Goal: Task Accomplishment & Management: Complete application form

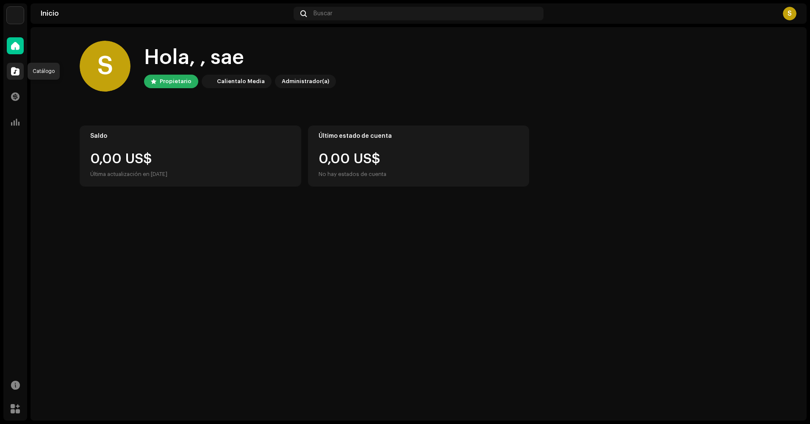
click at [21, 69] on div at bounding box center [15, 71] width 17 height 17
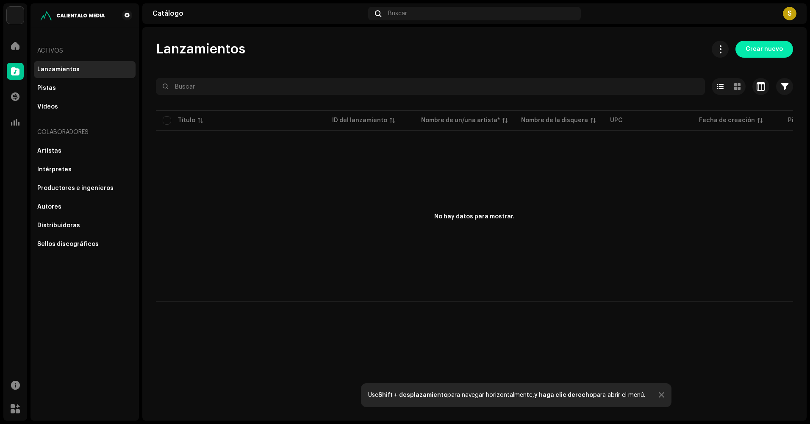
click at [772, 47] on span "Crear nuevo" at bounding box center [763, 49] width 37 height 17
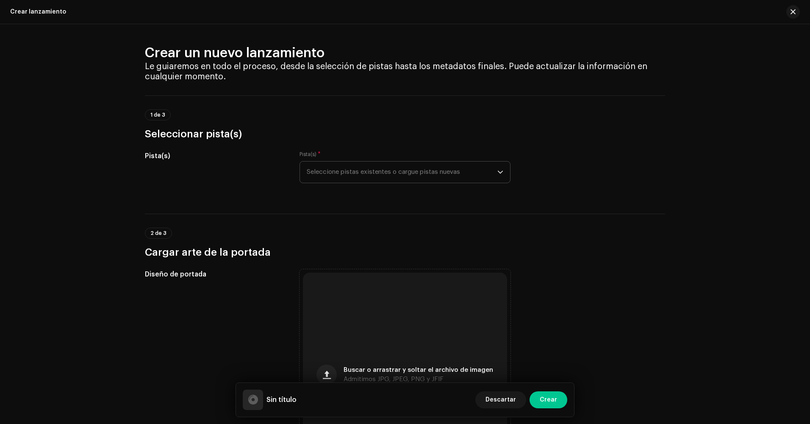
click at [352, 177] on span "Seleccione pistas existentes o cargue pistas nuevas" at bounding box center [402, 171] width 191 height 21
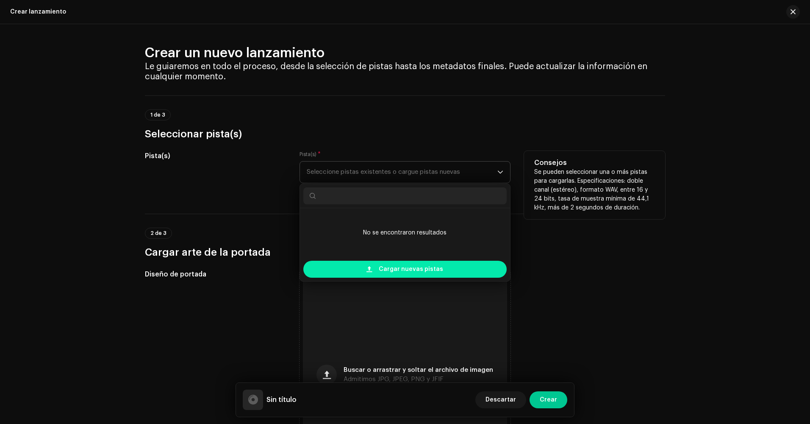
click at [364, 270] on div "Cargar nuevas pistas" at bounding box center [404, 268] width 203 height 17
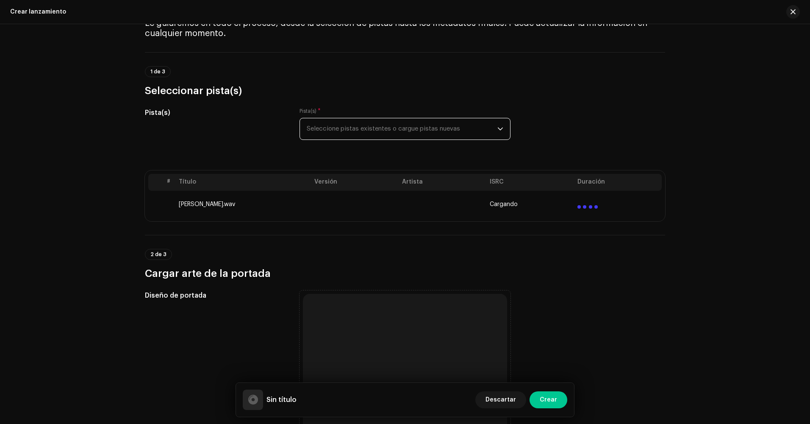
scroll to position [127, 0]
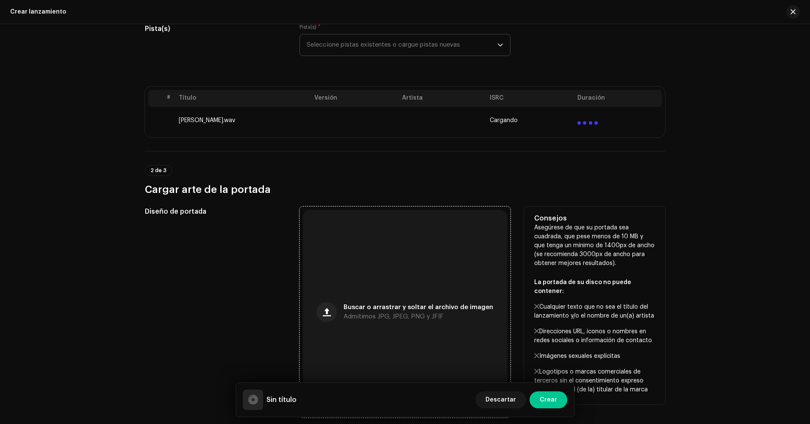
click at [334, 291] on div "Buscar o arrastrar y soltar el archivo de imagen Admitimos JPG, JPEG, PNG y JFIF" at bounding box center [405, 312] width 204 height 204
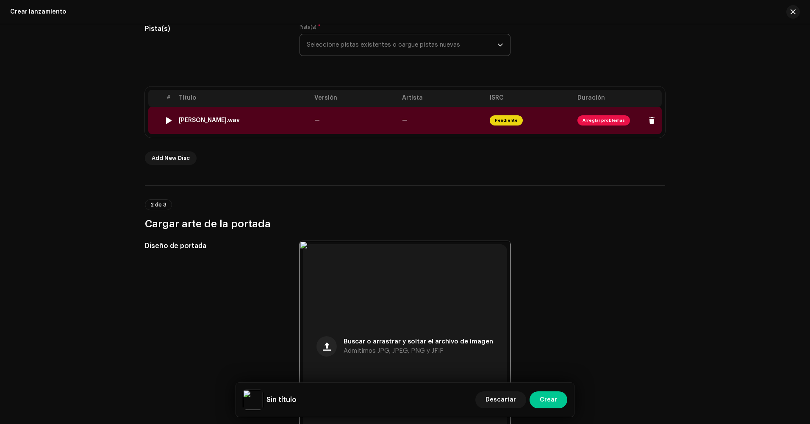
click at [601, 121] on span "Arreglar problemas" at bounding box center [603, 120] width 53 height 10
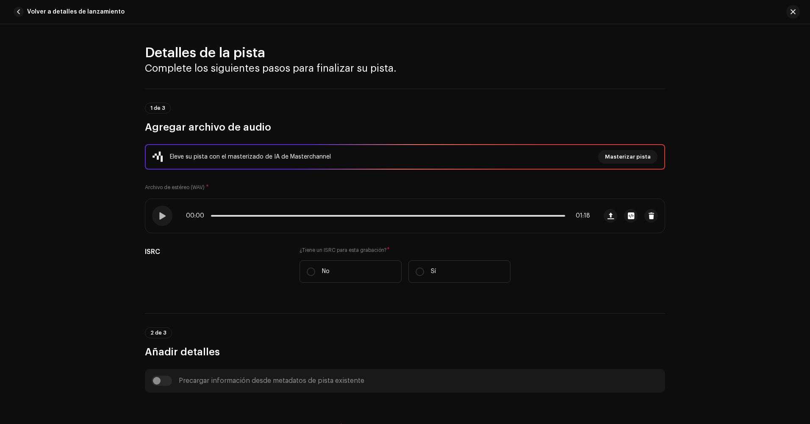
scroll to position [323, 0]
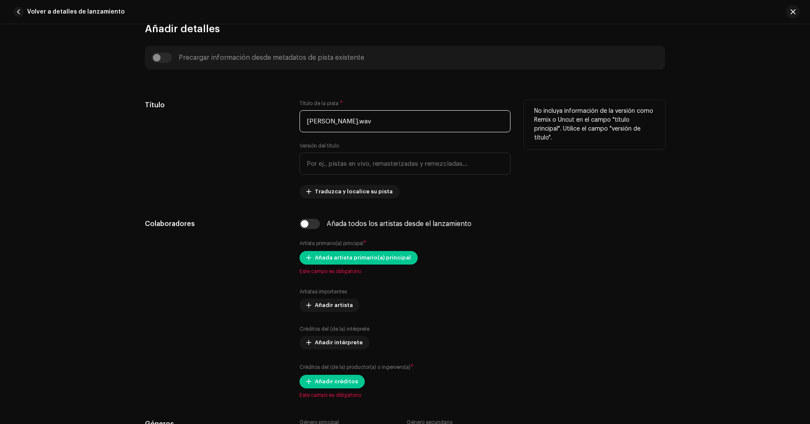
drag, startPoint x: 360, startPoint y: 124, endPoint x: 246, endPoint y: 124, distance: 114.8
click at [246, 124] on div "Título Título de la pista * [PERSON_NAME].wav Versión del título Traduzca y loc…" at bounding box center [405, 149] width 520 height 98
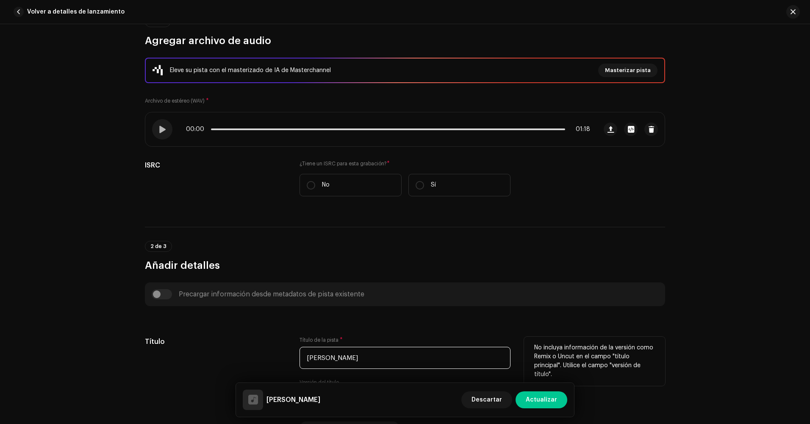
scroll to position [0, 0]
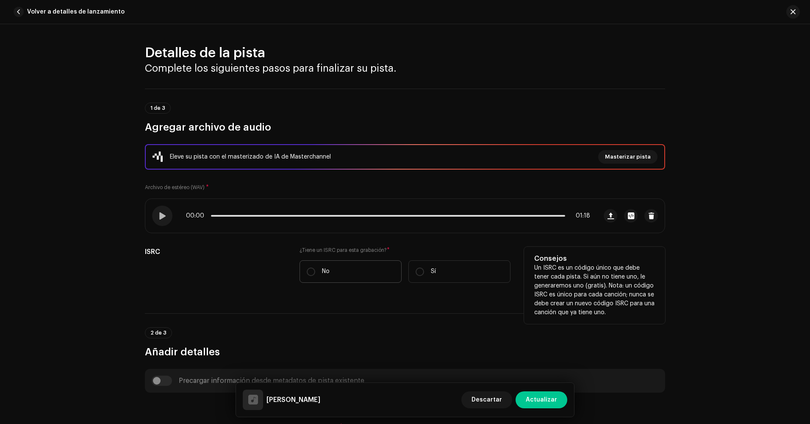
type input "[PERSON_NAME]"
click at [329, 276] on label "No" at bounding box center [350, 271] width 102 height 22
click at [315, 276] on input "No" at bounding box center [311, 271] width 8 height 8
radio input "true"
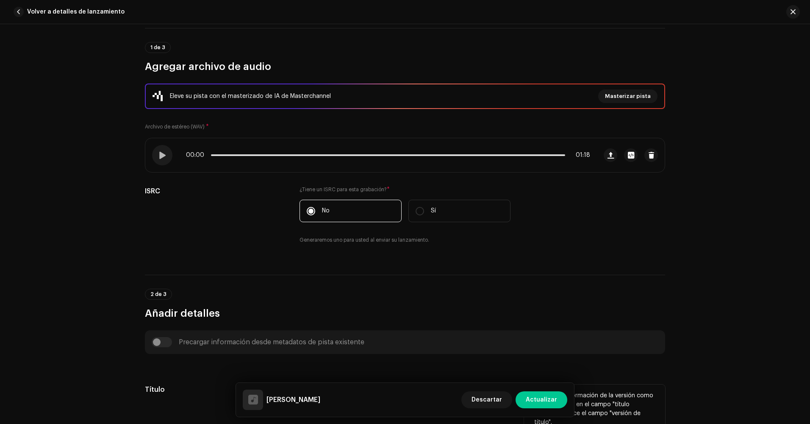
scroll to position [42, 0]
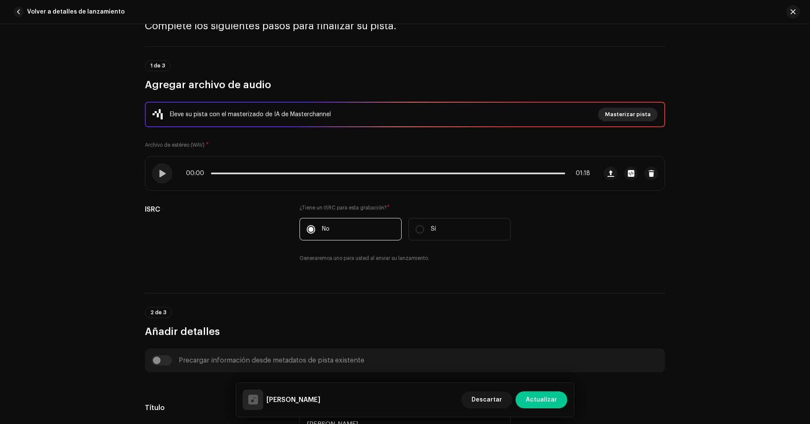
click at [618, 112] on span "Masterizar pista" at bounding box center [628, 114] width 46 height 17
click at [663, 338] on div "Masterice su pista con IA Experimente la diferencia de un audio de calidad prof…" at bounding box center [405, 212] width 810 height 424
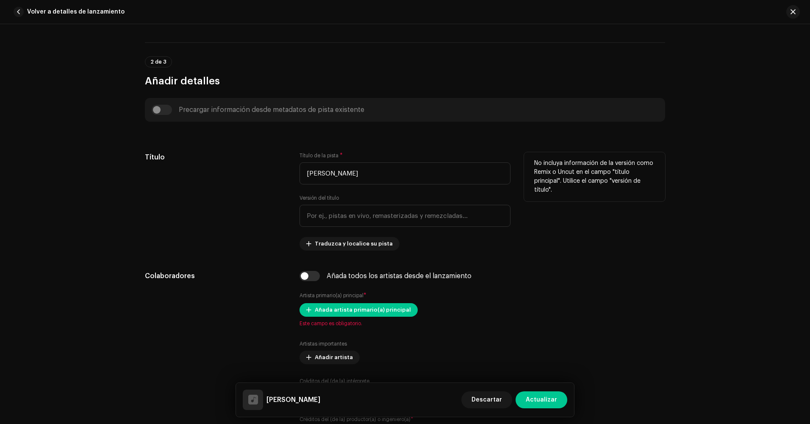
scroll to position [297, 0]
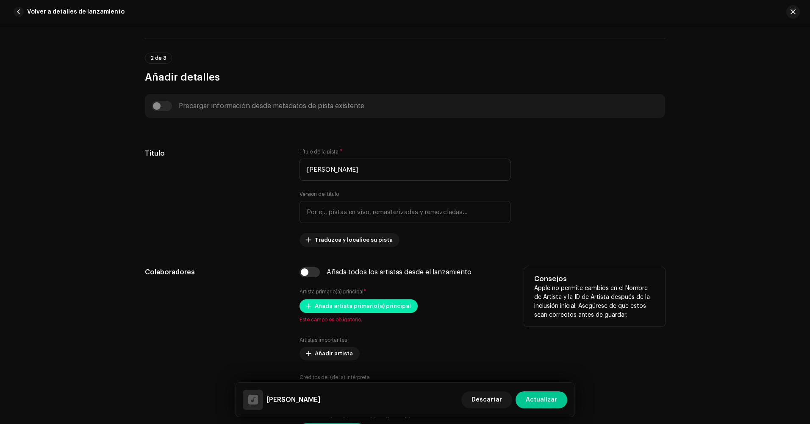
click at [328, 304] on span "Añada artista primario(a) principal" at bounding box center [363, 305] width 96 height 17
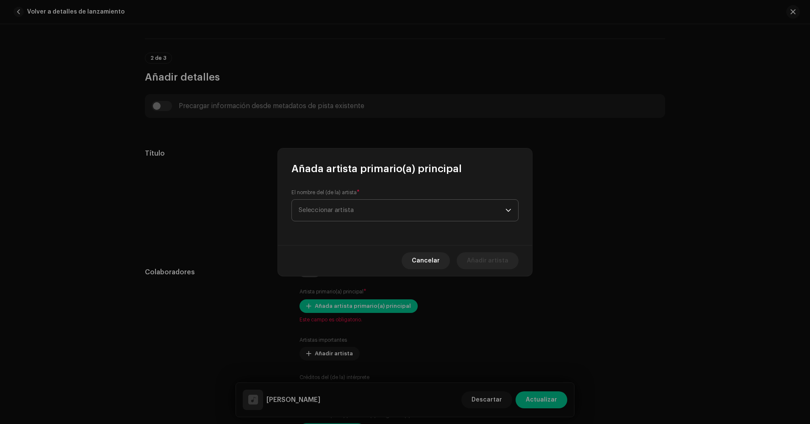
click at [347, 213] on span "Seleccionar artista" at bounding box center [402, 210] width 207 height 21
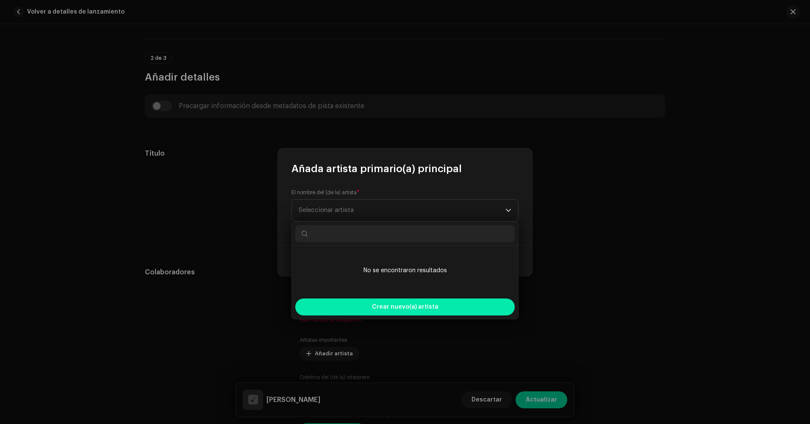
click at [376, 301] on span "Crear nuevo(a) artista" at bounding box center [405, 306] width 67 height 17
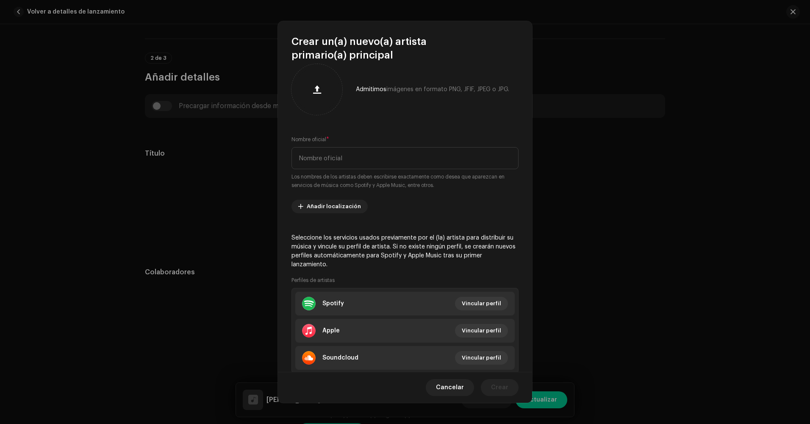
scroll to position [0, 0]
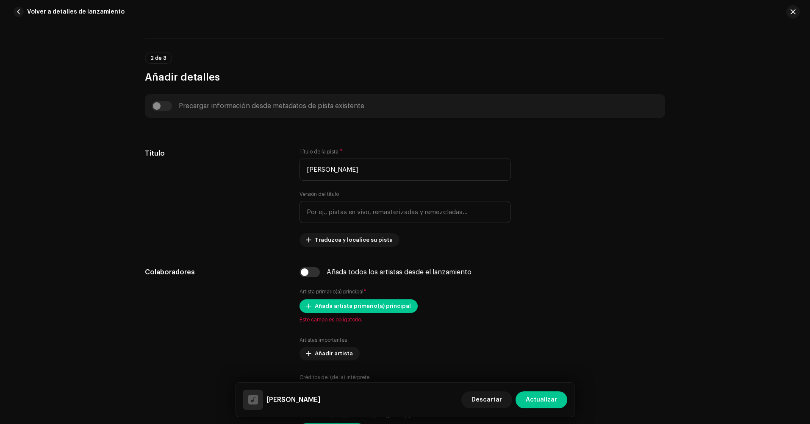
click at [566, 279] on div "Crear un(a) nuevo(a) artista primario(a) principal Admitimos imágenes en format…" at bounding box center [405, 212] width 810 height 424
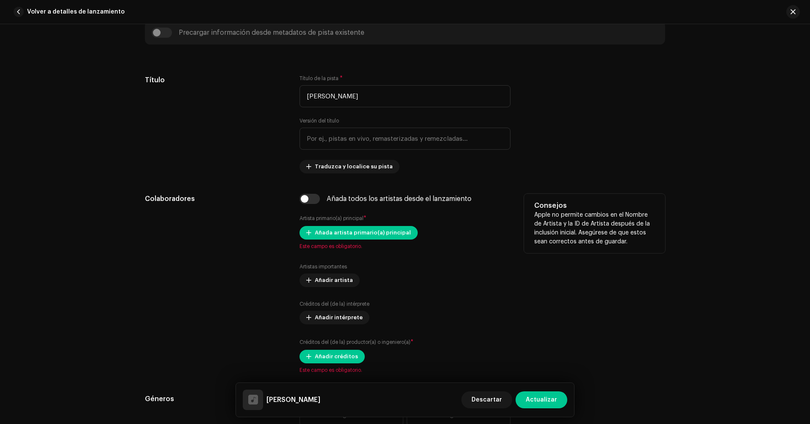
scroll to position [381, 0]
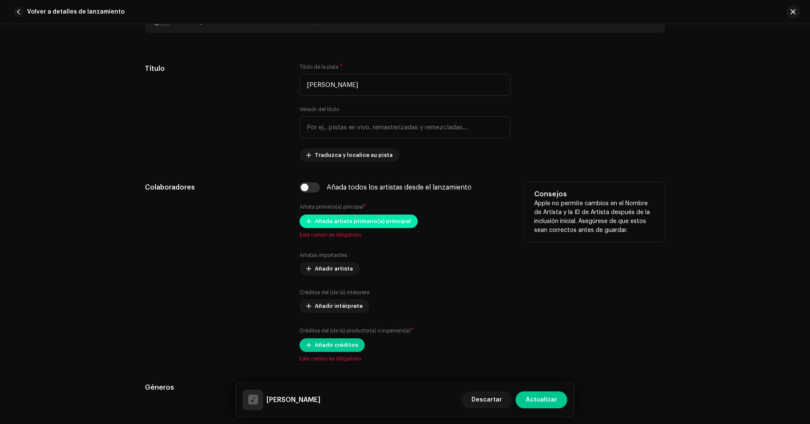
click at [345, 221] on span "Añada artista primario(a) principal" at bounding box center [363, 221] width 96 height 17
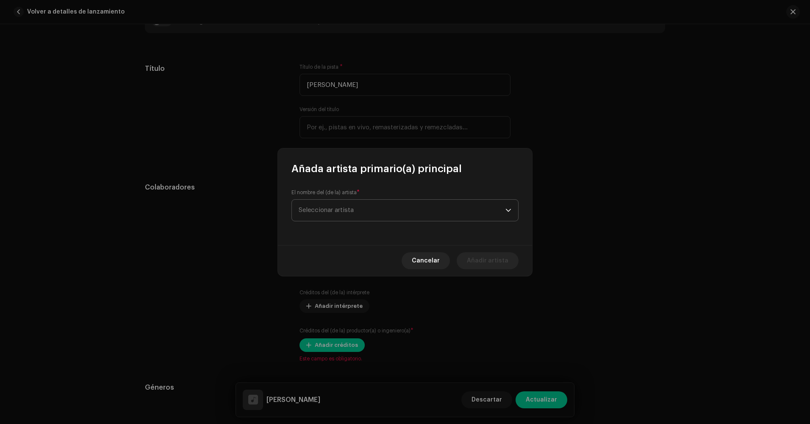
click at [351, 220] on span "Seleccionar artista" at bounding box center [402, 210] width 207 height 21
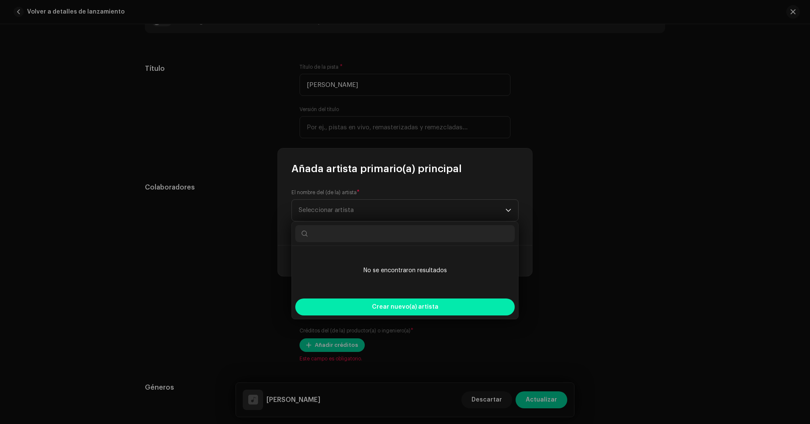
click at [369, 300] on div "Crear nuevo(a) artista" at bounding box center [404, 306] width 219 height 17
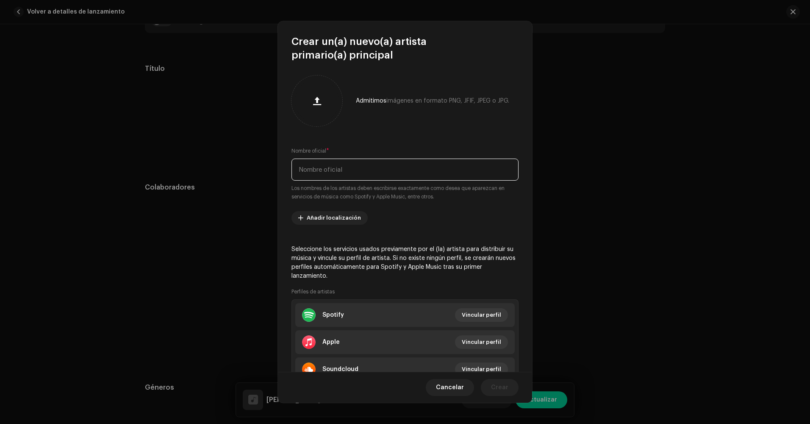
click at [340, 172] on input "text" at bounding box center [404, 169] width 227 height 22
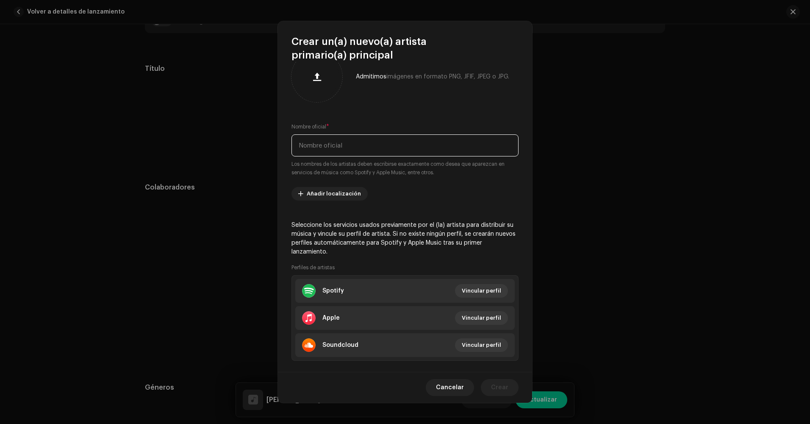
scroll to position [37, 0]
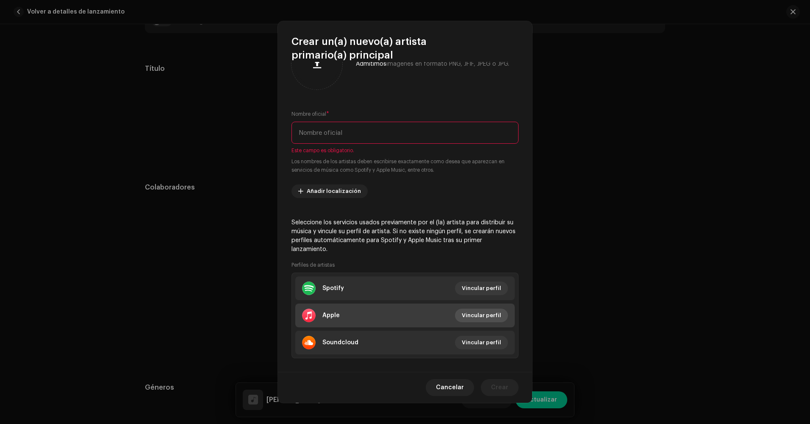
click at [486, 318] on span "Vincular perfil" at bounding box center [481, 315] width 39 height 17
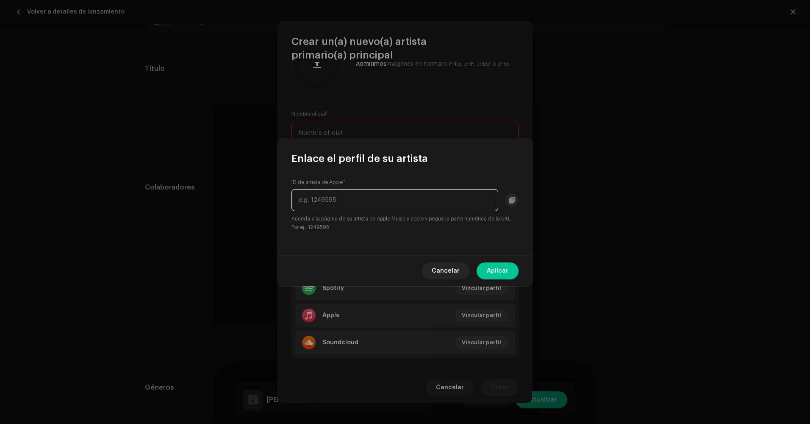
paste input "[URL][DOMAIN_NAME]"
drag, startPoint x: 391, startPoint y: 201, endPoint x: 238, endPoint y: 208, distance: 153.1
click at [238, 208] on div "Enlace el perfil de su artista ID de artista de Apple * [URL][DOMAIN_NAME] Acce…" at bounding box center [405, 212] width 810 height 424
type input "1825465368"
click at [507, 272] on span "Aplicar" at bounding box center [498, 270] width 22 height 17
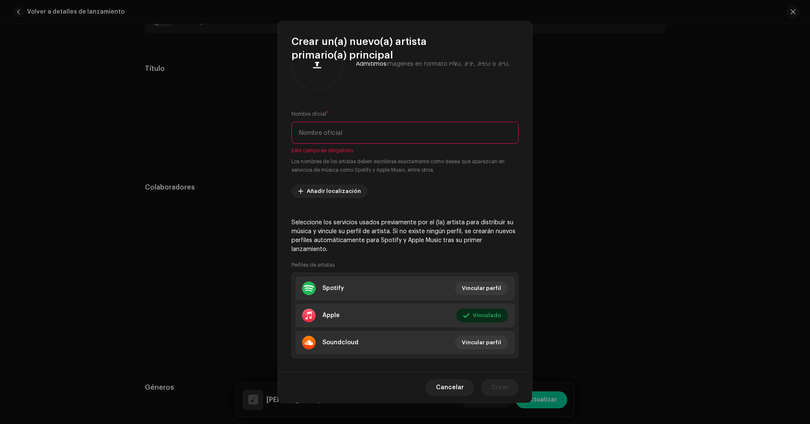
click at [335, 140] on input "text" at bounding box center [404, 133] width 227 height 22
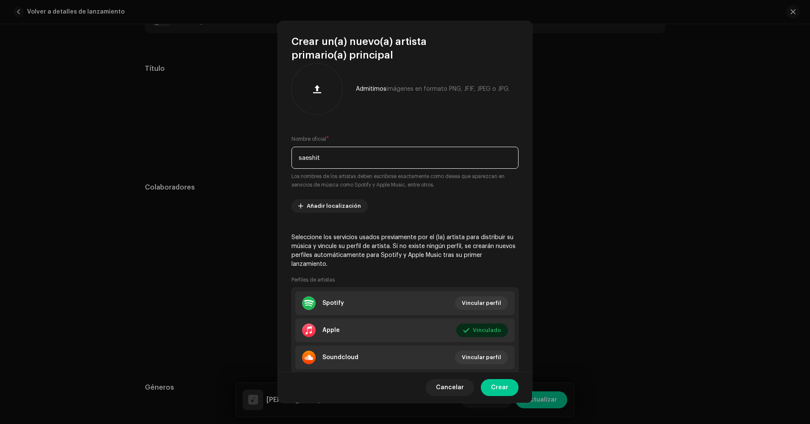
scroll to position [0, 0]
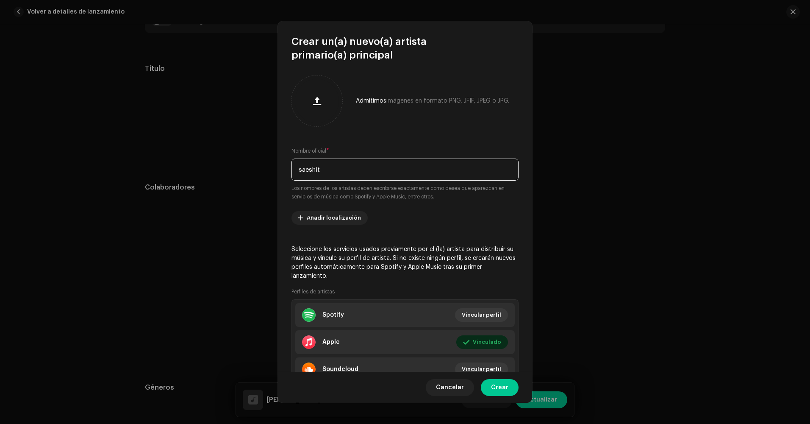
type input "saeshit"
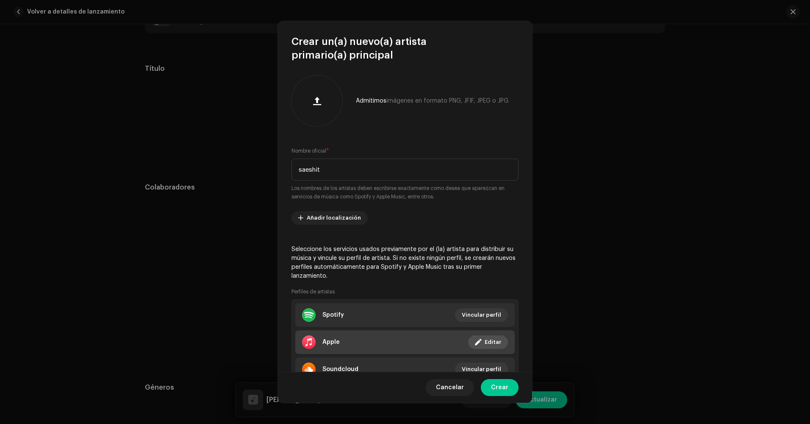
click at [479, 346] on button "Editar" at bounding box center [488, 342] width 40 height 14
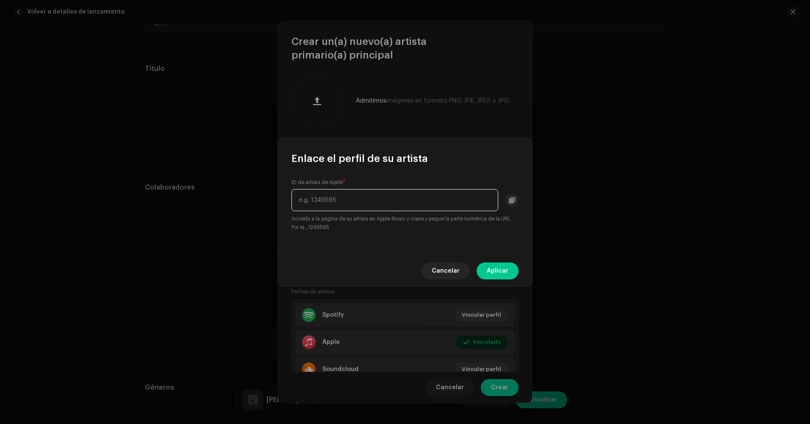
drag, startPoint x: 393, startPoint y: 199, endPoint x: 237, endPoint y: 208, distance: 156.1
click at [237, 208] on div "Enlace el perfil de su artista ID de artista de Apple * Acceda a la página de s…" at bounding box center [405, 212] width 810 height 424
click at [496, 271] on span "Aplicar" at bounding box center [498, 270] width 22 height 17
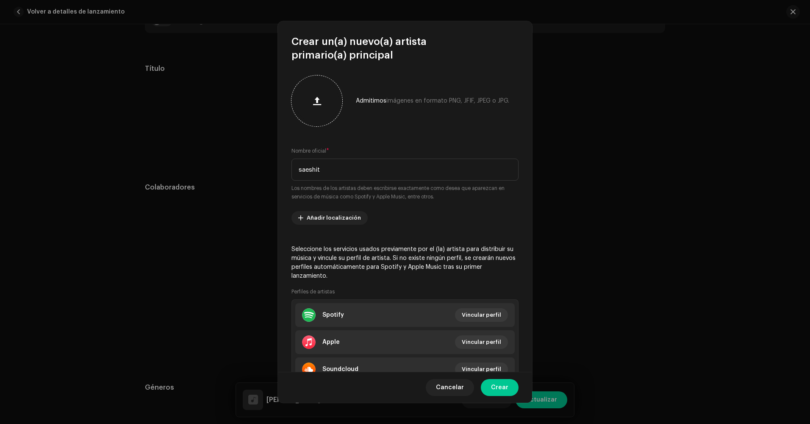
click at [319, 108] on button "button" at bounding box center [317, 101] width 20 height 20
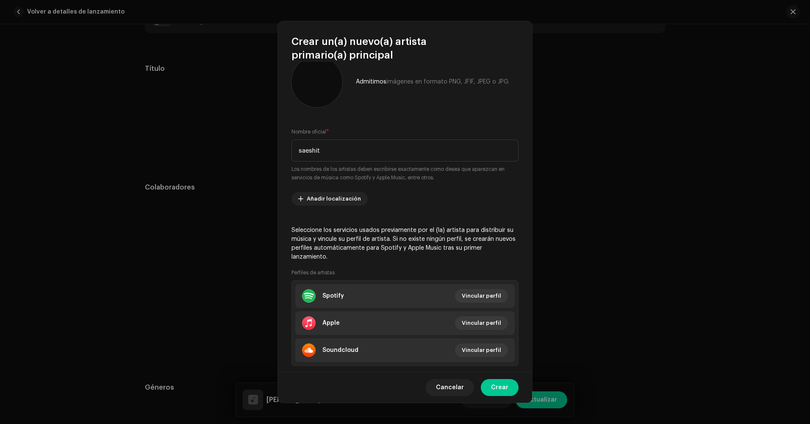
scroll to position [37, 0]
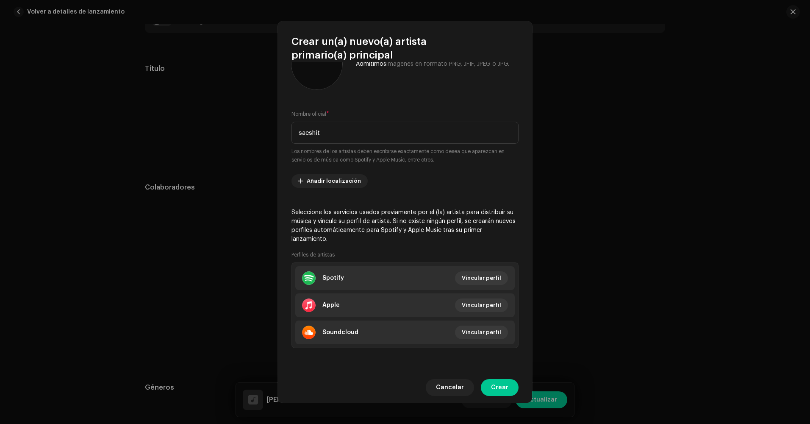
click at [498, 377] on div "Cancelar Crear" at bounding box center [405, 386] width 254 height 31
click at [498, 383] on span "Crear" at bounding box center [499, 387] width 17 height 17
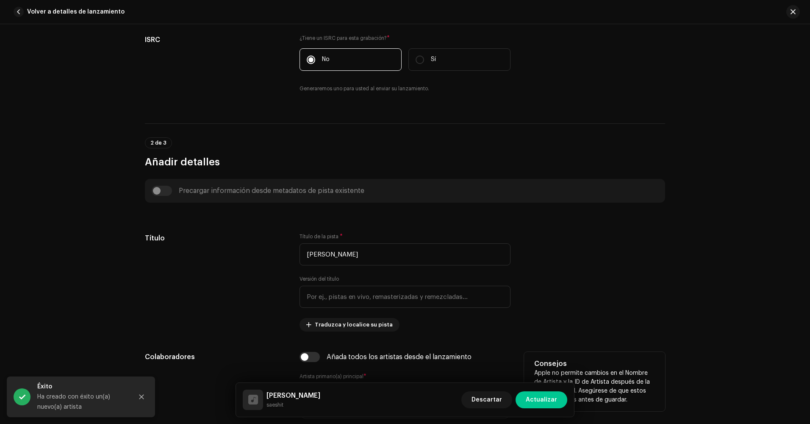
scroll to position [0, 0]
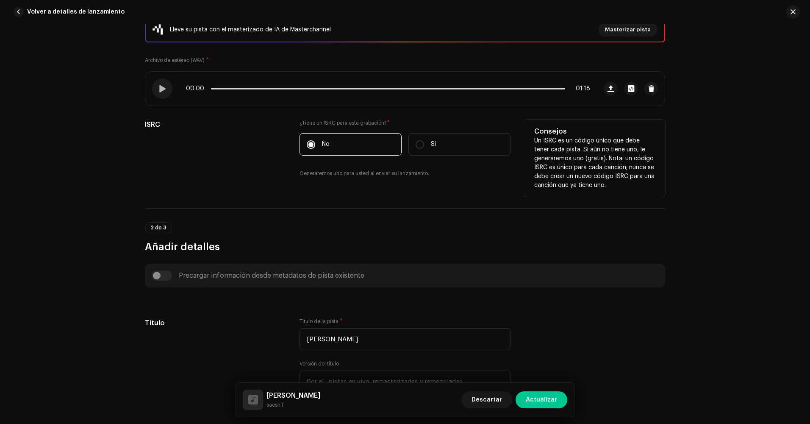
click at [447, 179] on div "¿Tiene un ISRC para esta grabación? * No Sí Generaremos uno para usted al envia…" at bounding box center [404, 153] width 211 height 68
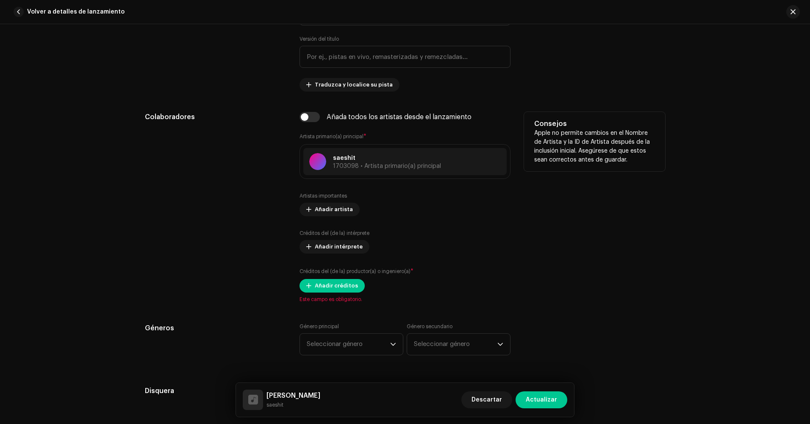
scroll to position [508, 0]
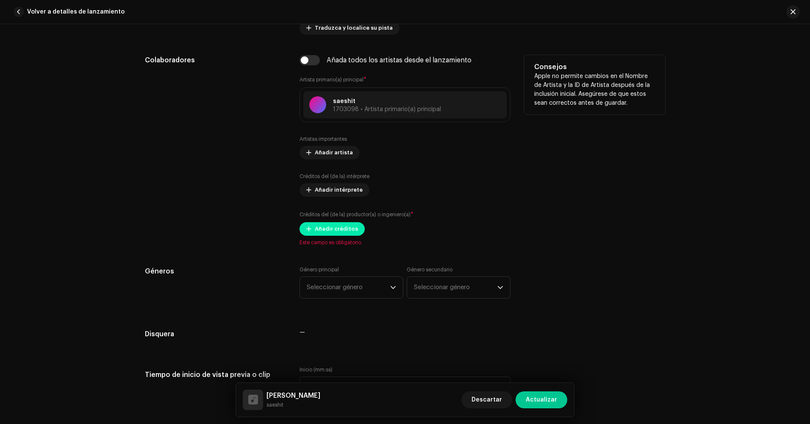
click at [347, 230] on span "Añadir créditos" at bounding box center [336, 228] width 43 height 17
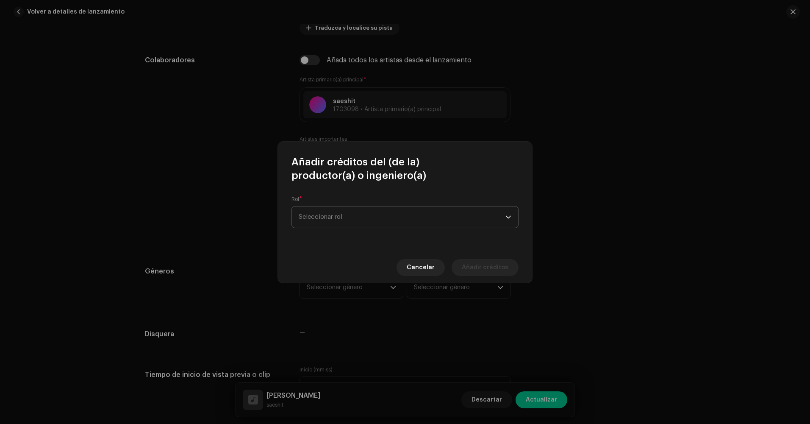
click at [351, 219] on span "Seleccionar rol" at bounding box center [402, 216] width 207 height 21
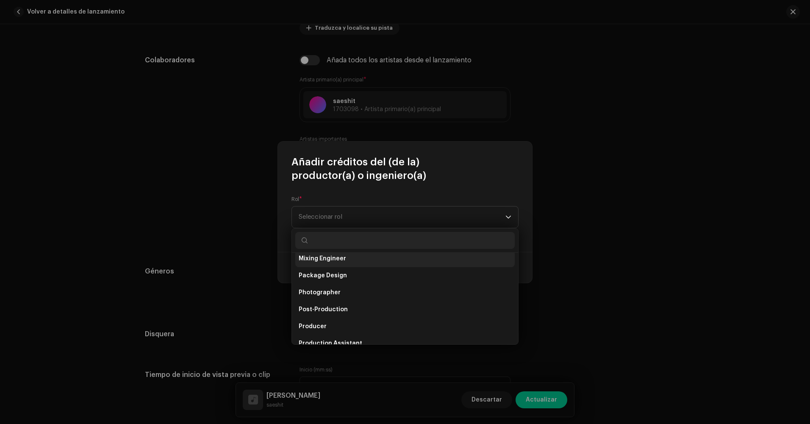
scroll to position [297, 0]
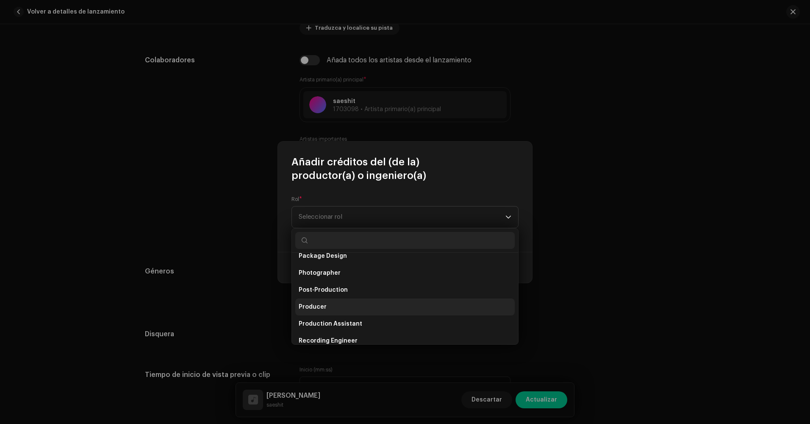
click at [330, 301] on li "Producer" at bounding box center [404, 306] width 219 height 17
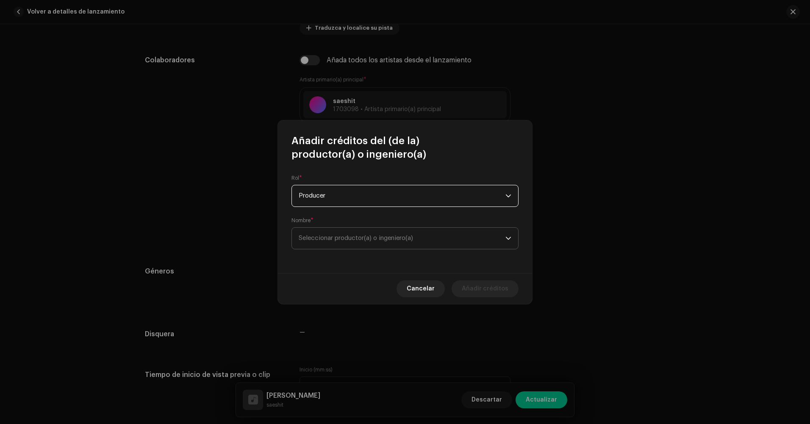
click at [344, 243] on span "Seleccionar productor(a) o ingeniero(a)" at bounding box center [402, 237] width 207 height 21
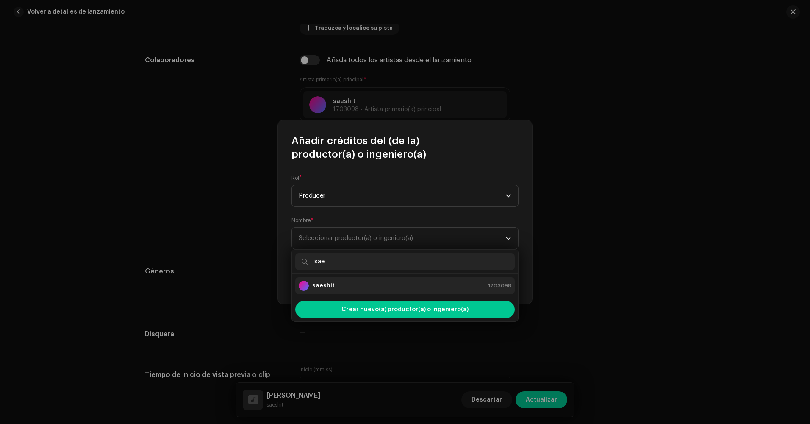
type input "sae"
click at [346, 284] on div "saeshit 1703098" at bounding box center [405, 285] width 213 height 10
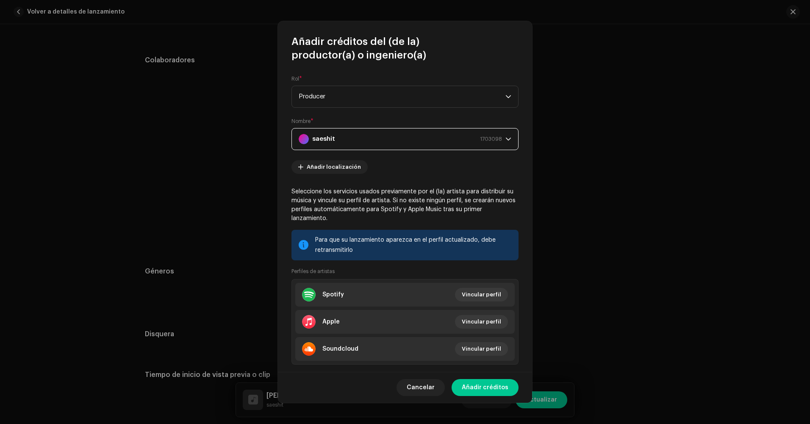
scroll to position [17, 0]
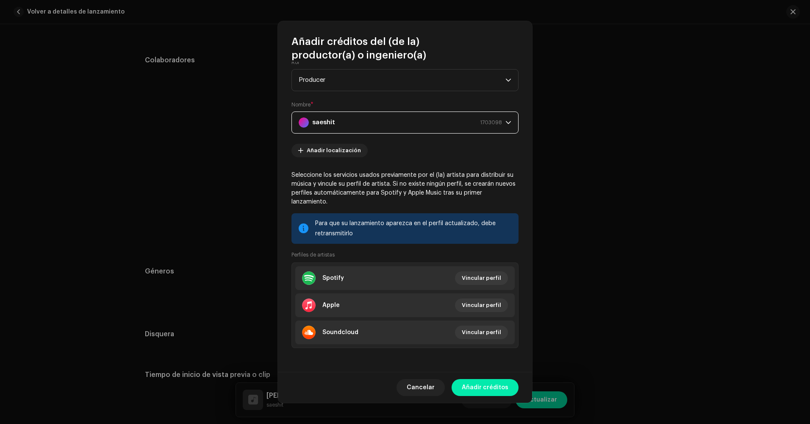
click at [482, 387] on span "Añadir créditos" at bounding box center [485, 387] width 47 height 17
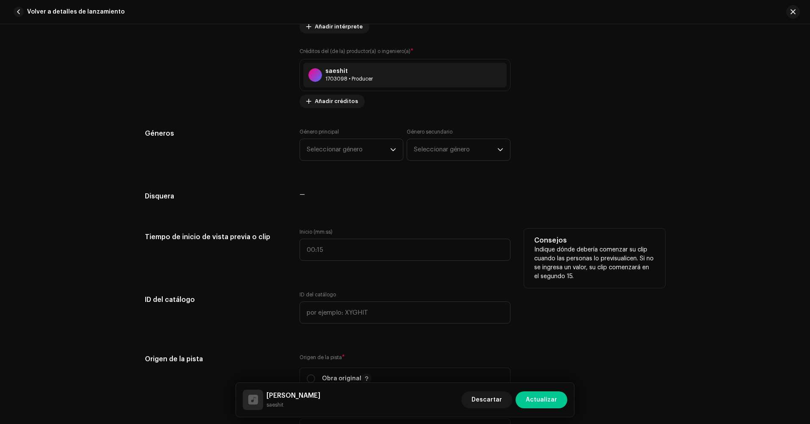
scroll to position [678, 0]
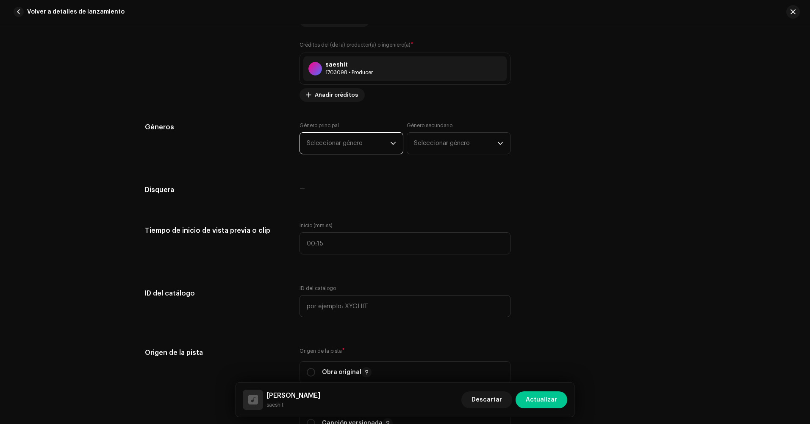
click at [347, 149] on span "Seleccionar género" at bounding box center [348, 143] width 83 height 21
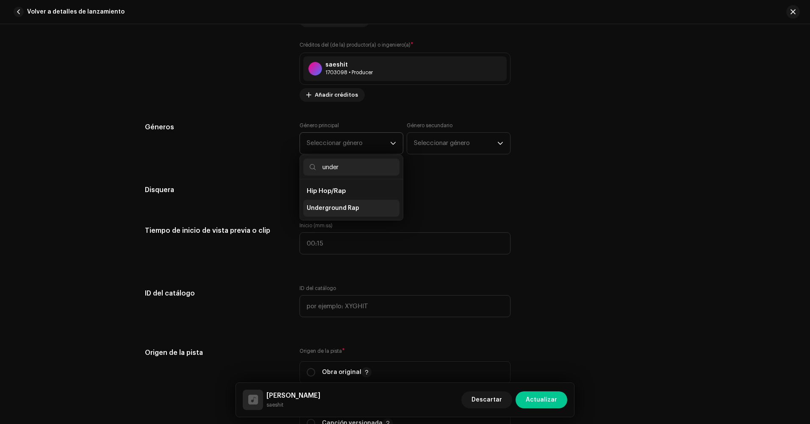
type input "under"
click at [368, 203] on li "Underground Rap" at bounding box center [351, 208] width 96 height 17
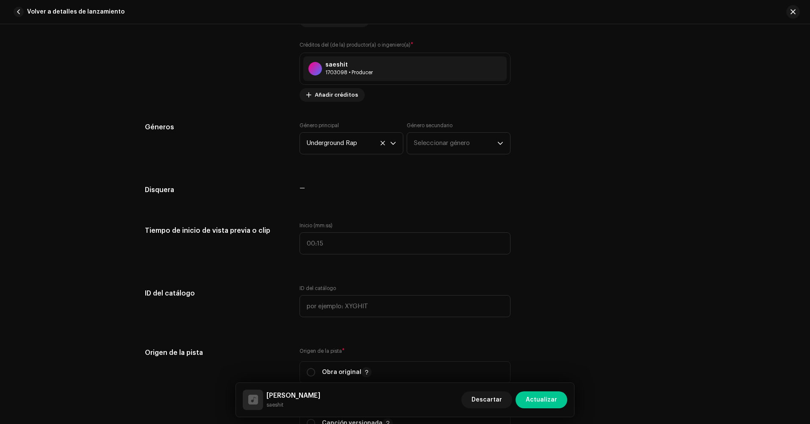
click at [464, 130] on div "Género secundario Seleccionar género" at bounding box center [459, 138] width 104 height 32
click at [466, 144] on span "Seleccionar género" at bounding box center [455, 143] width 83 height 21
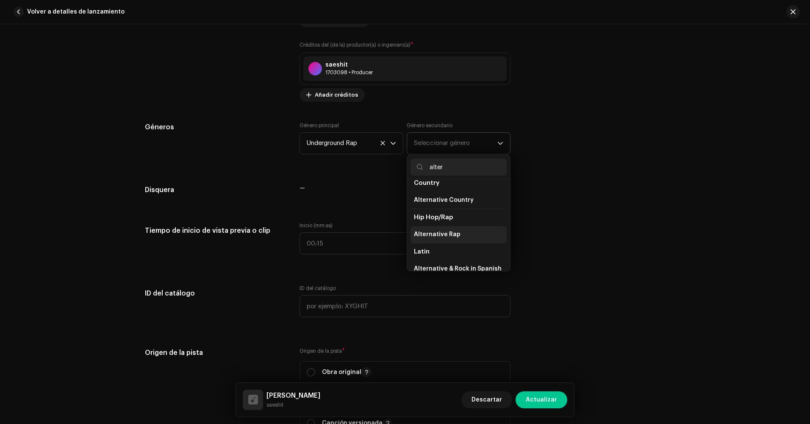
scroll to position [85, 0]
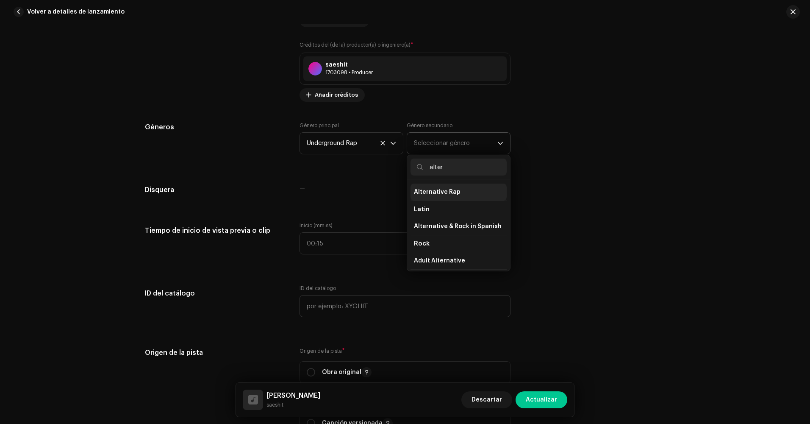
type input "alter"
click at [442, 195] on span "Alternative Rap" at bounding box center [437, 192] width 47 height 8
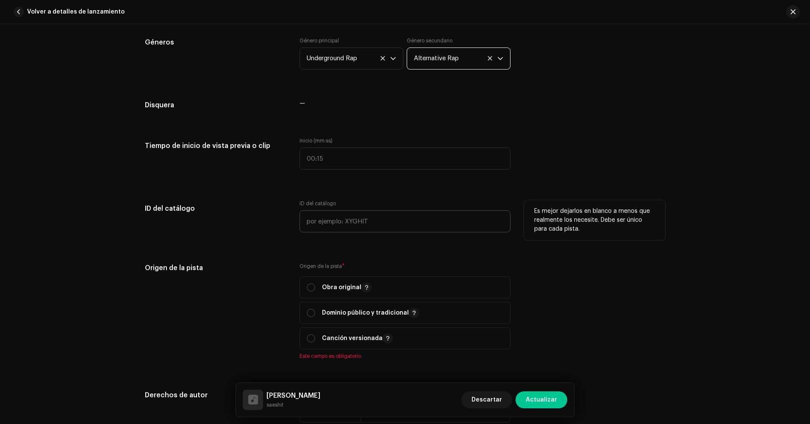
scroll to position [805, 0]
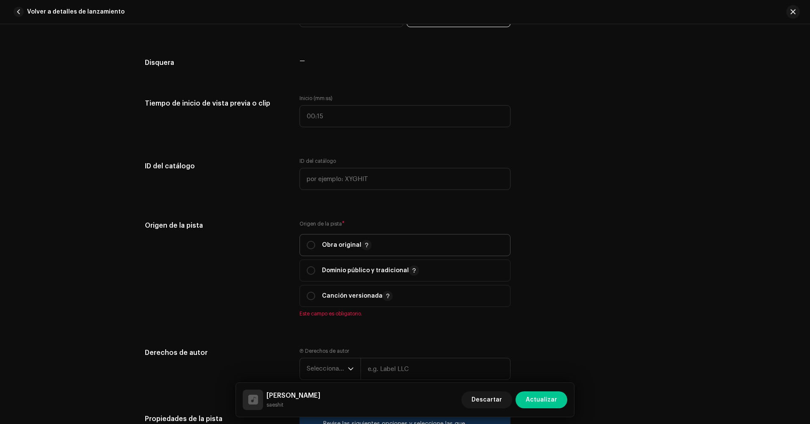
click at [386, 245] on span "Obra original" at bounding box center [405, 244] width 197 height 21
radio input "true"
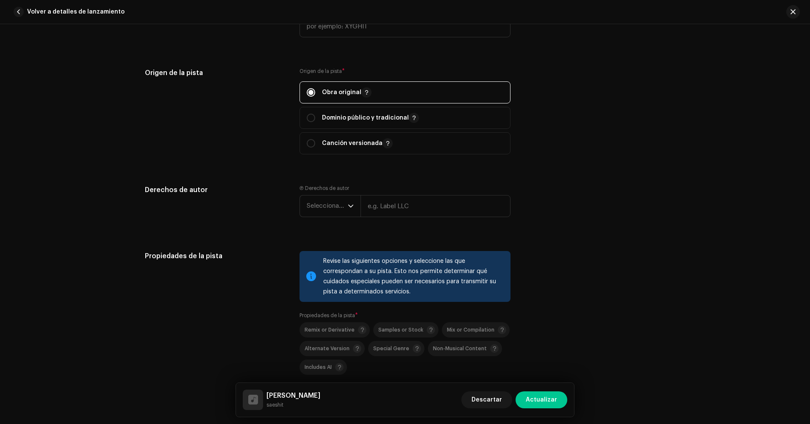
scroll to position [974, 0]
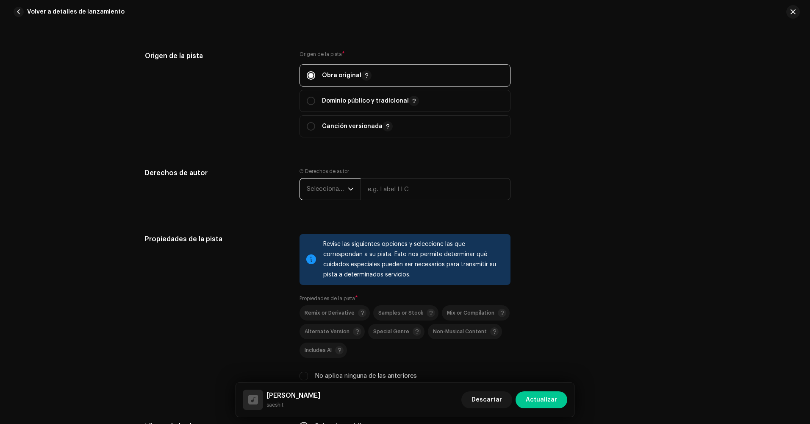
click at [324, 197] on span "Seleccionar año" at bounding box center [327, 188] width 41 height 21
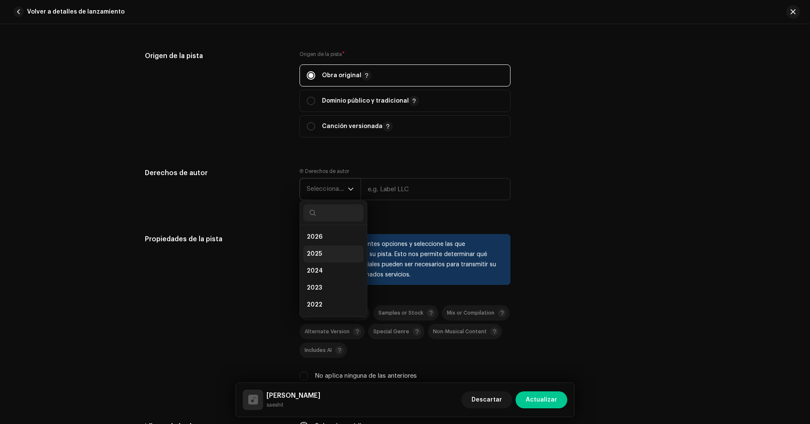
click at [338, 246] on li "2025" at bounding box center [333, 253] width 60 height 17
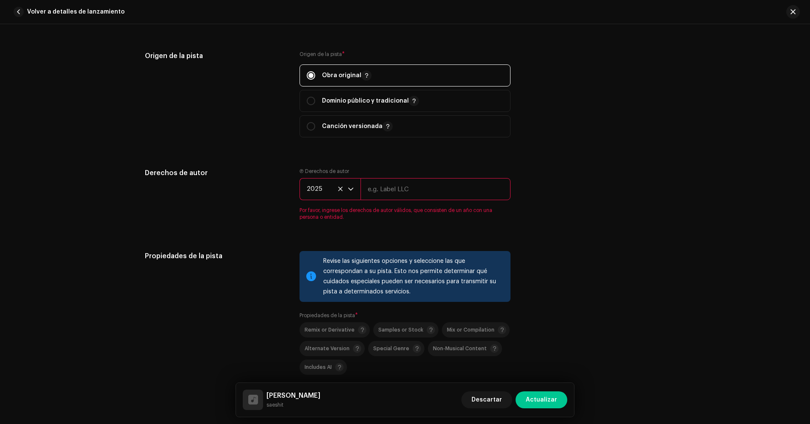
click at [398, 186] on input "text" at bounding box center [435, 189] width 150 height 22
type input "escasez de marposas"
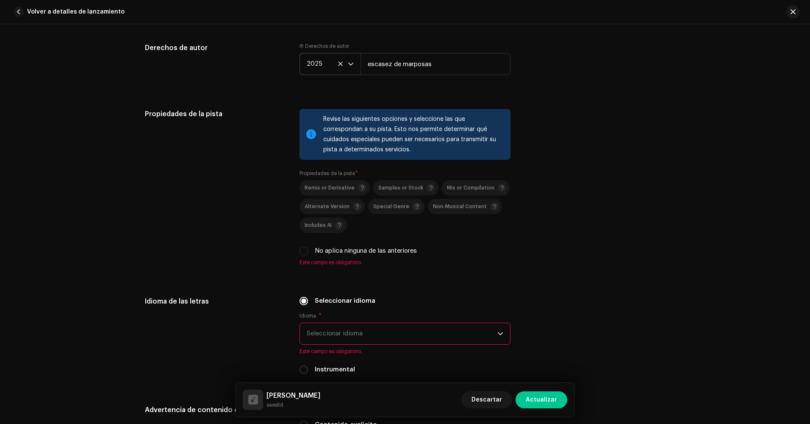
scroll to position [1101, 0]
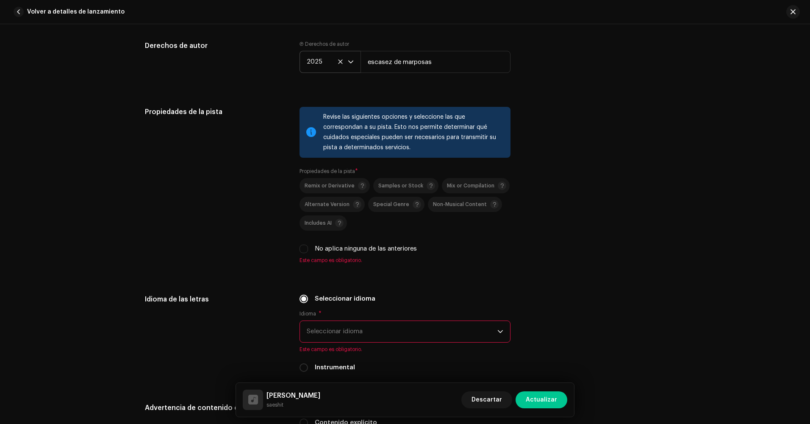
click at [308, 249] on div "No aplica ninguna de las anteriores" at bounding box center [404, 248] width 211 height 9
click at [303, 249] on input "No aplica ninguna de las anteriores" at bounding box center [303, 248] width 8 height 8
checkbox input "true"
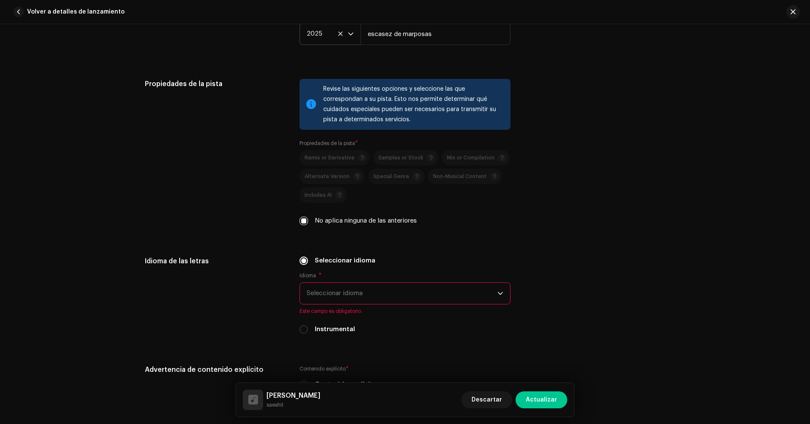
scroll to position [1186, 0]
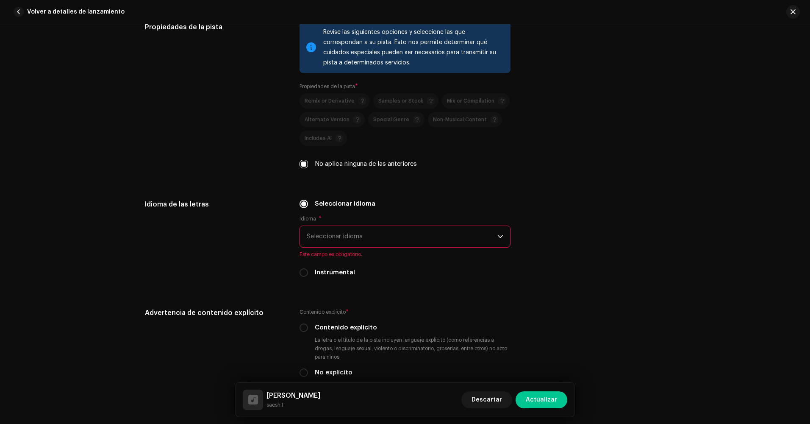
click at [326, 242] on span "Seleccionar idioma" at bounding box center [402, 236] width 191 height 21
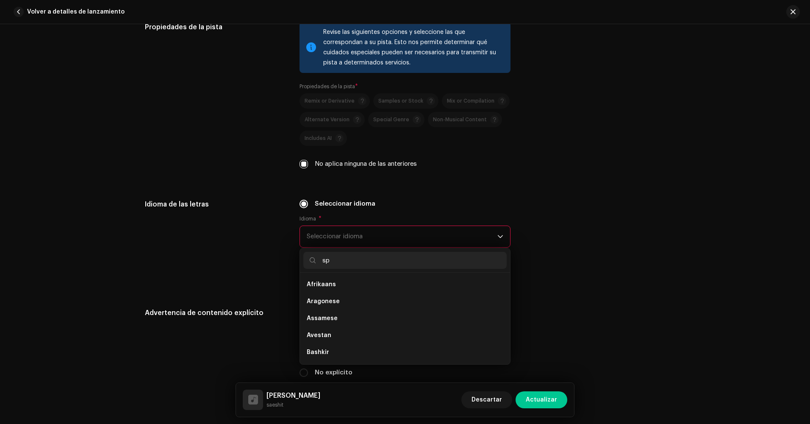
scroll to position [0, 0]
type input "spani"
click at [358, 294] on li "Spanish ([GEOGRAPHIC_DATA])" at bounding box center [404, 301] width 203 height 17
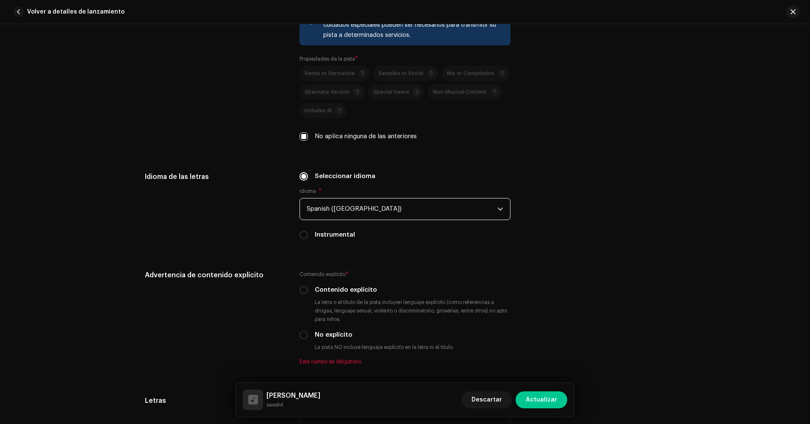
scroll to position [1228, 0]
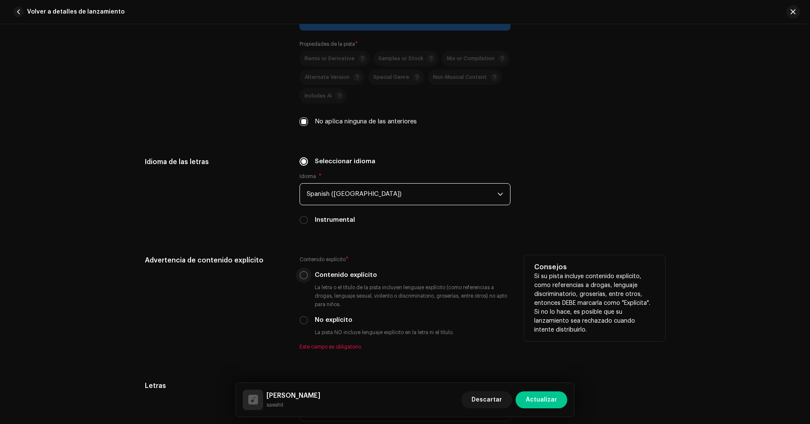
click at [302, 277] on input "Contenido explícito" at bounding box center [303, 275] width 8 height 8
radio input "true"
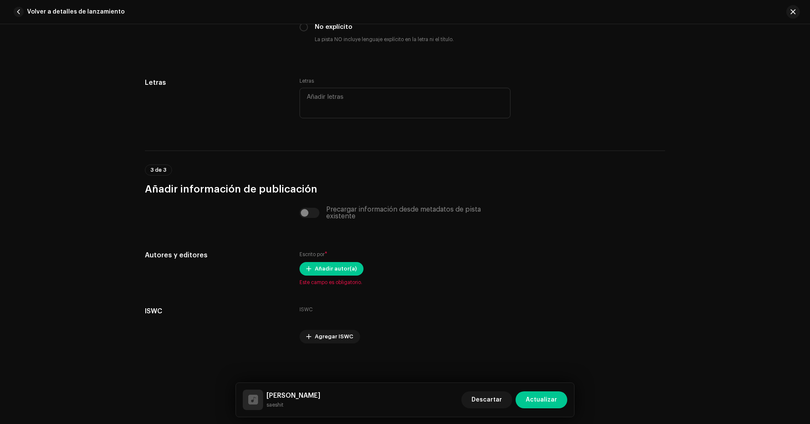
scroll to position [1522, 0]
click at [329, 267] on span "Añadir autor(a)" at bounding box center [336, 267] width 42 height 17
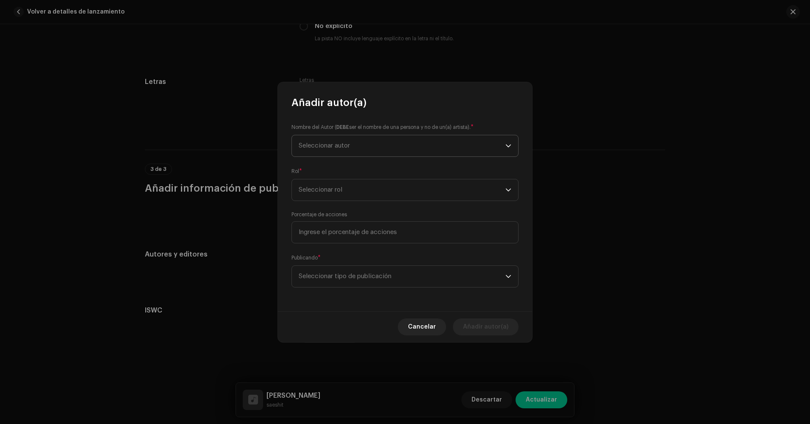
click at [366, 147] on span "Seleccionar autor" at bounding box center [402, 145] width 207 height 21
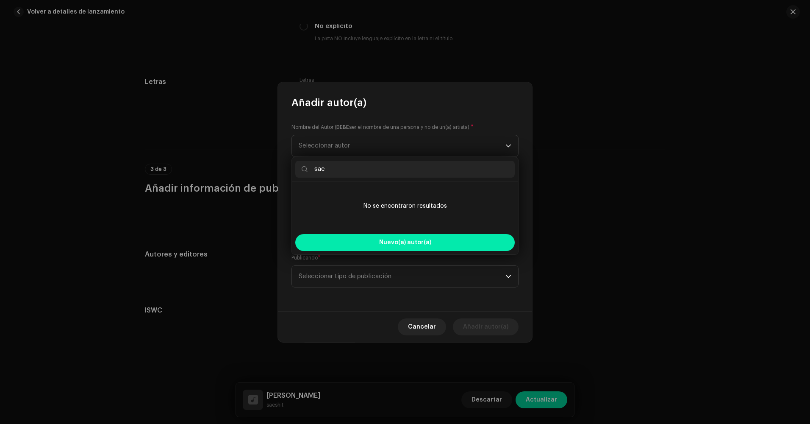
type input "sae"
click at [408, 238] on button "Nuevo(a) autor(a)" at bounding box center [404, 242] width 219 height 17
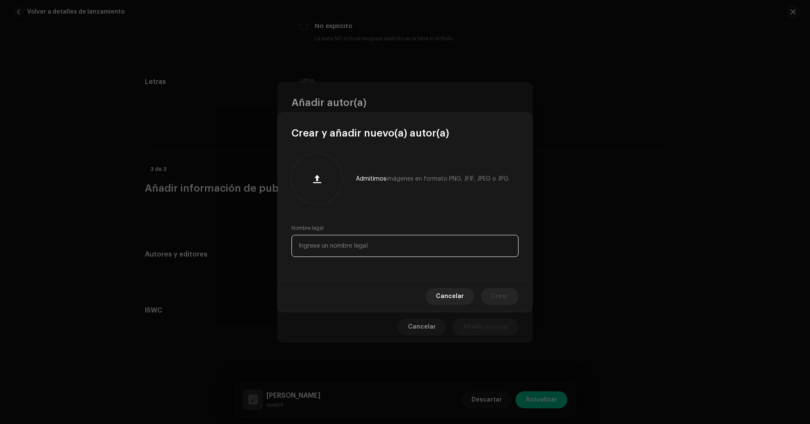
click at [346, 253] on input "text" at bounding box center [404, 246] width 227 height 22
type input "[PERSON_NAME]"
click at [502, 293] on span "Crear" at bounding box center [499, 296] width 17 height 17
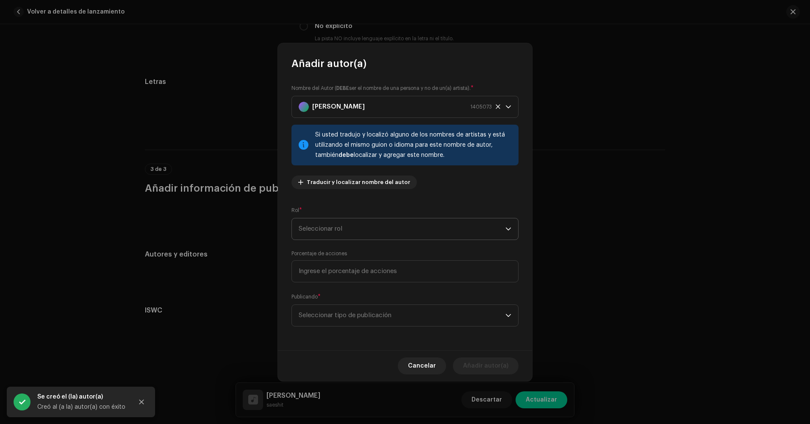
click at [379, 234] on span "Seleccionar rol" at bounding box center [402, 228] width 207 height 21
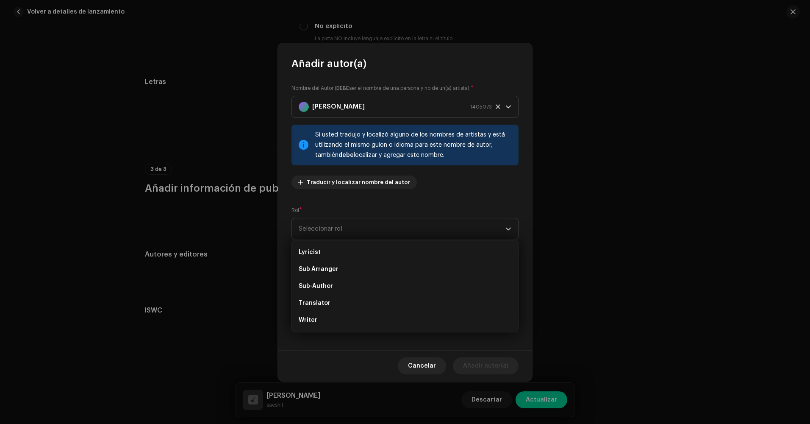
scroll to position [0, 0]
click at [358, 300] on li "Composer & Lyricist" at bounding box center [404, 302] width 219 height 17
click at [344, 317] on span "Seleccionar tipo de publicación" at bounding box center [402, 315] width 207 height 21
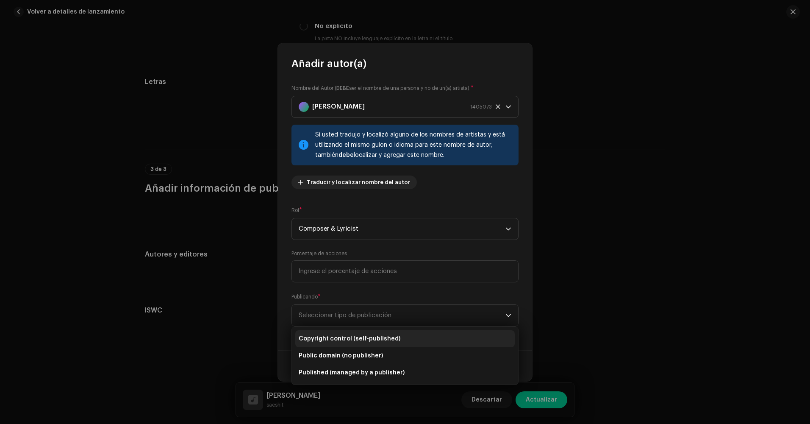
click at [356, 335] on span "Copyright control (self-published)" at bounding box center [350, 338] width 102 height 8
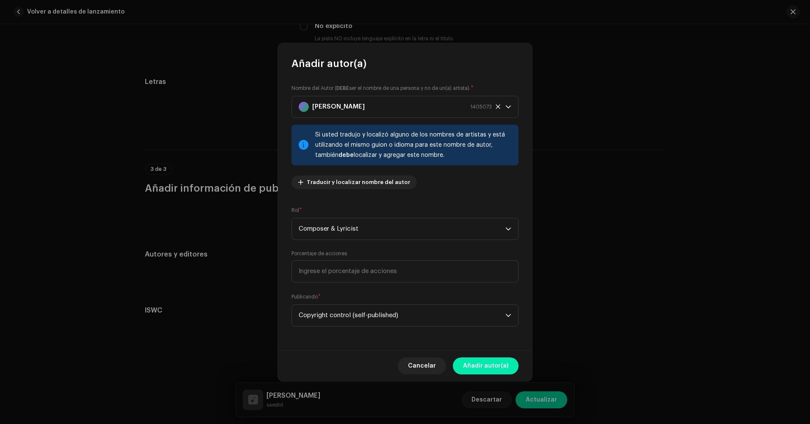
click at [502, 365] on span "Añadir autor(a)" at bounding box center [485, 365] width 45 height 17
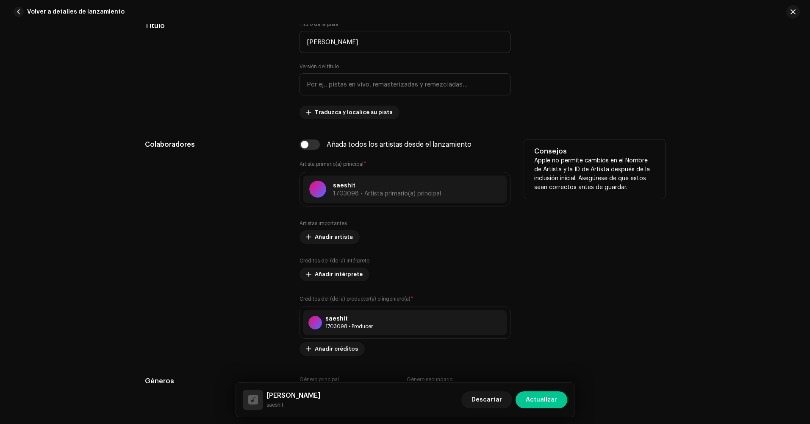
scroll to position [404, 0]
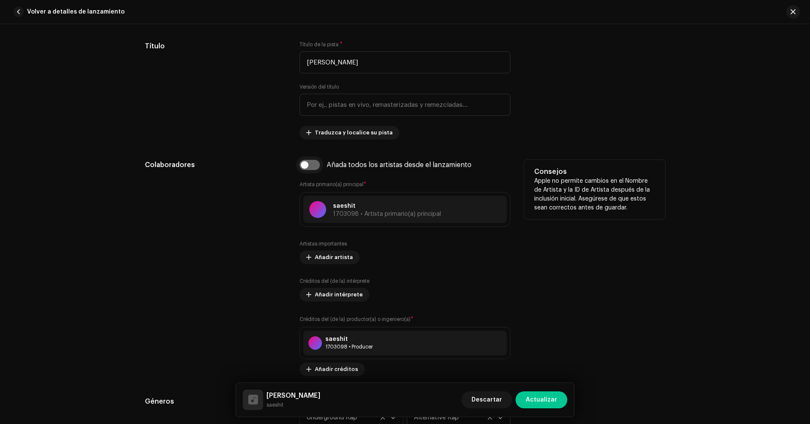
click at [310, 166] on input "checkbox" at bounding box center [309, 165] width 20 height 10
checkbox input "true"
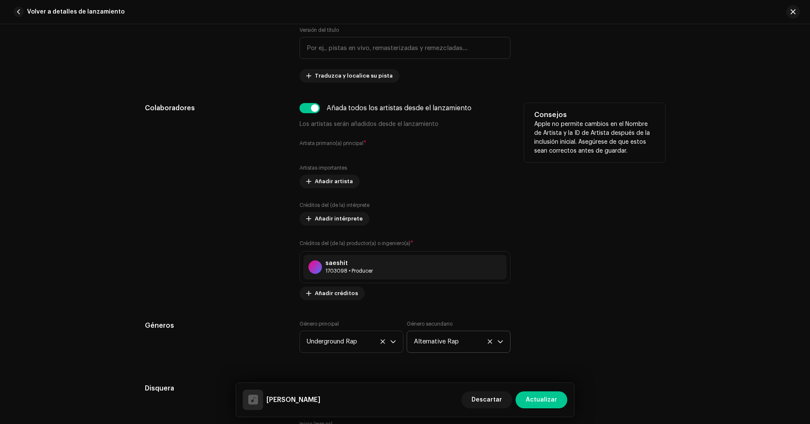
scroll to position [446, 0]
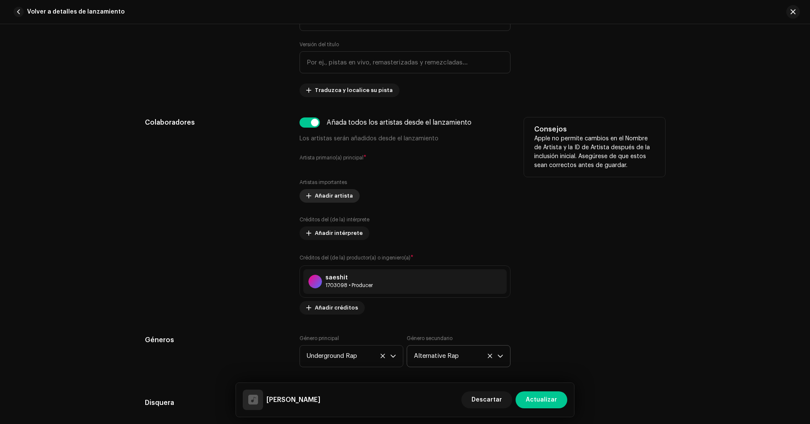
click at [330, 194] on span "Añadir artista" at bounding box center [334, 195] width 38 height 17
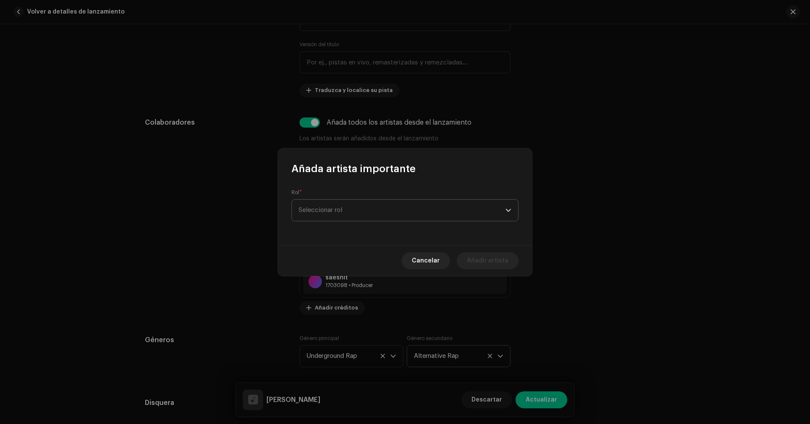
click at [344, 204] on span "Seleccionar rol" at bounding box center [402, 210] width 207 height 21
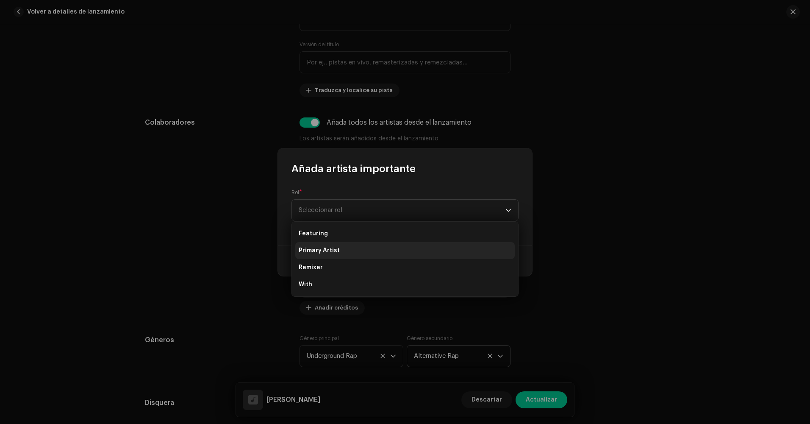
click at [339, 248] on li "Primary Artist" at bounding box center [404, 250] width 219 height 17
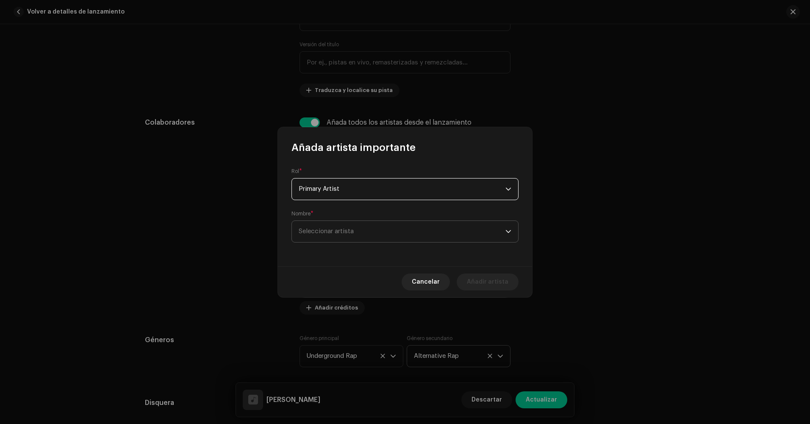
click at [333, 239] on span "Seleccionar artista" at bounding box center [402, 231] width 207 height 21
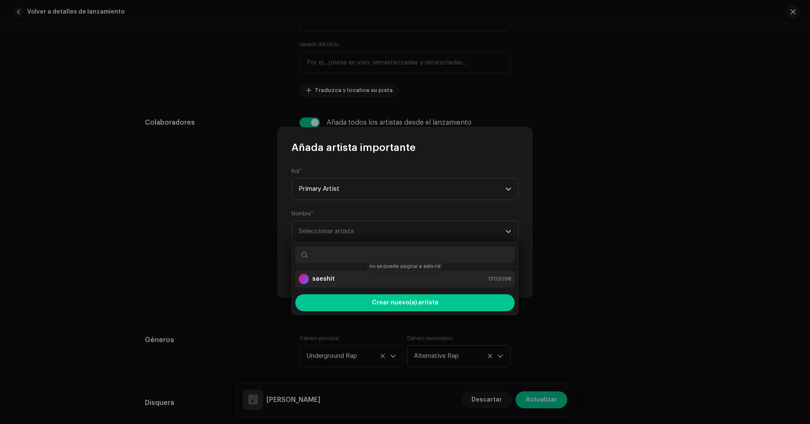
click at [339, 276] on div "saeshit 1703098" at bounding box center [405, 279] width 213 height 10
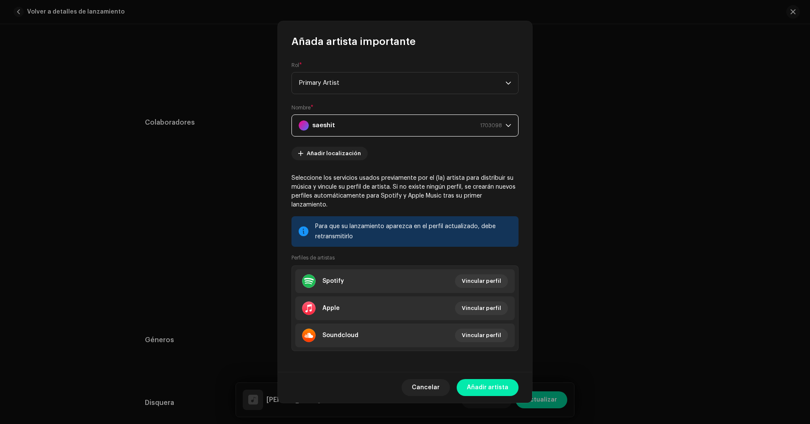
click at [487, 380] on span "Añadir artista" at bounding box center [488, 387] width 42 height 17
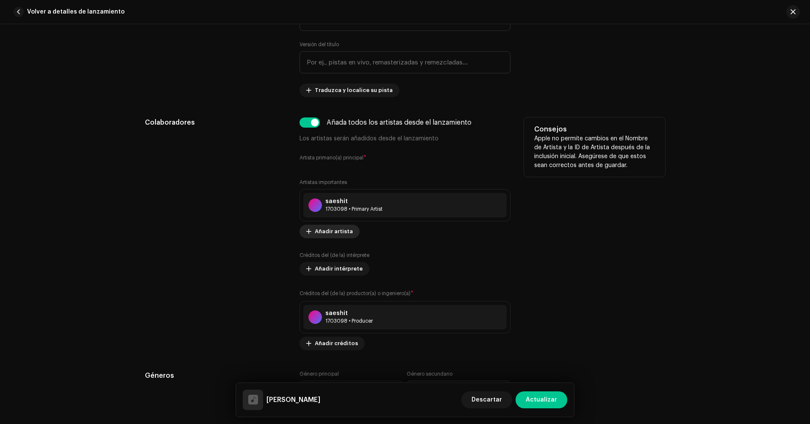
click at [330, 233] on span "Añadir artista" at bounding box center [334, 231] width 38 height 17
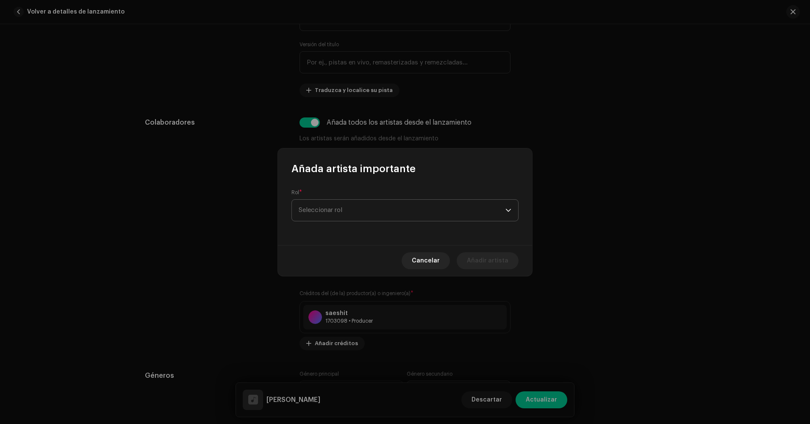
click at [340, 216] on span "Seleccionar rol" at bounding box center [402, 210] width 207 height 21
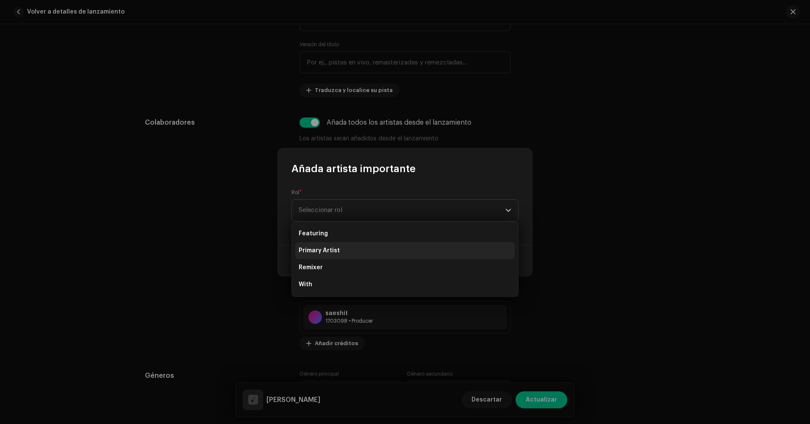
click at [335, 249] on span "Primary Artist" at bounding box center [319, 250] width 41 height 8
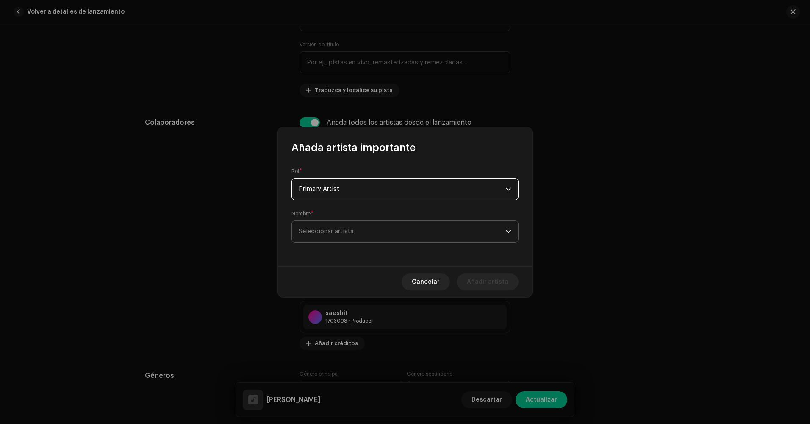
click at [344, 230] on span "Seleccionar artista" at bounding box center [326, 231] width 55 height 6
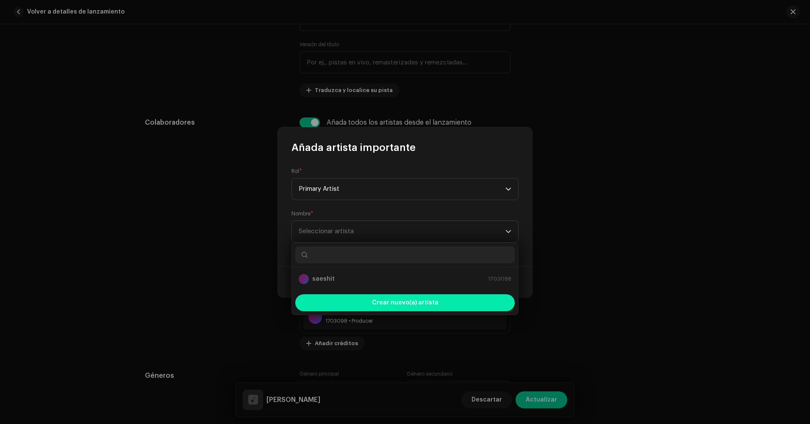
click at [373, 299] on div "Crear nuevo(a) artista" at bounding box center [404, 302] width 219 height 17
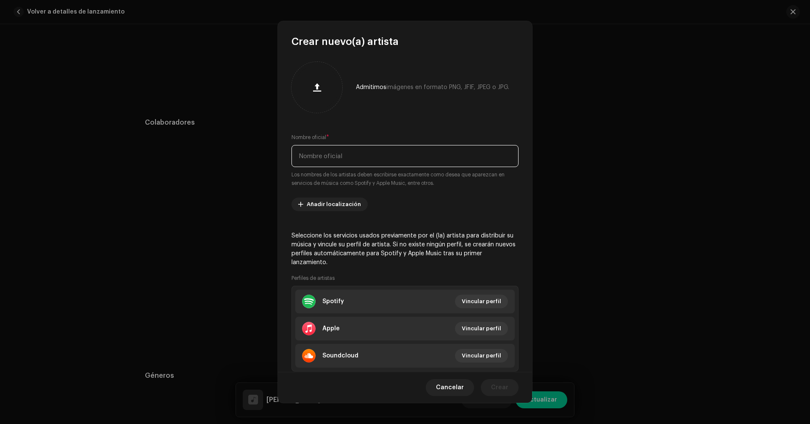
click at [349, 161] on input "text" at bounding box center [404, 156] width 227 height 22
click at [327, 154] on input "text" at bounding box center [404, 156] width 227 height 22
type input "nucita"
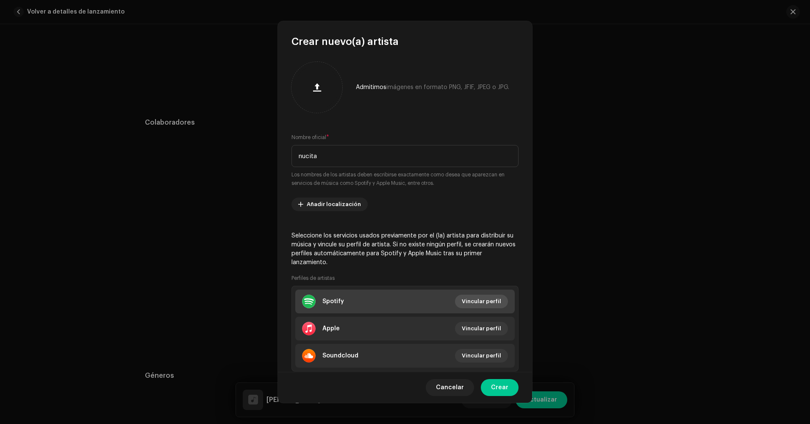
click at [468, 302] on span "Vincular perfil" at bounding box center [481, 301] width 39 height 17
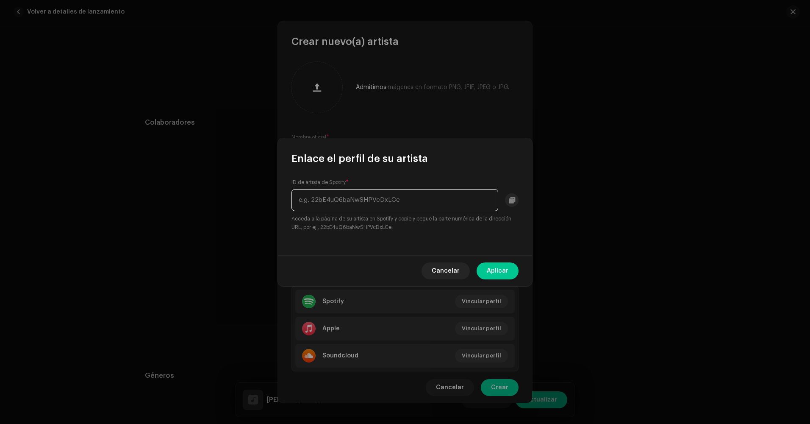
paste input "7ydWyqmVA0Qwnqf1kCGWEz?trackId=1DAZokmvYx1PA5dg2xwC90"
drag, startPoint x: 363, startPoint y: 202, endPoint x: 224, endPoint y: 188, distance: 140.0
click at [224, 188] on div "Enlace el perfil de su artista ID de artista de Spotify * 7ydWyqmVA0Qwnqf1kCGWE…" at bounding box center [405, 212] width 810 height 424
click at [319, 202] on input "7ydWyqmVA0Qwnqf1kCGWEz?trackId=1DAZokmvYx1PA5dg2xwC90" at bounding box center [394, 200] width 207 height 22
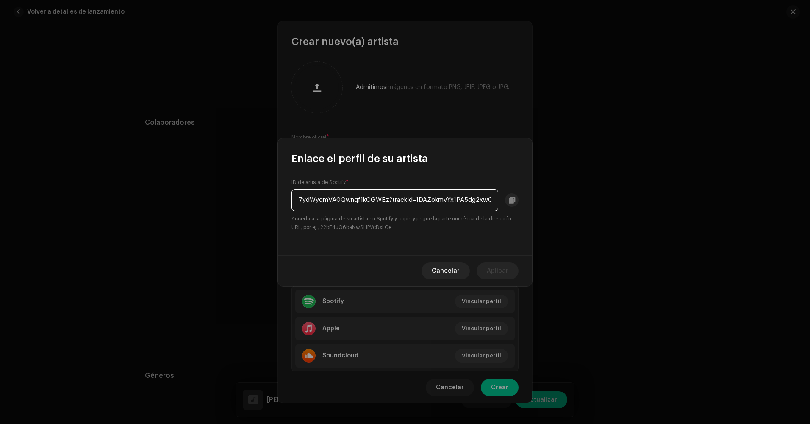
click at [298, 194] on input "7ydWyqmVA0Qwnqf1kCGWEz?trackId=1DAZokmvYx1PA5dg2xwC90" at bounding box center [394, 200] width 207 height 22
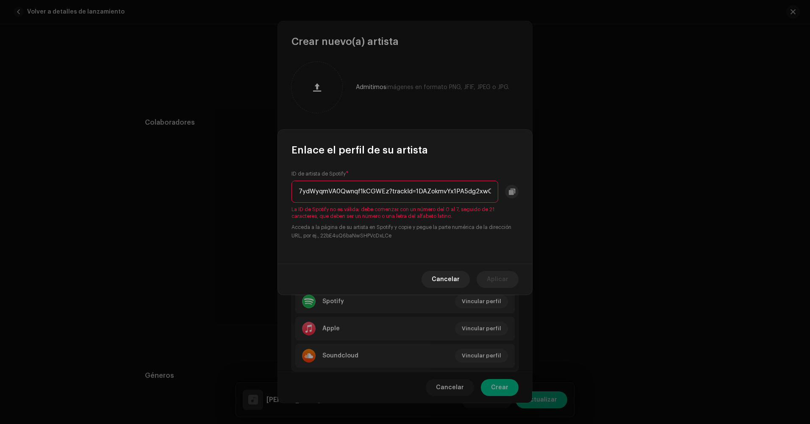
click at [391, 184] on input "7ydWyqmVA0Qwnqf1kCGWEz?trackId=1DAZokmvYx1PA5dg2xwC90" at bounding box center [394, 191] width 207 height 22
drag, startPoint x: 391, startPoint y: 184, endPoint x: 586, endPoint y: 175, distance: 195.5
click at [586, 175] on div "Enlace el perfil de su artista ID de artista de Spotify * 7ydWyqmVA0Qwnqf1kCGWE…" at bounding box center [405, 212] width 810 height 424
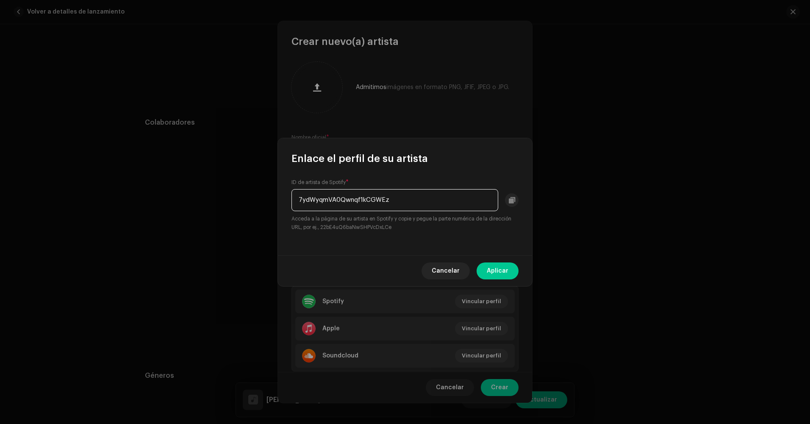
type input "7ydWyqmVA0Qwnqf1kCGWEz"
click at [497, 270] on span "Aplicar" at bounding box center [498, 270] width 22 height 17
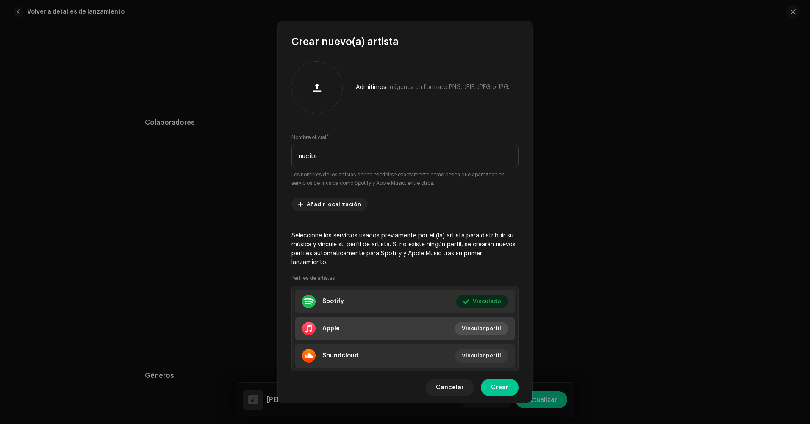
click at [480, 327] on span "Vincular perfil" at bounding box center [481, 328] width 39 height 17
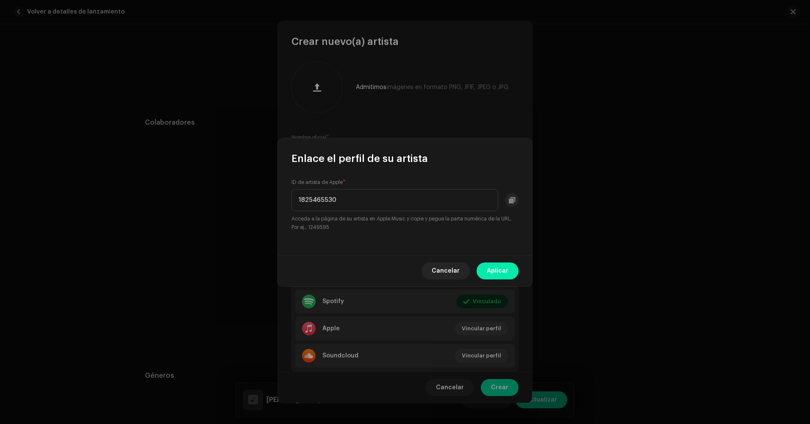
type input "1825465530"
click at [502, 264] on span "Aplicar" at bounding box center [498, 270] width 22 height 17
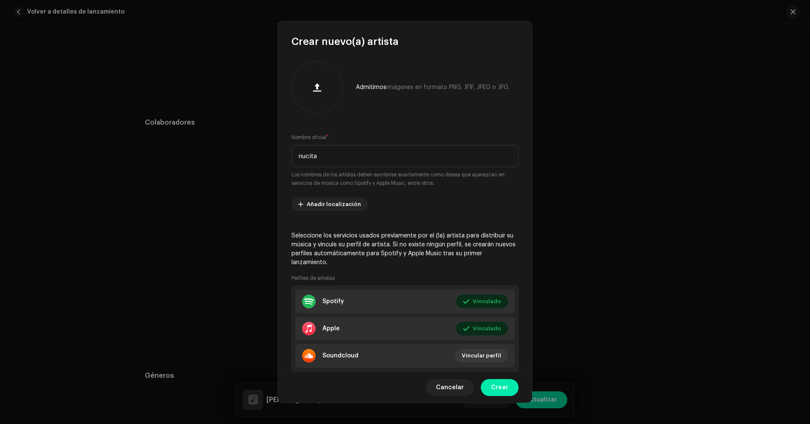
click at [498, 392] on span "Crear" at bounding box center [499, 387] width 17 height 17
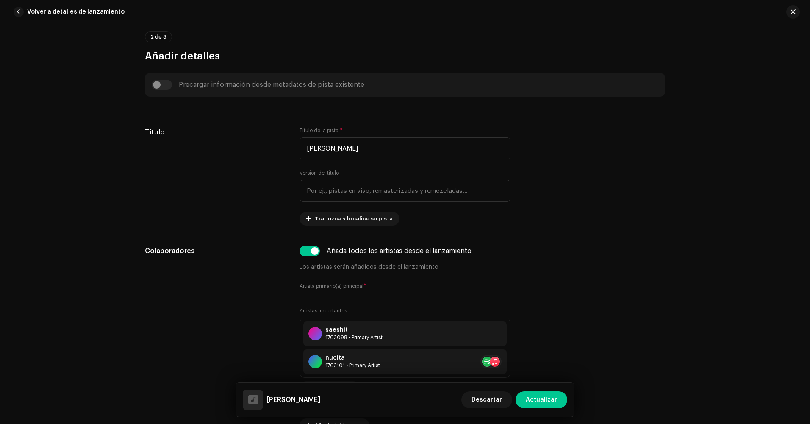
scroll to position [508, 0]
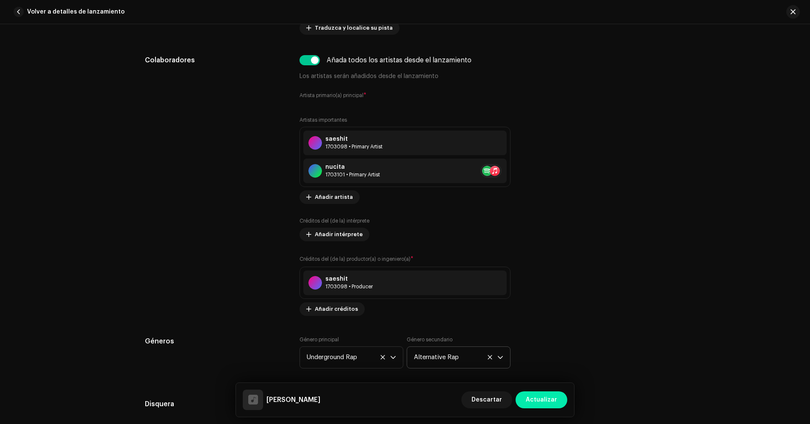
click at [543, 397] on span "Actualizar" at bounding box center [541, 399] width 31 height 17
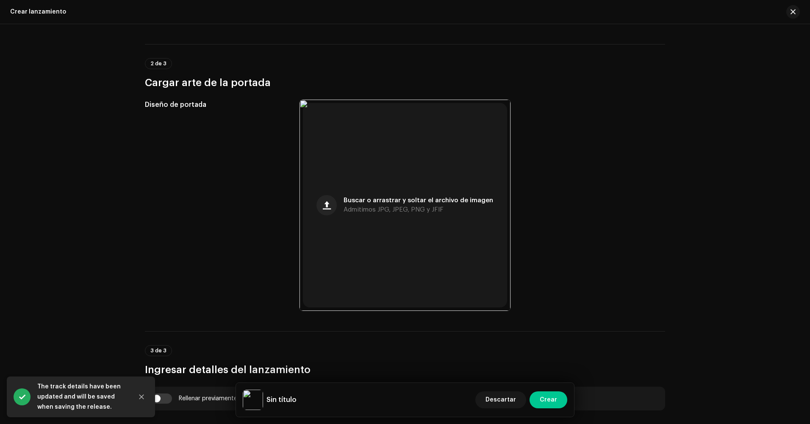
scroll to position [85, 0]
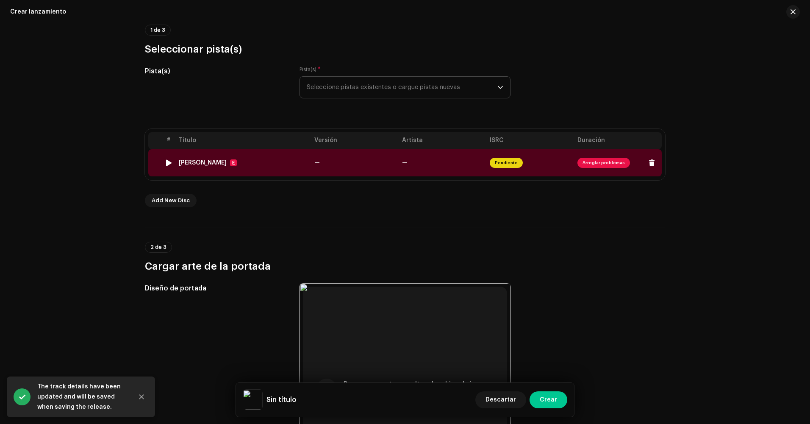
click at [591, 165] on span "Arreglar problemas" at bounding box center [603, 163] width 53 height 10
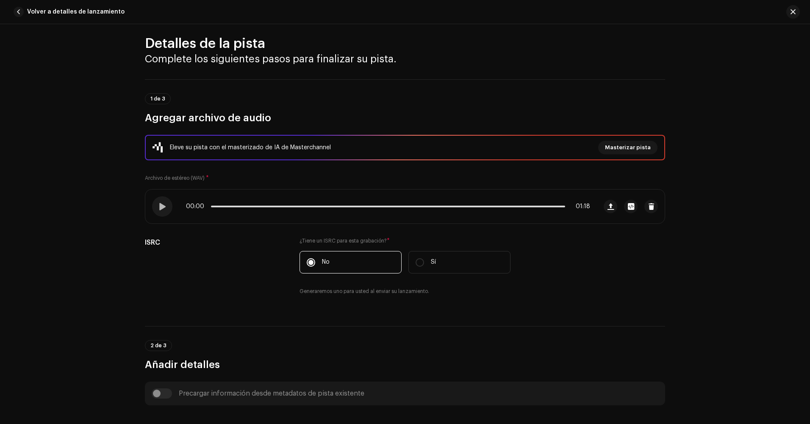
scroll to position [0, 0]
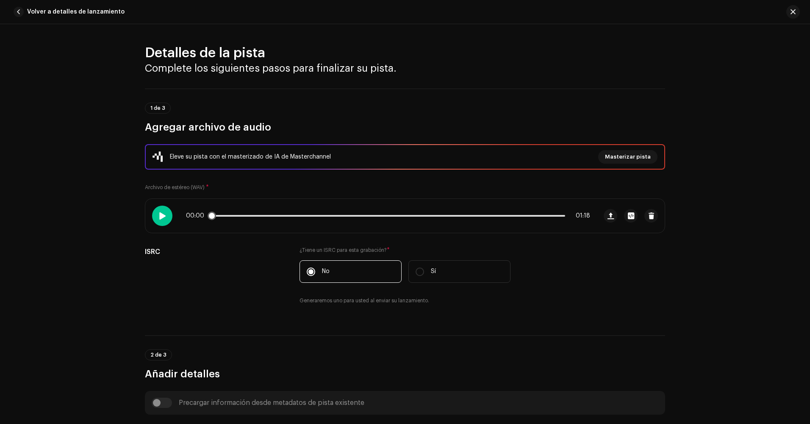
click at [166, 223] on div at bounding box center [162, 215] width 20 height 20
drag, startPoint x: 214, startPoint y: 218, endPoint x: 302, endPoint y: 227, distance: 88.5
click at [302, 227] on div "00:01 01:18" at bounding box center [371, 216] width 452 height 34
drag, startPoint x: 312, startPoint y: 219, endPoint x: 426, endPoint y: 217, distance: 113.5
click at [436, 219] on div "00:21 01:18" at bounding box center [371, 216] width 452 height 34
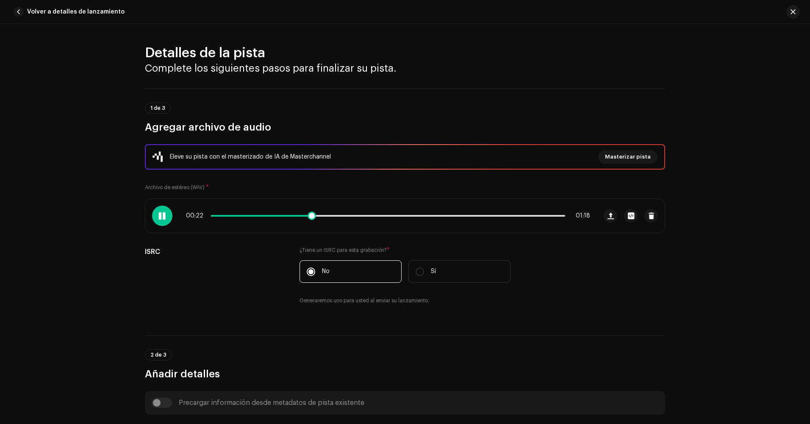
drag, startPoint x: 314, startPoint y: 214, endPoint x: 481, endPoint y: 214, distance: 166.9
click at [480, 214] on div "00:22 01:18" at bounding box center [388, 215] width 404 height 7
drag, startPoint x: 335, startPoint y: 214, endPoint x: 428, endPoint y: 215, distance: 92.8
click at [321, 215] on span at bounding box center [316, 215] width 8 height 8
drag, startPoint x: 432, startPoint y: 215, endPoint x: 502, endPoint y: 215, distance: 69.0
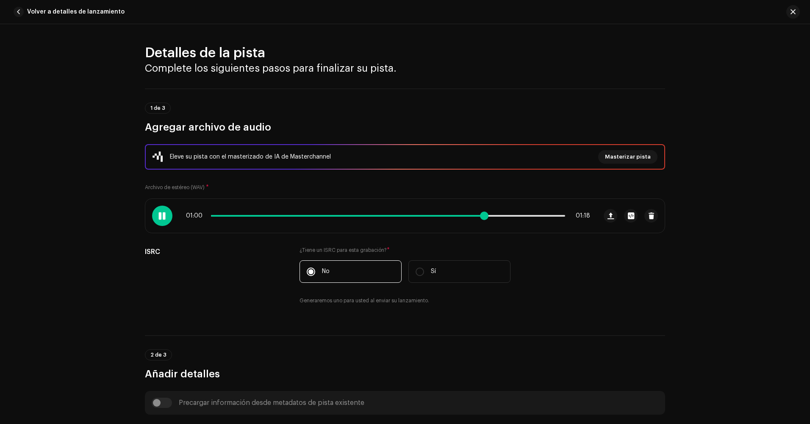
click at [488, 215] on span at bounding box center [484, 215] width 8 height 8
click at [164, 214] on span at bounding box center [161, 215] width 7 height 7
click at [789, 10] on button "button" at bounding box center [793, 12] width 14 height 14
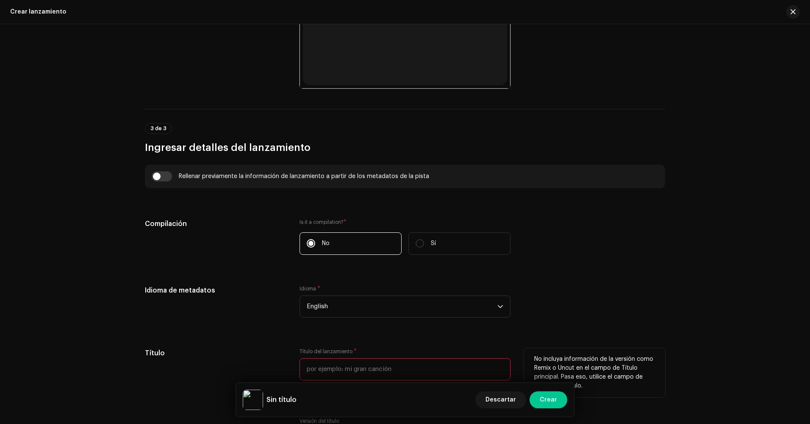
scroll to position [381, 0]
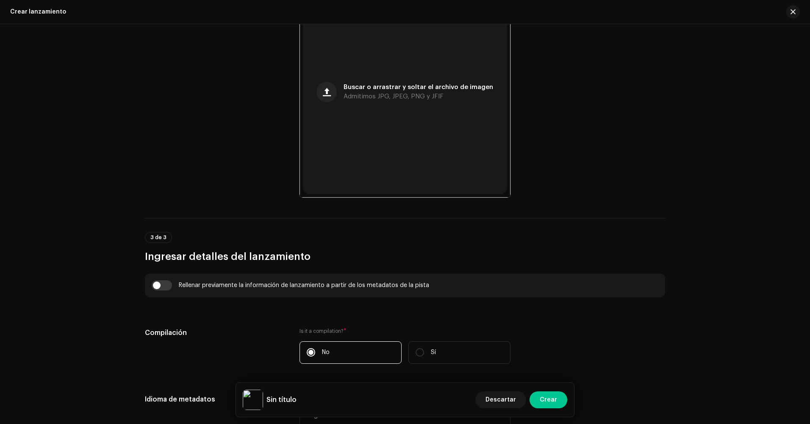
click at [169, 290] on div "Rellenar previamente la información de lanzamiento a partir de los metadatos de…" at bounding box center [405, 285] width 520 height 24
click at [165, 288] on input "checkbox" at bounding box center [162, 285] width 20 height 10
checkbox input "true"
type input "[PERSON_NAME]"
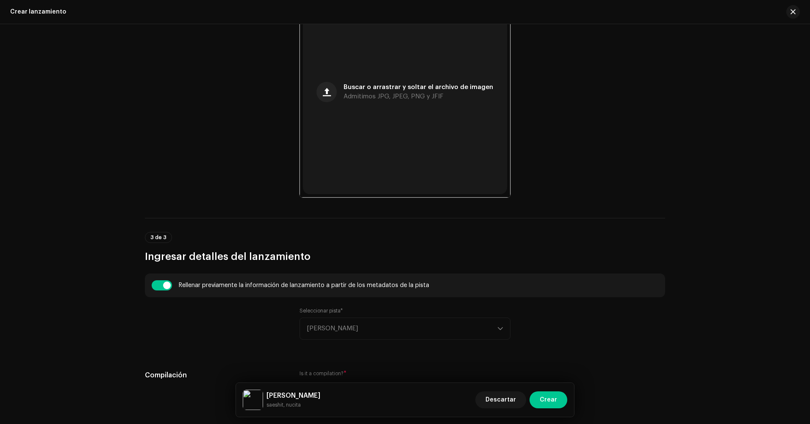
click at [335, 329] on div "Seleccionar pista* [PERSON_NAME]" at bounding box center [404, 323] width 211 height 32
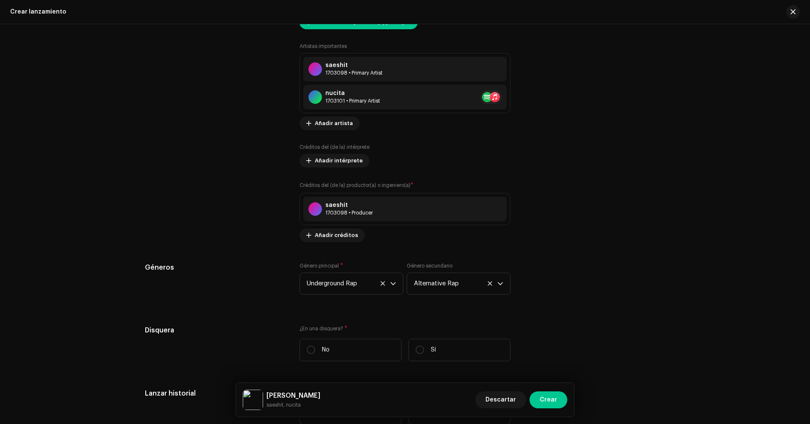
scroll to position [1228, 0]
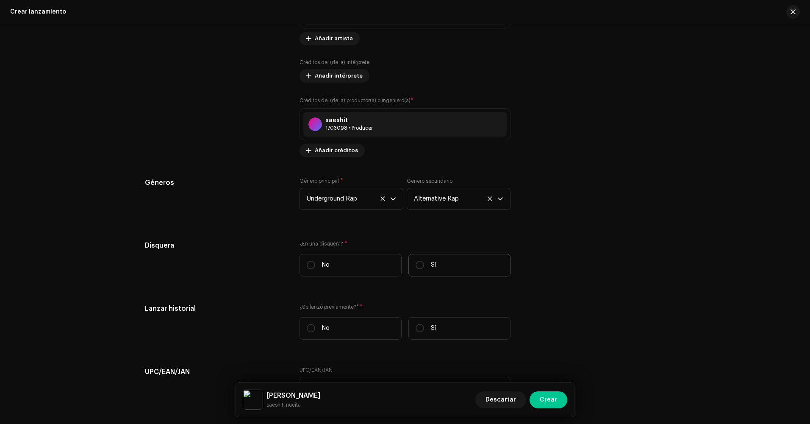
click at [470, 268] on label "Sí" at bounding box center [459, 265] width 102 height 22
click at [424, 268] on input "Sí" at bounding box center [420, 264] width 8 height 8
radio input "true"
click at [341, 308] on span "Seleccionar disquera" at bounding box center [402, 307] width 191 height 21
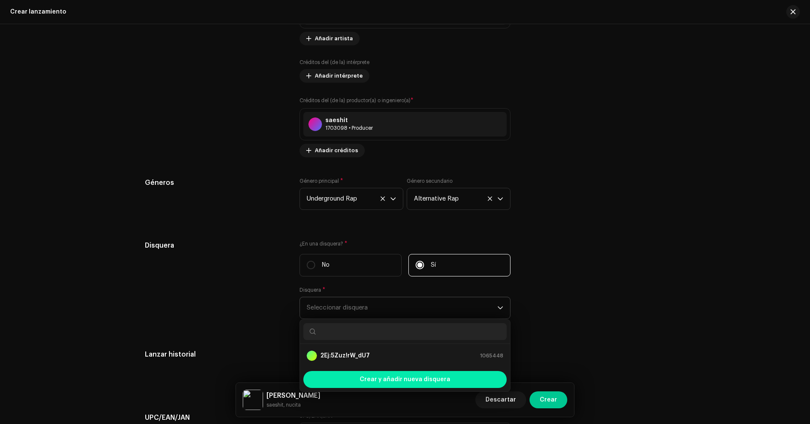
click at [365, 374] on span "Crear y añadir nueva disquera" at bounding box center [405, 379] width 91 height 17
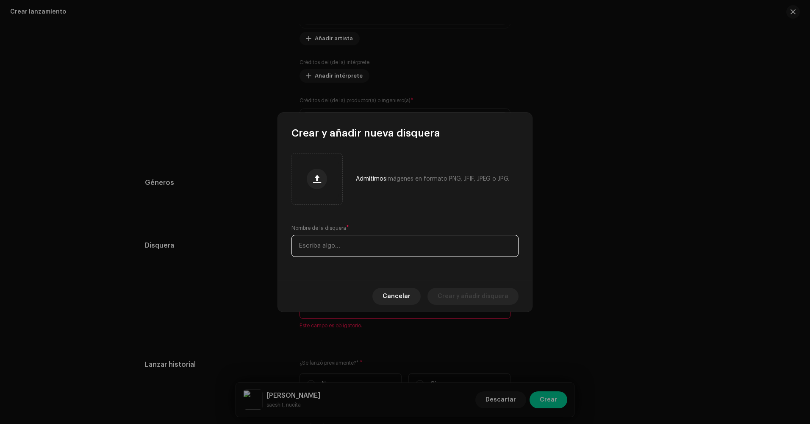
click at [366, 248] on input "text" at bounding box center [404, 246] width 227 height 22
type input "escasez de mariposas"
click at [489, 299] on span "Crear y añadir disquera" at bounding box center [473, 296] width 71 height 17
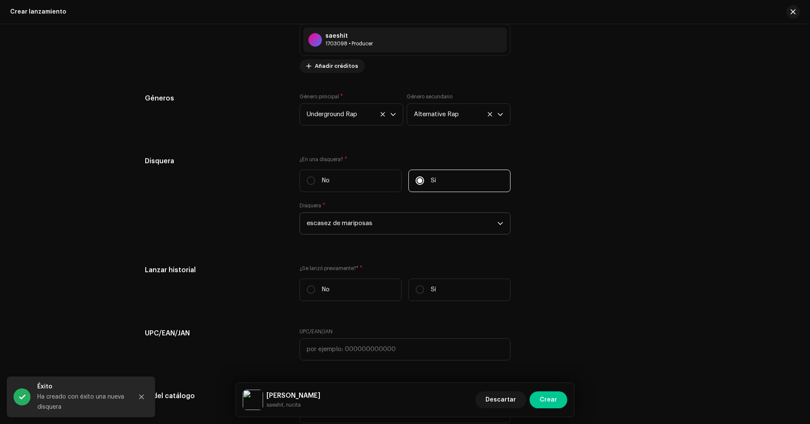
scroll to position [1313, 0]
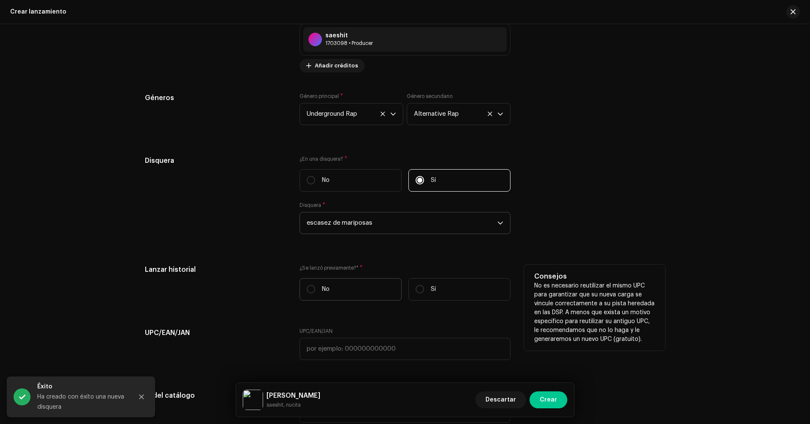
click at [356, 296] on label "No" at bounding box center [350, 289] width 102 height 22
click at [315, 293] on input "No" at bounding box center [311, 289] width 8 height 8
radio input "true"
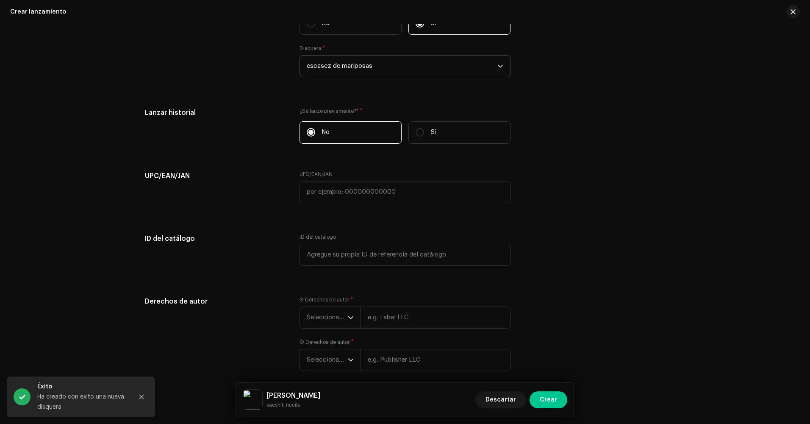
scroll to position [1483, 0]
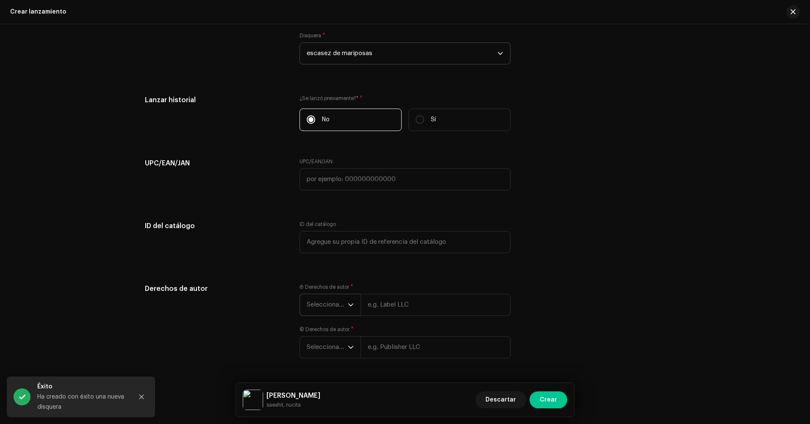
click at [333, 306] on span "Seleccionar año" at bounding box center [327, 304] width 41 height 21
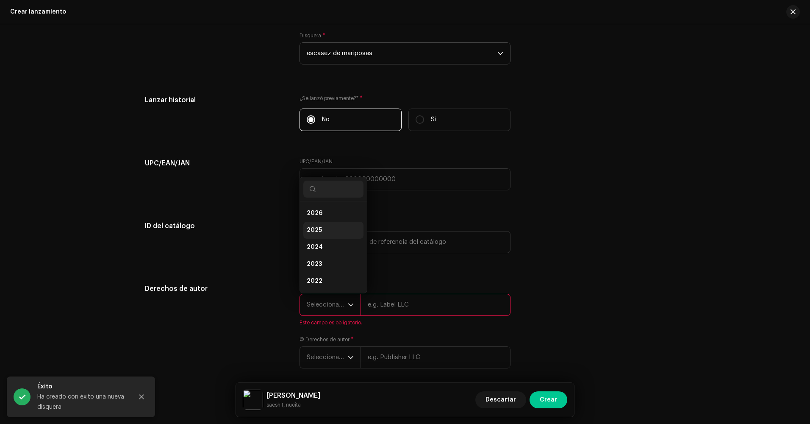
click at [327, 233] on li "2025" at bounding box center [333, 230] width 60 height 17
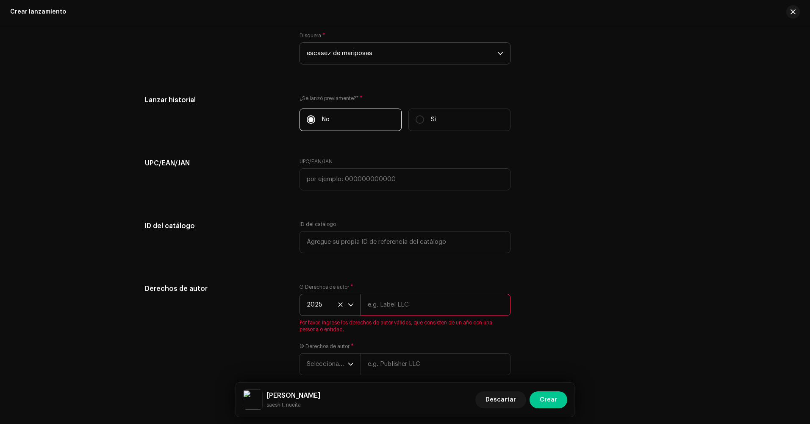
click at [392, 295] on input "text" at bounding box center [435, 305] width 150 height 22
type input "escasez de marposas"
click at [330, 365] on div "Ⓟ Derechos de autor * 2025 escasez de marposas © Derechos de autor * Selecciona…" at bounding box center [404, 325] width 211 height 85
click at [330, 347] on span "Seleccionar año" at bounding box center [327, 346] width 41 height 21
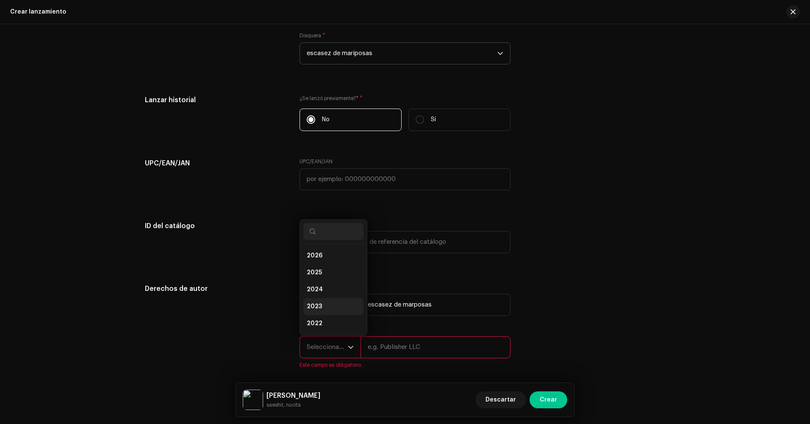
scroll to position [14, 0]
click at [324, 259] on li "2025" at bounding box center [333, 258] width 60 height 17
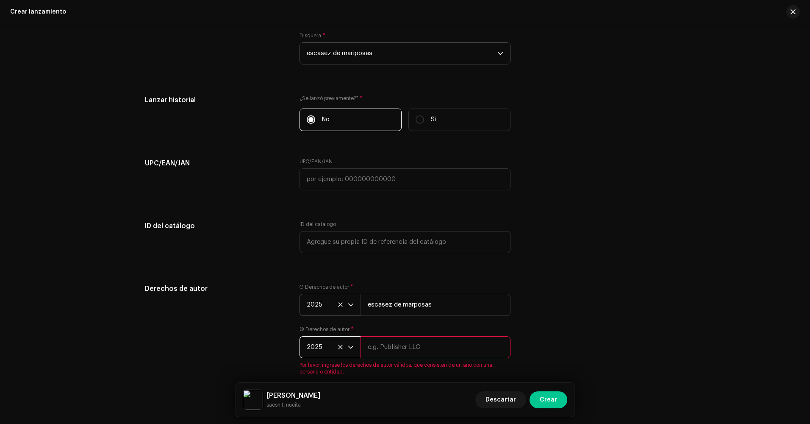
click at [389, 345] on input "text" at bounding box center [435, 347] width 150 height 22
type input "escasez de marposas"
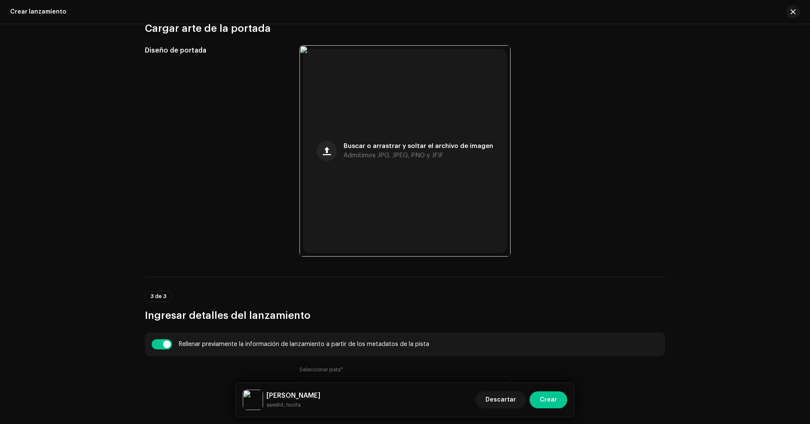
scroll to position [26, 0]
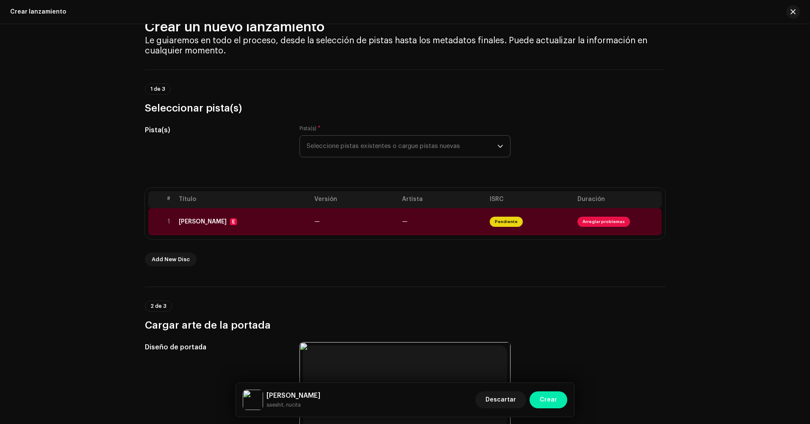
click at [554, 396] on span "Crear" at bounding box center [548, 399] width 17 height 17
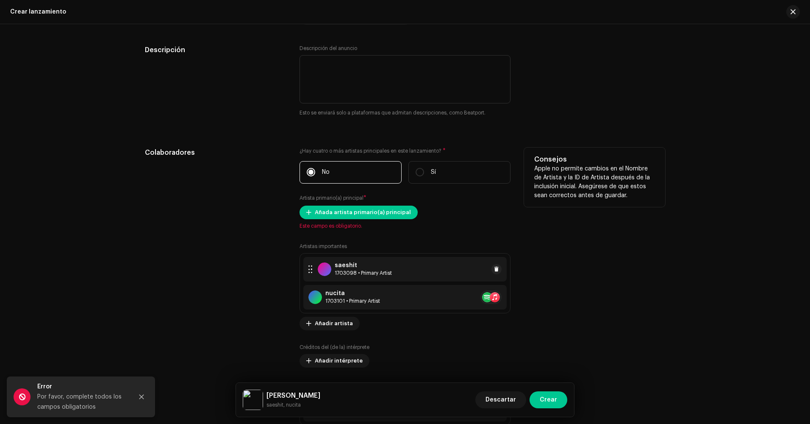
scroll to position [958, 0]
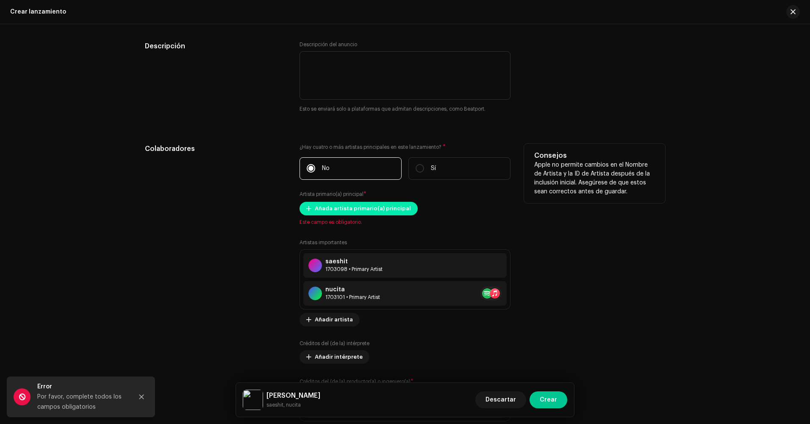
click at [369, 209] on span "Añada artista primario(a) principal" at bounding box center [363, 208] width 96 height 17
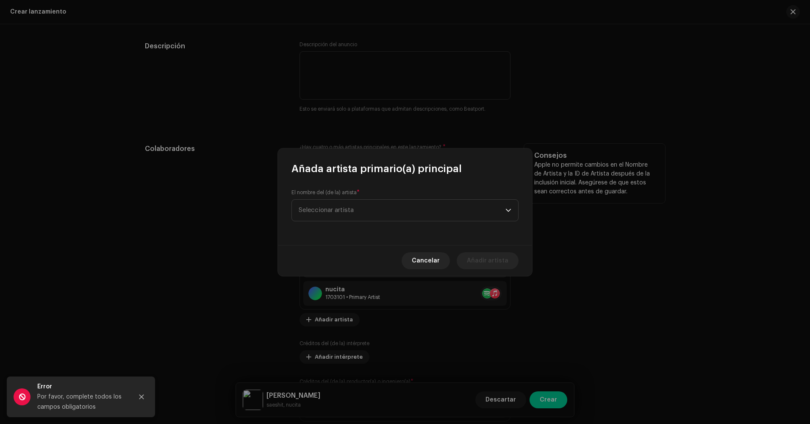
click at [369, 209] on span "Seleccionar artista" at bounding box center [402, 210] width 207 height 21
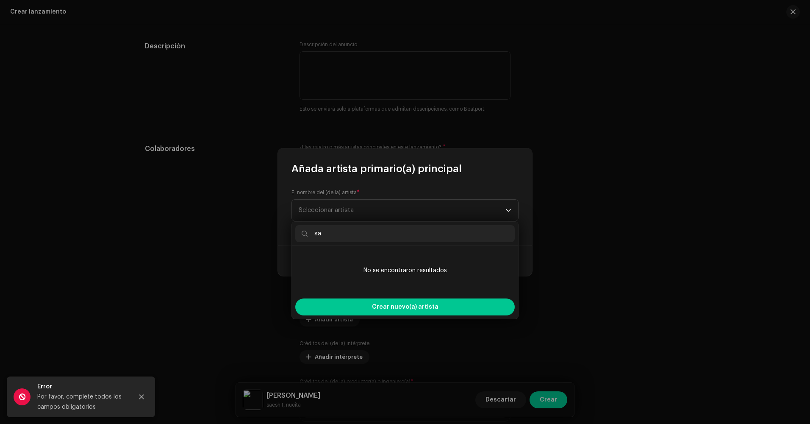
type input "sae"
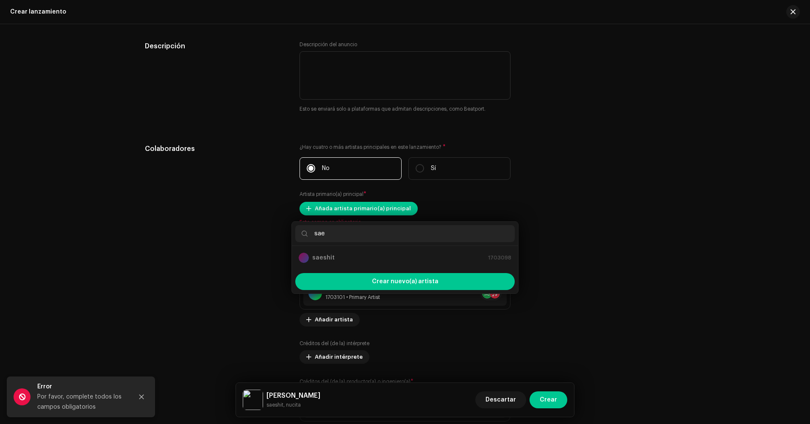
click at [384, 316] on div "Añada artista primario(a) principal El nombre del (de la) artista * Seleccionar…" at bounding box center [405, 212] width 810 height 424
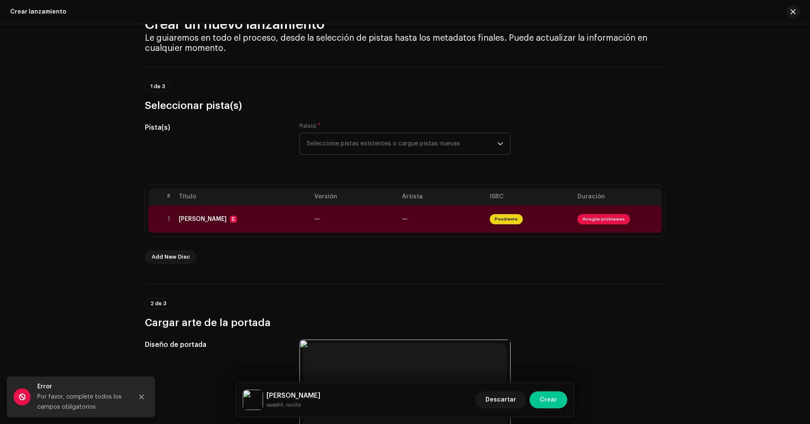
scroll to position [0, 0]
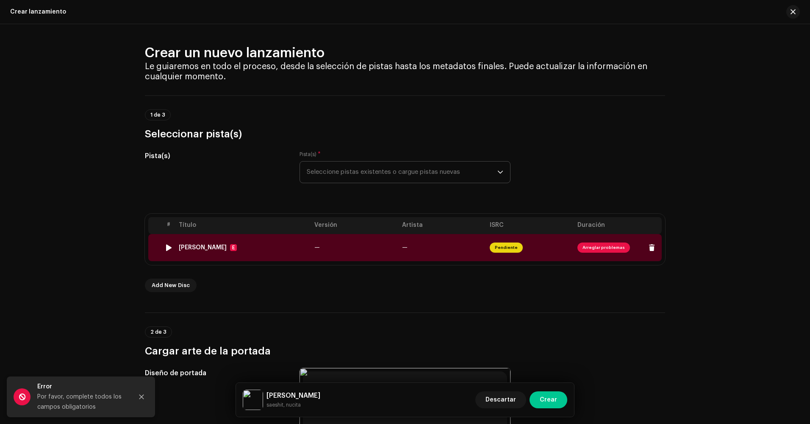
click at [596, 246] on span "Arreglar problemas" at bounding box center [603, 247] width 53 height 10
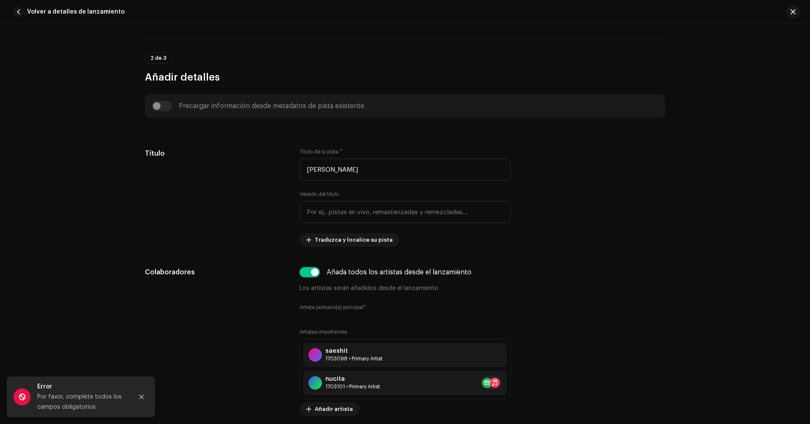
scroll to position [381, 0]
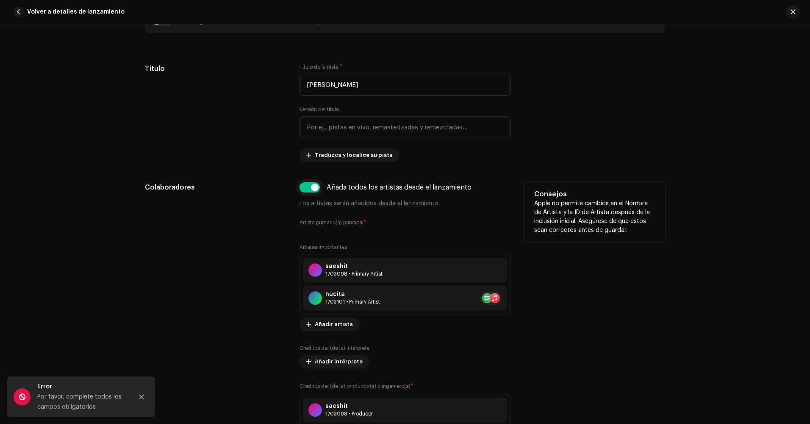
click at [312, 187] on input "checkbox" at bounding box center [309, 187] width 20 height 10
checkbox input "false"
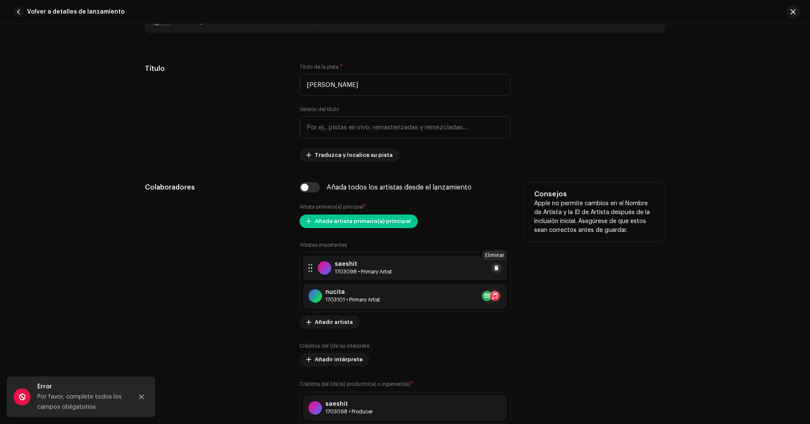
click at [494, 270] on span at bounding box center [496, 267] width 5 height 7
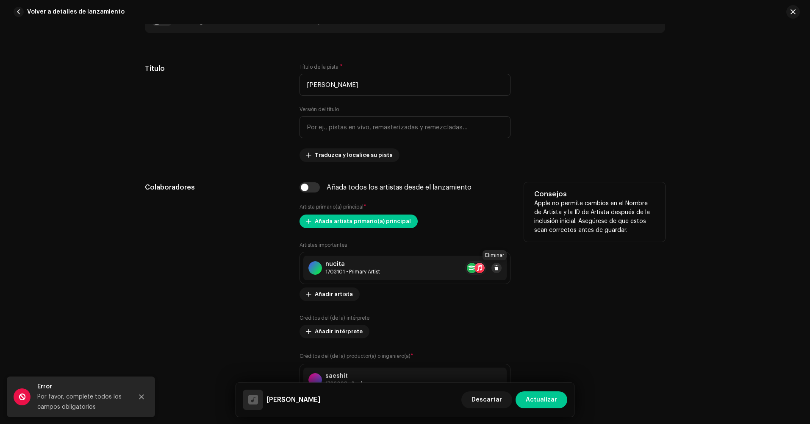
click at [496, 269] on span at bounding box center [496, 267] width 5 height 7
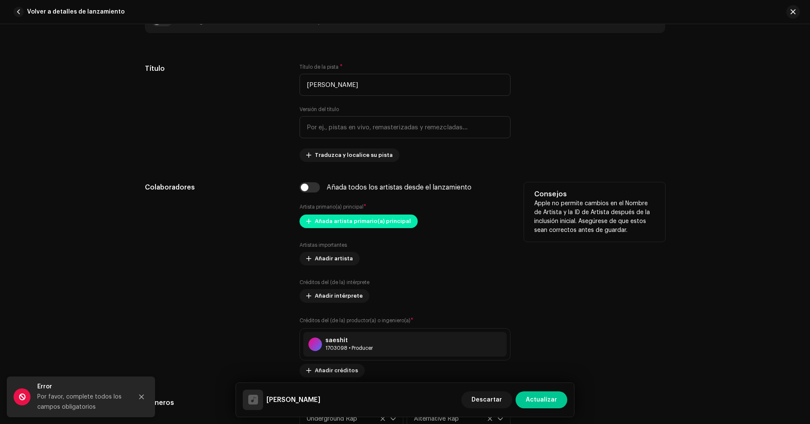
click at [366, 217] on span "Añada artista primario(a) principal" at bounding box center [363, 221] width 96 height 17
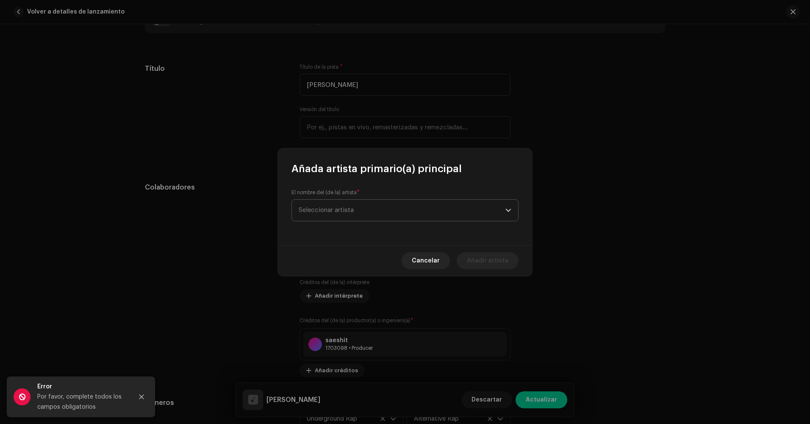
click at [383, 205] on span "Seleccionar artista" at bounding box center [402, 210] width 207 height 21
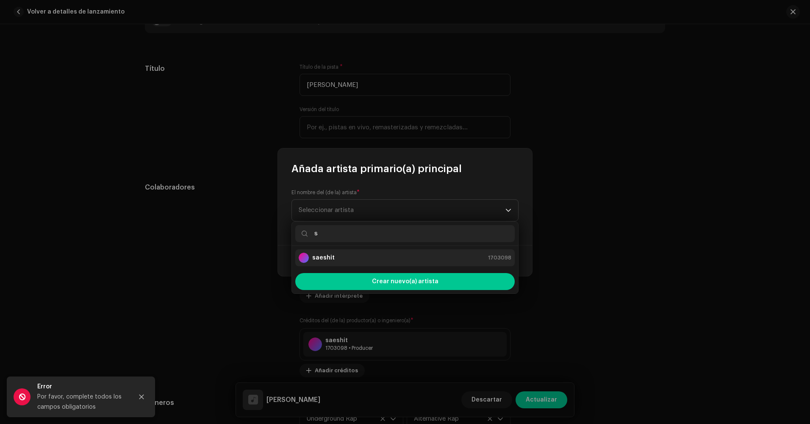
type input "s"
click at [349, 256] on div "saeshit 1703098" at bounding box center [405, 257] width 213 height 10
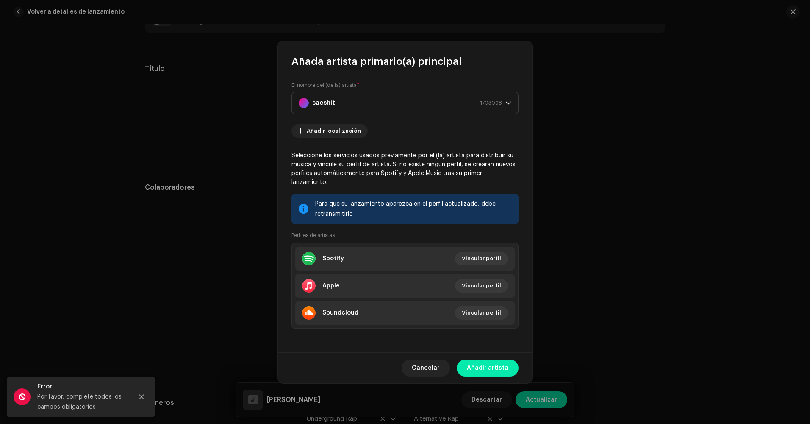
click at [480, 359] on span "Añadir artista" at bounding box center [488, 367] width 42 height 17
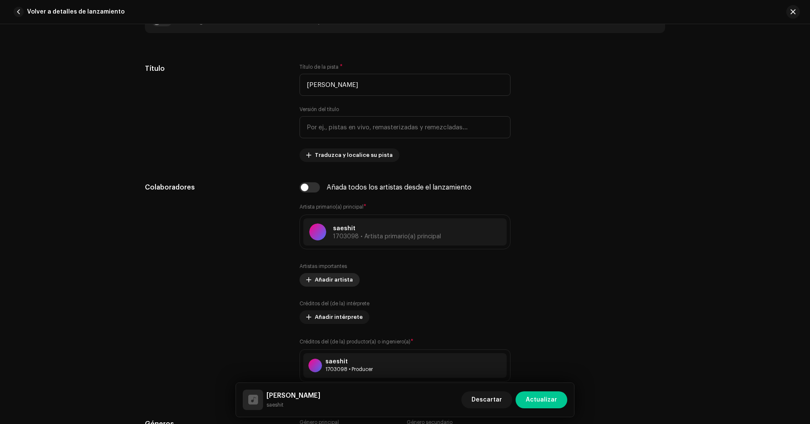
click at [333, 283] on span "Añadir artista" at bounding box center [334, 279] width 38 height 17
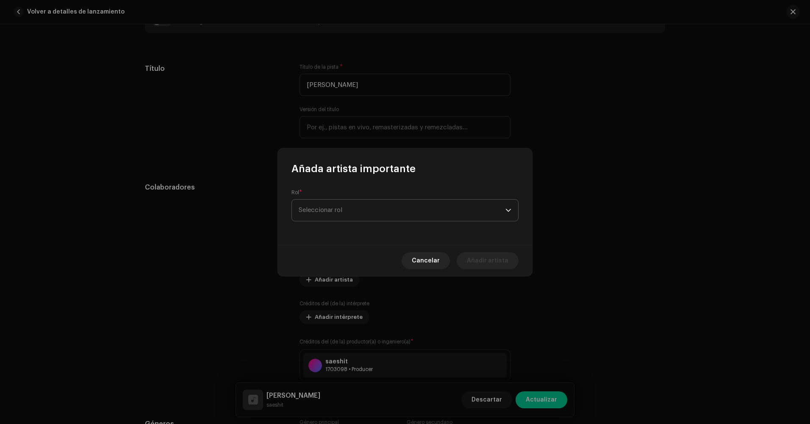
click at [365, 219] on span "Seleccionar rol" at bounding box center [402, 210] width 207 height 21
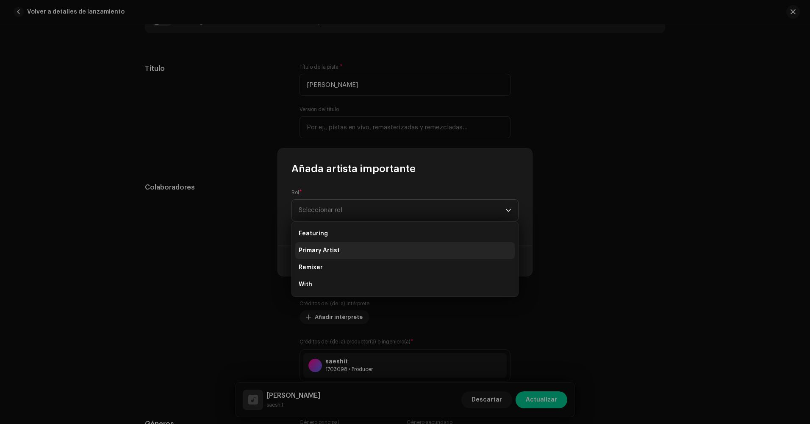
click at [355, 248] on li "Primary Artist" at bounding box center [404, 250] width 219 height 17
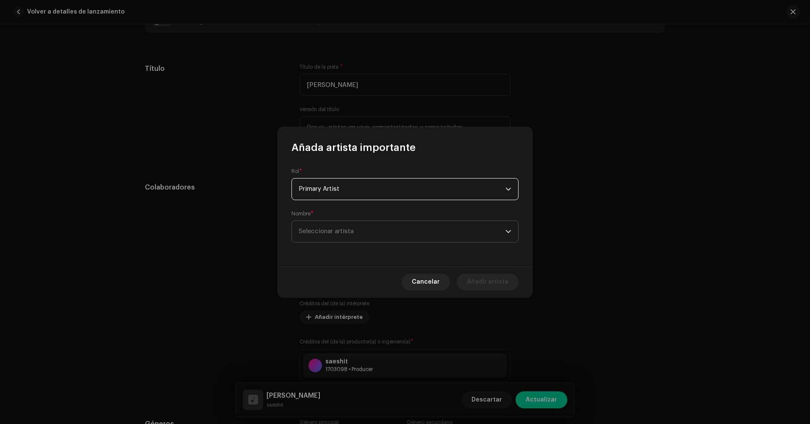
click at [341, 236] on span "Seleccionar artista" at bounding box center [402, 231] width 207 height 21
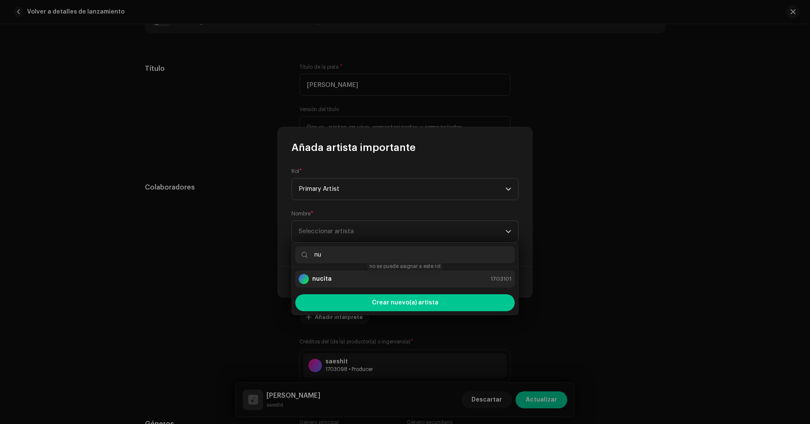
type input "nu"
click at [355, 279] on div "nucita 1703101" at bounding box center [405, 279] width 213 height 10
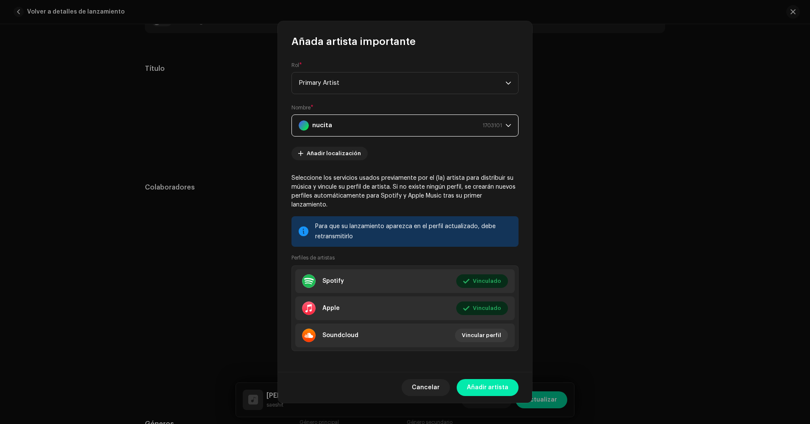
click at [486, 387] on span "Añadir artista" at bounding box center [488, 387] width 42 height 17
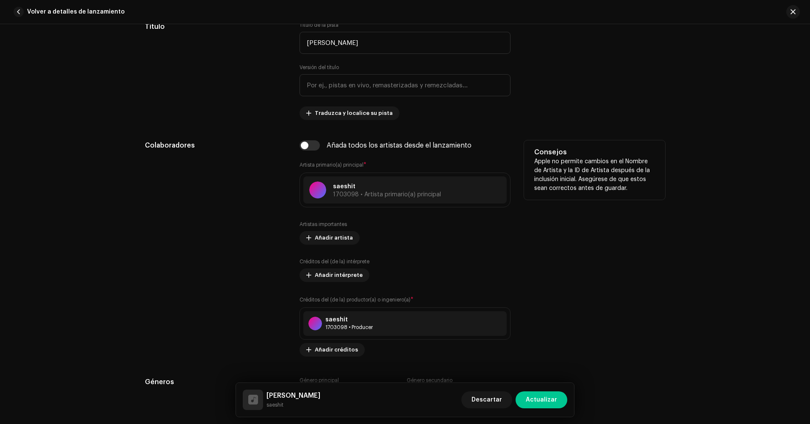
scroll to position [424, 0]
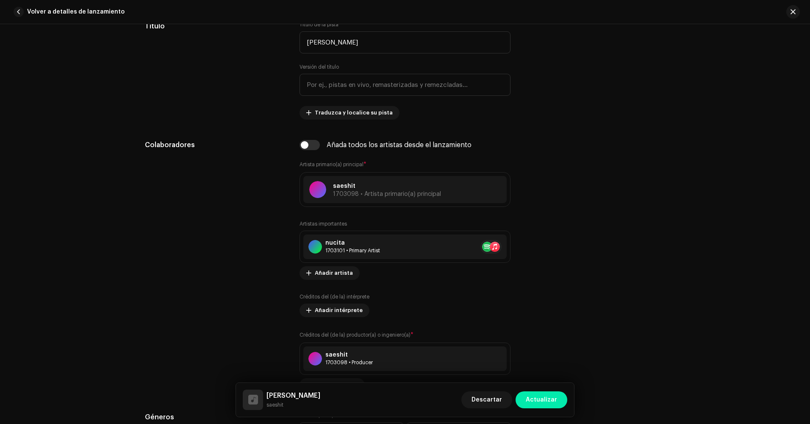
click at [540, 396] on span "Actualizar" at bounding box center [541, 399] width 31 height 17
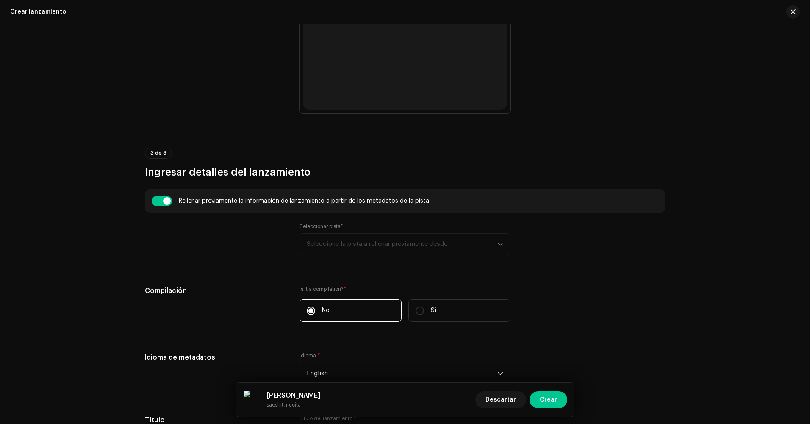
scroll to position [466, 0]
click at [158, 200] on input "checkbox" at bounding box center [162, 200] width 20 height 10
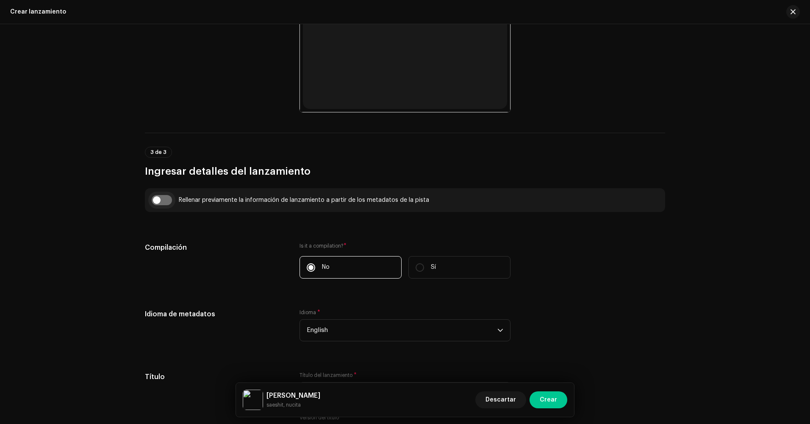
click at [161, 199] on input "checkbox" at bounding box center [162, 200] width 20 height 10
checkbox input "true"
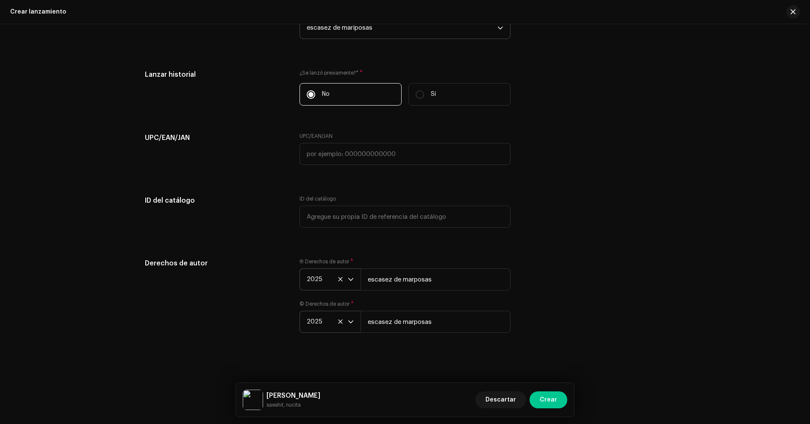
scroll to position [1517, 0]
click at [548, 400] on span "Crear" at bounding box center [548, 399] width 17 height 17
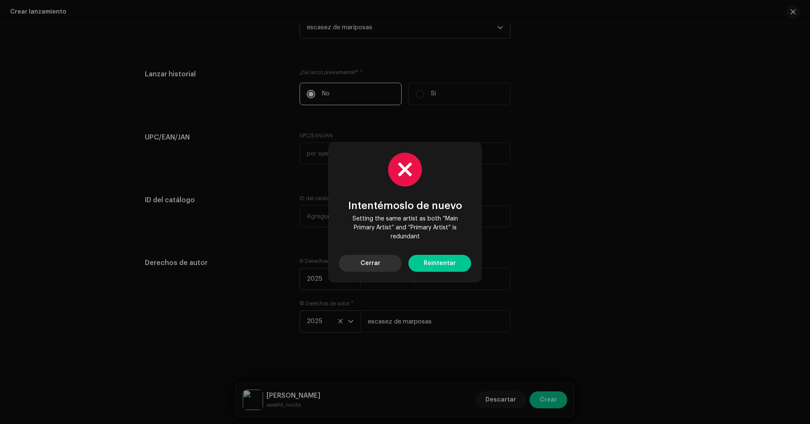
click at [391, 265] on button "Cerrar" at bounding box center [370, 263] width 63 height 17
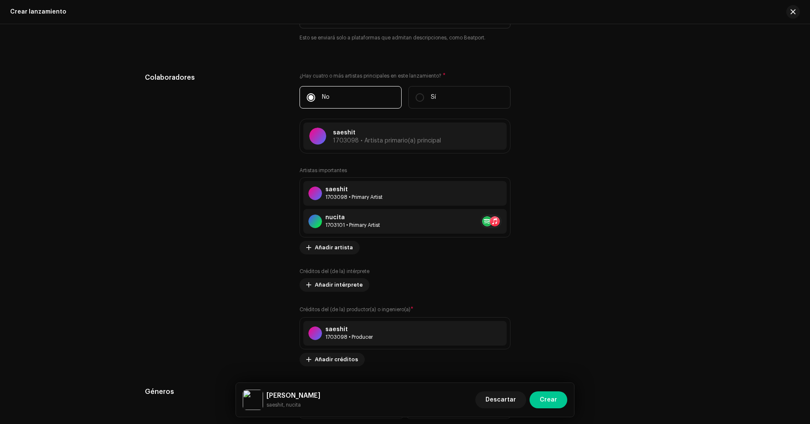
scroll to position [1009, 0]
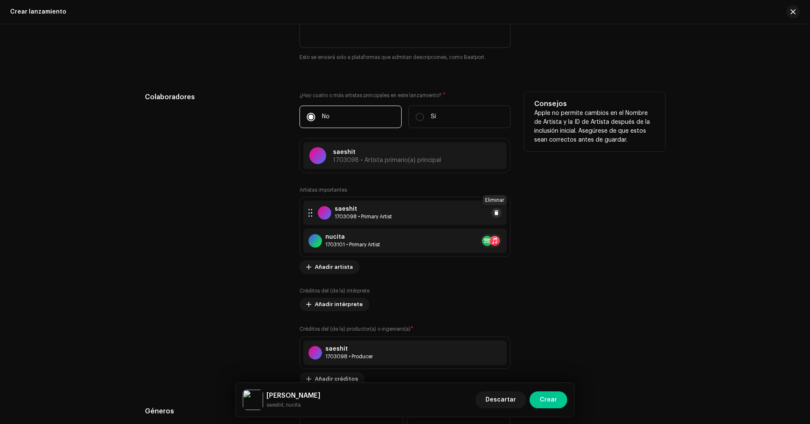
click at [495, 217] on button at bounding box center [496, 213] width 10 height 10
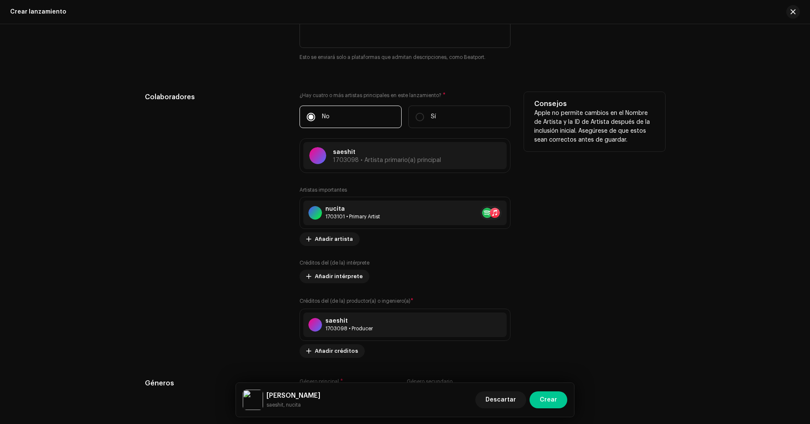
click at [524, 266] on div "Consejos Apple no permite cambios en el Nombre de Artista y la ID de Artista de…" at bounding box center [594, 225] width 141 height 266
click at [338, 238] on span "Añadir artista" at bounding box center [334, 238] width 38 height 17
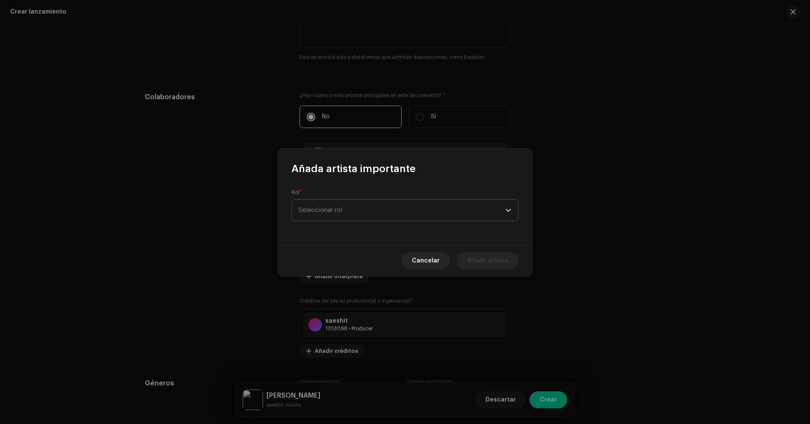
click at [349, 210] on span "Seleccionar rol" at bounding box center [402, 210] width 207 height 21
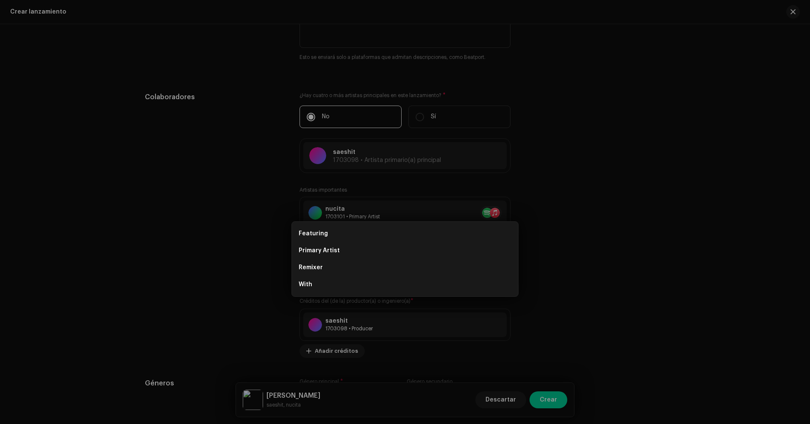
click at [224, 230] on div "Añada artista importante Rol * Seleccionar rol Cancelar Añadir artista" at bounding box center [405, 212] width 810 height 424
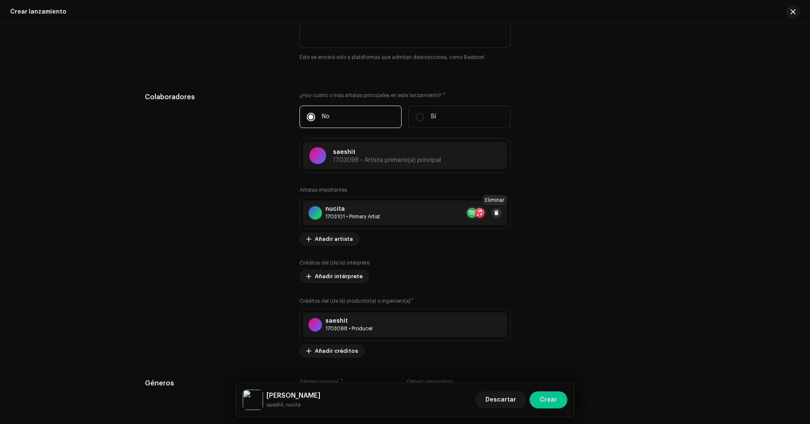
click at [497, 212] on span at bounding box center [496, 212] width 5 height 7
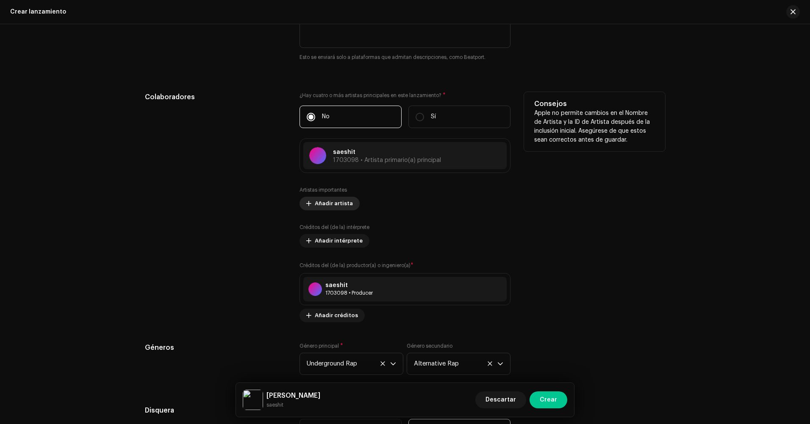
click at [334, 208] on span "Añadir artista" at bounding box center [334, 203] width 38 height 17
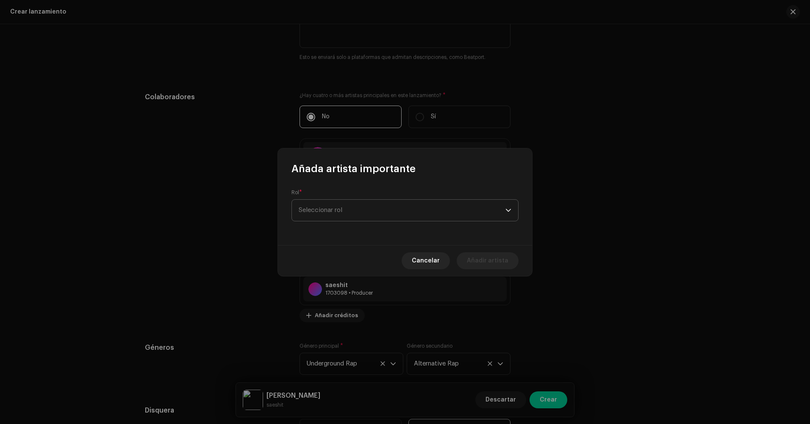
click at [337, 214] on span "Seleccionar rol" at bounding box center [402, 210] width 207 height 21
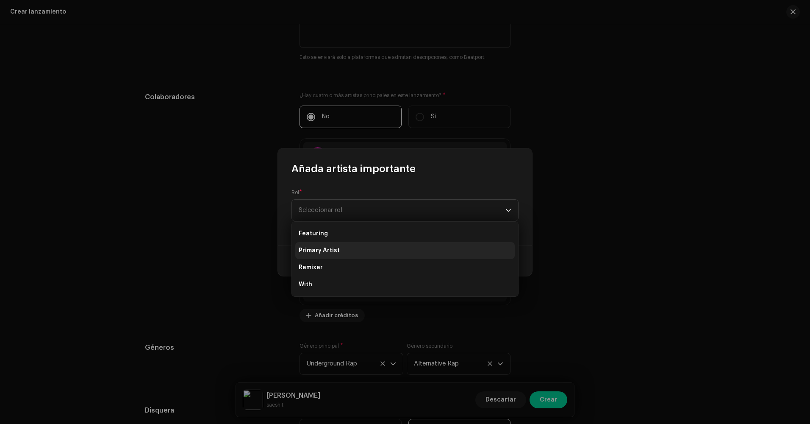
click at [330, 248] on span "Primary Artist" at bounding box center [319, 250] width 41 height 8
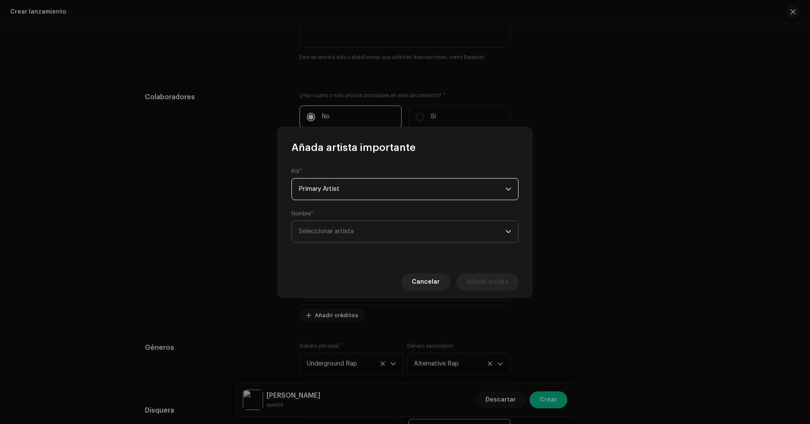
click at [337, 230] on span "Seleccionar artista" at bounding box center [326, 231] width 55 height 6
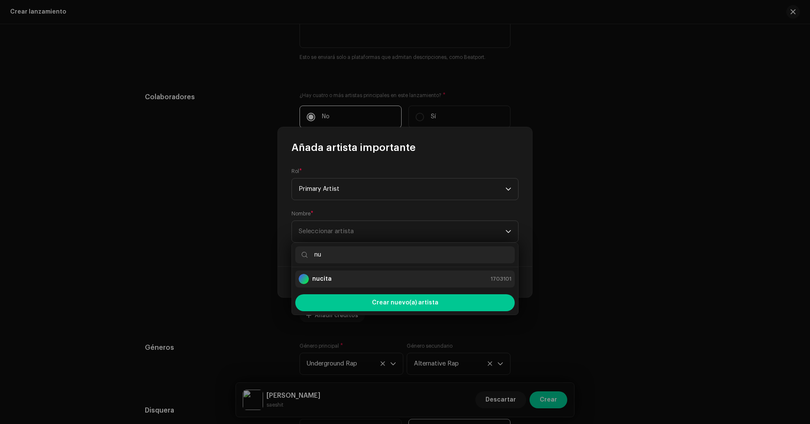
type input "nu"
click at [350, 275] on div "nucita 1703101" at bounding box center [405, 279] width 213 height 10
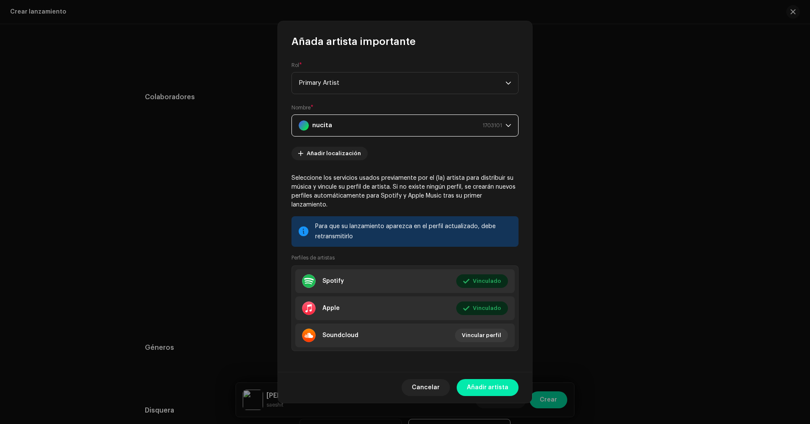
click at [477, 380] on span "Añadir artista" at bounding box center [488, 387] width 42 height 17
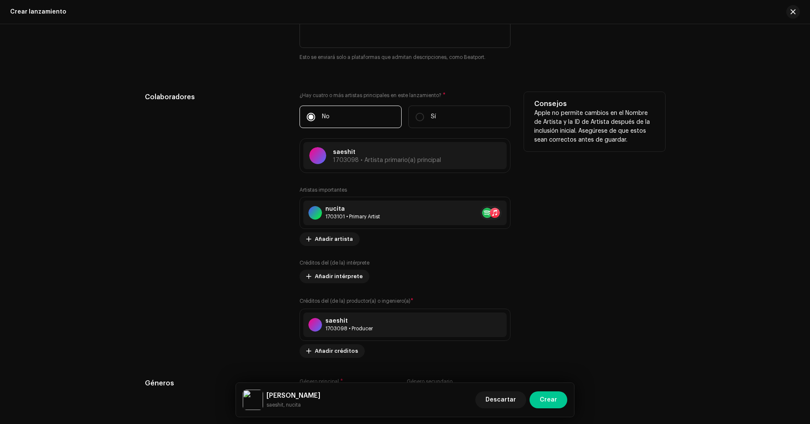
click at [584, 305] on div "Consejos Apple no permite cambios en el Nombre de Artista y la ID de Artista de…" at bounding box center [594, 225] width 141 height 266
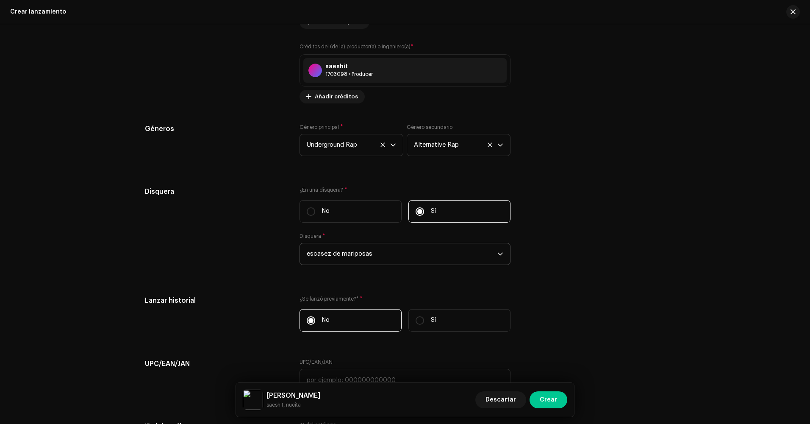
scroll to position [1489, 0]
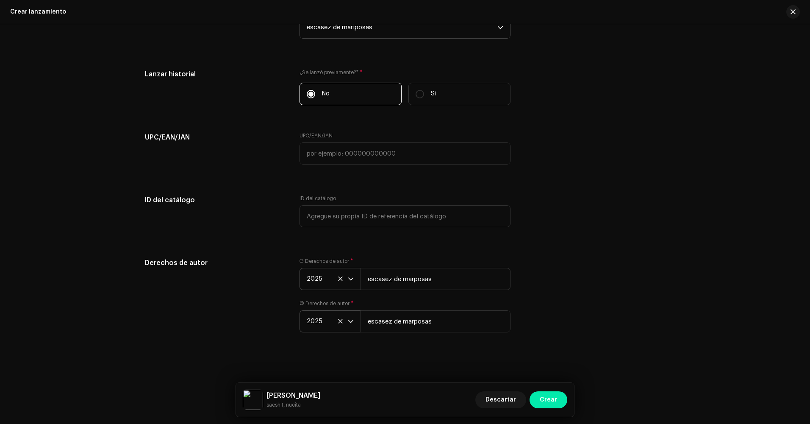
click at [548, 401] on span "Crear" at bounding box center [548, 399] width 17 height 17
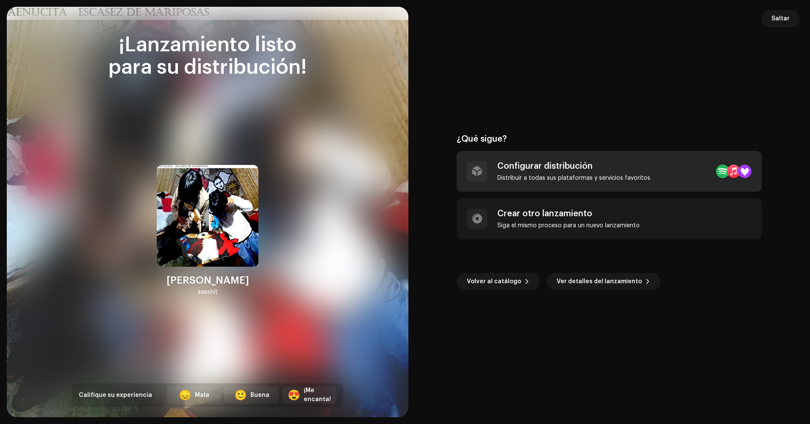
click at [609, 171] on div "Configurar distribución" at bounding box center [573, 166] width 153 height 10
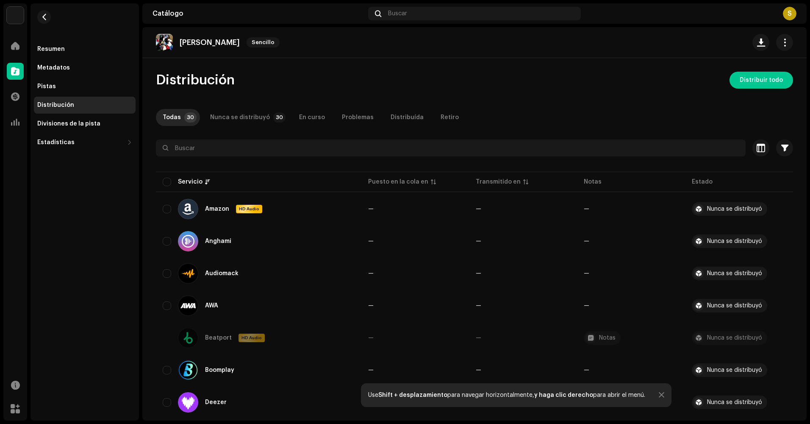
click at [754, 79] on span "Distribuir todo" at bounding box center [761, 80] width 43 height 17
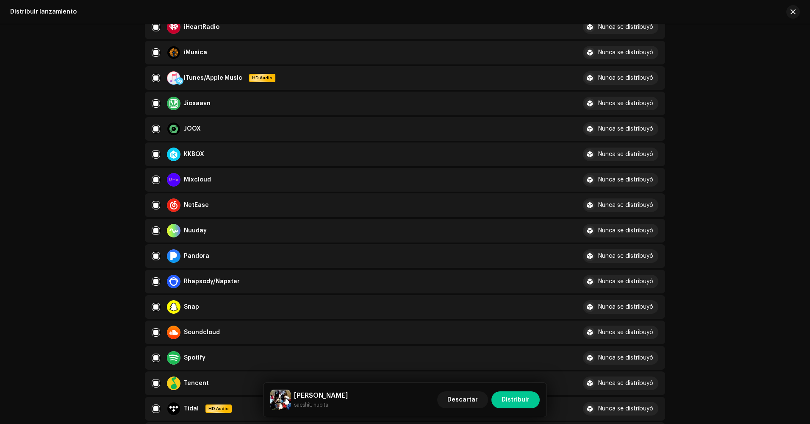
scroll to position [424, 0]
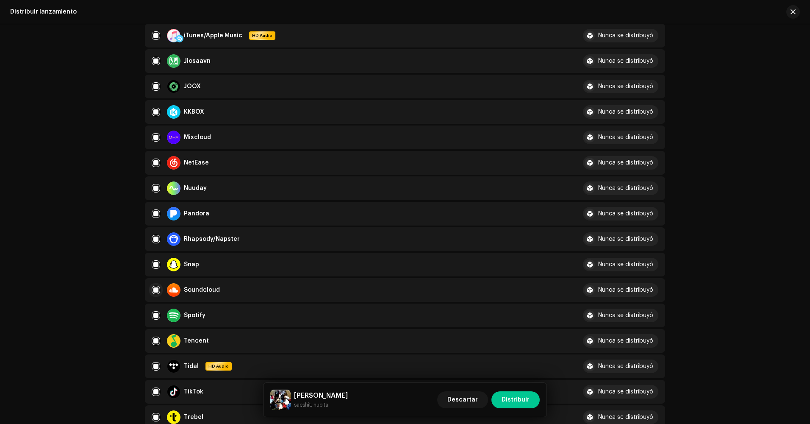
click at [155, 290] on input "checkbox" at bounding box center [156, 289] width 8 height 8
checkbox input "false"
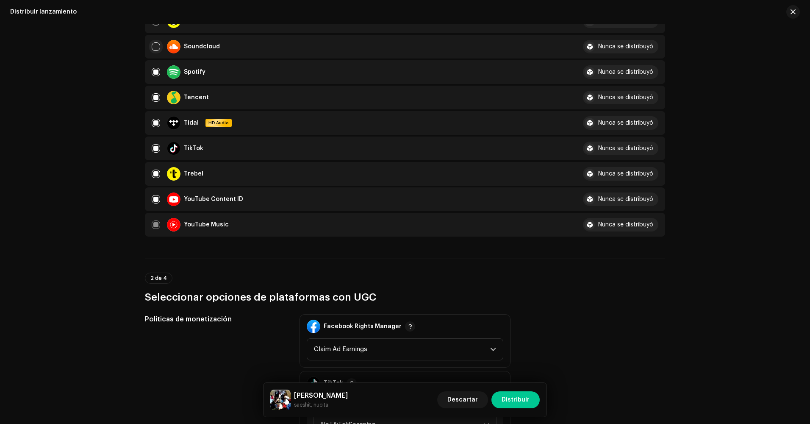
scroll to position [720, 0]
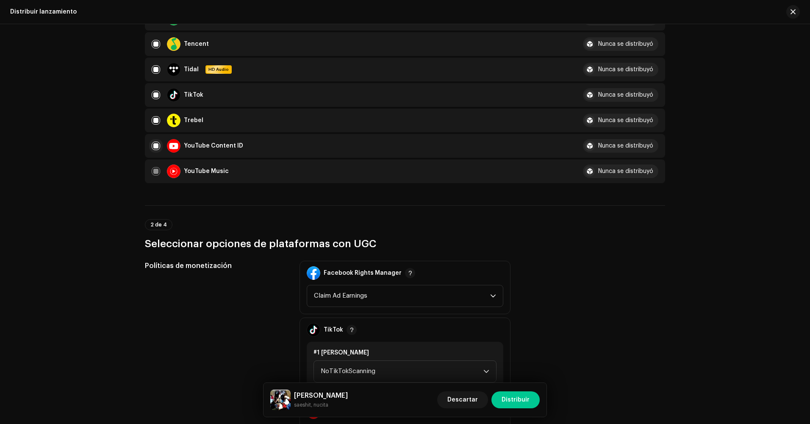
click at [153, 144] on input "Row Selected" at bounding box center [156, 145] width 8 height 8
checkbox input "false"
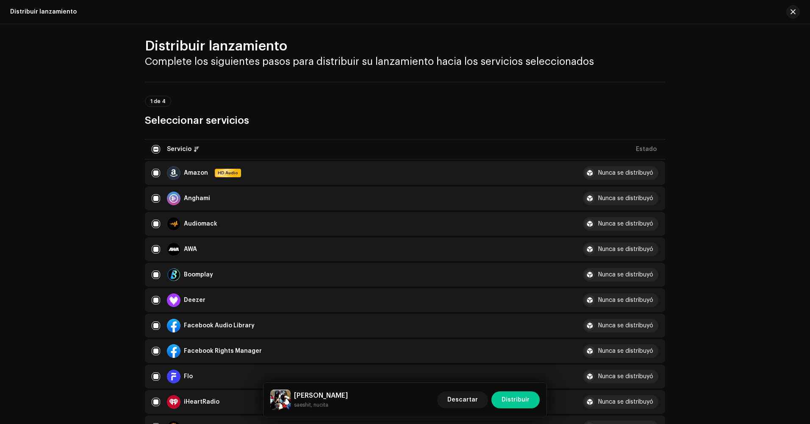
scroll to position [0, 0]
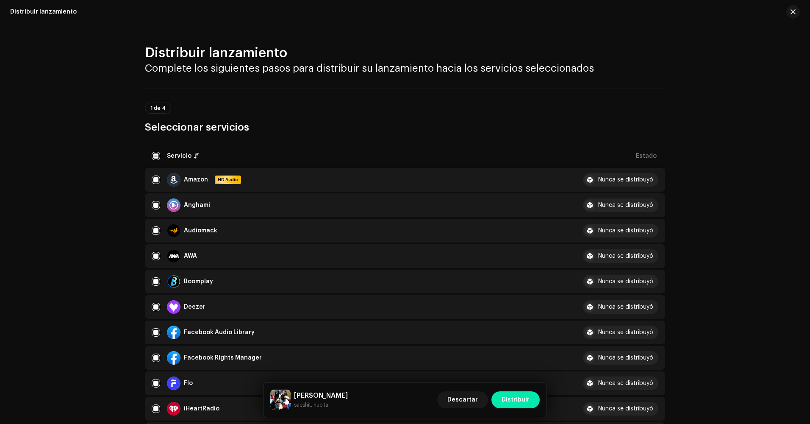
click at [515, 400] on span "Distribuir" at bounding box center [516, 399] width 28 height 17
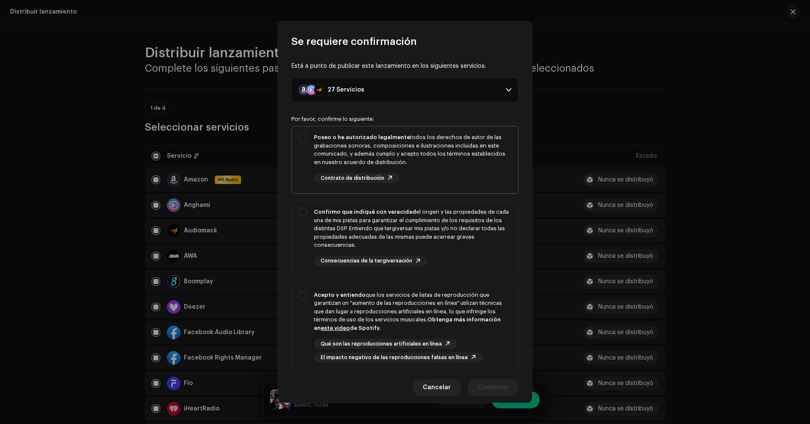
click at [399, 170] on div "Poseo o he autorizado legalmente todos los derechos de autor de las grabaciones…" at bounding box center [412, 158] width 197 height 50
checkbox input "true"
click at [422, 224] on div "Confirmo que indiqué con veracidad el origen y las propiedades de cada una de m…" at bounding box center [412, 229] width 197 height 42
checkbox input "true"
click at [451, 306] on div "Acepto y entiendo que los servicios de listas de reproducción que garantizan un…" at bounding box center [412, 312] width 197 height 42
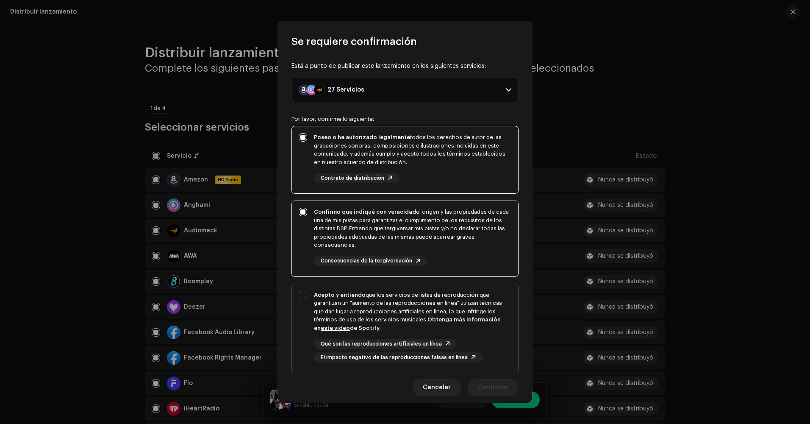
checkbox input "true"
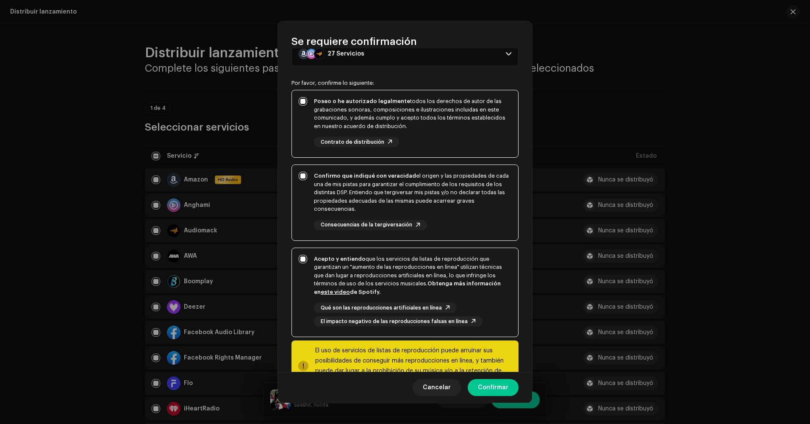
scroll to position [69, 0]
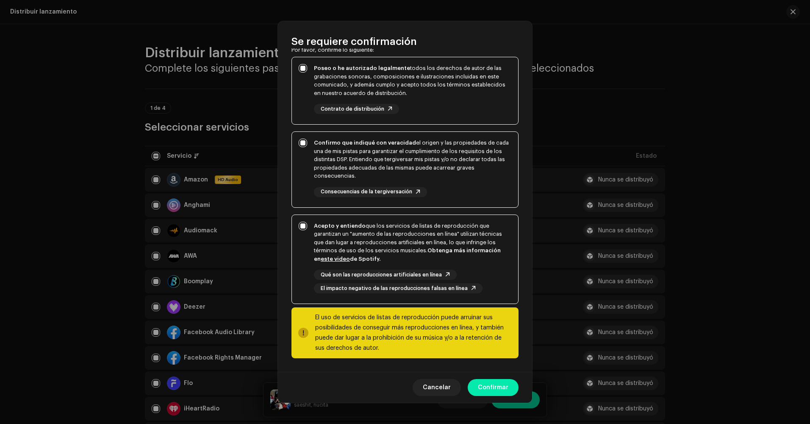
click at [491, 388] on span "Confirmar" at bounding box center [493, 387] width 30 height 17
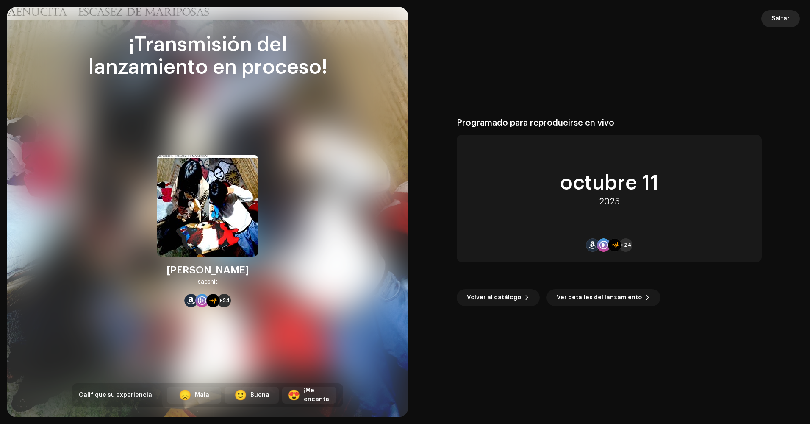
click at [778, 16] on span "Saltar" at bounding box center [780, 18] width 18 height 17
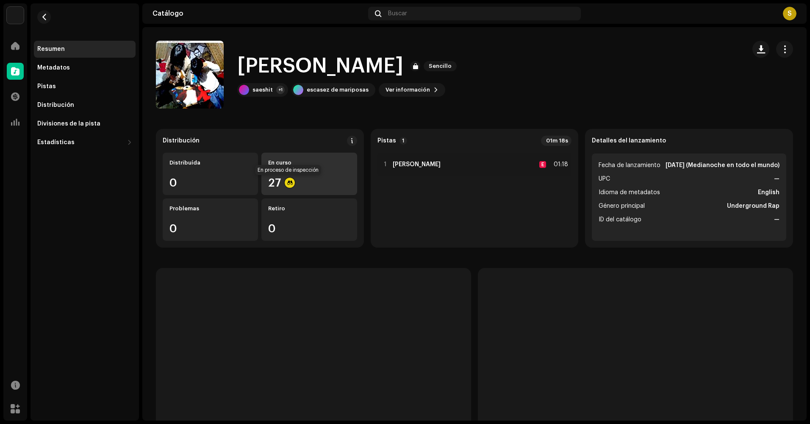
click at [288, 184] on div at bounding box center [290, 182] width 10 height 10
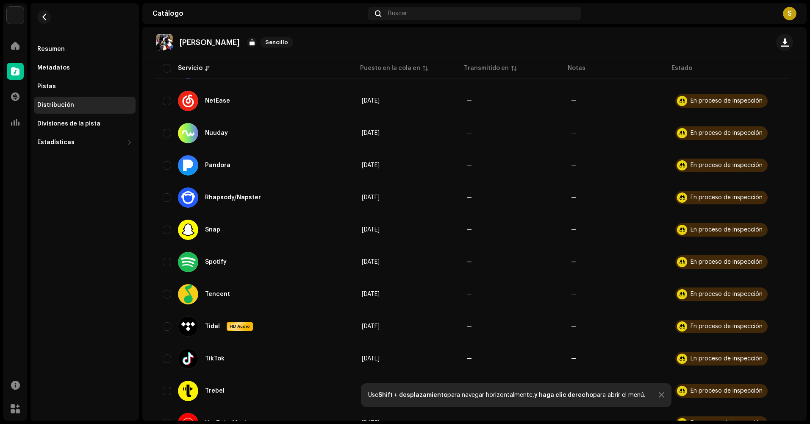
scroll to position [665, 0]
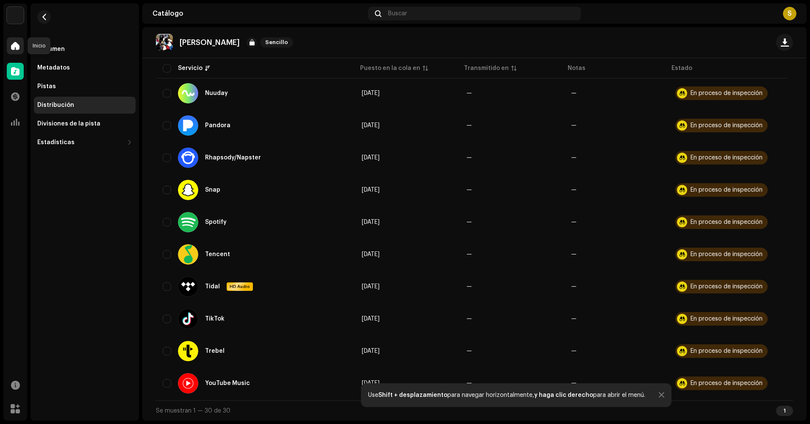
click at [14, 46] on span at bounding box center [15, 45] width 8 height 7
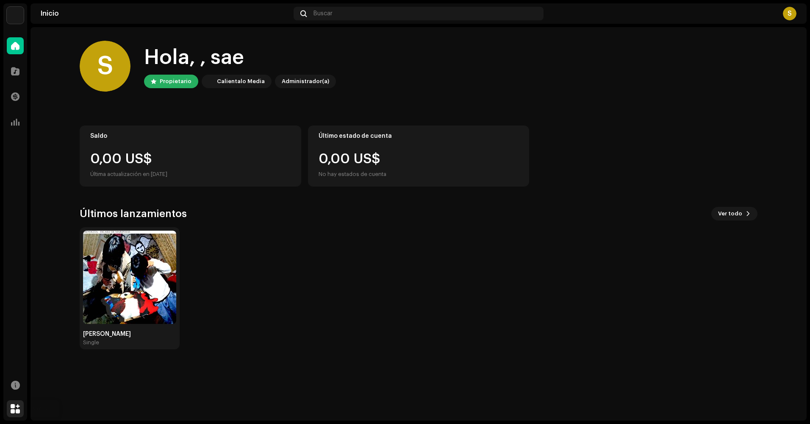
click at [18, 407] on span at bounding box center [15, 408] width 9 height 7
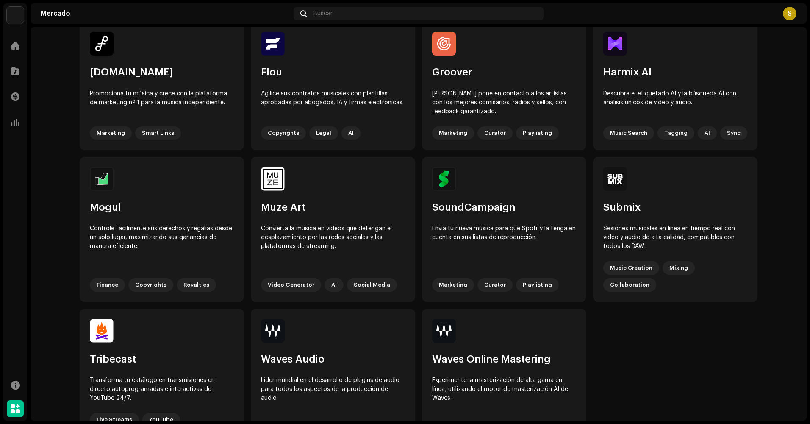
scroll to position [349, 0]
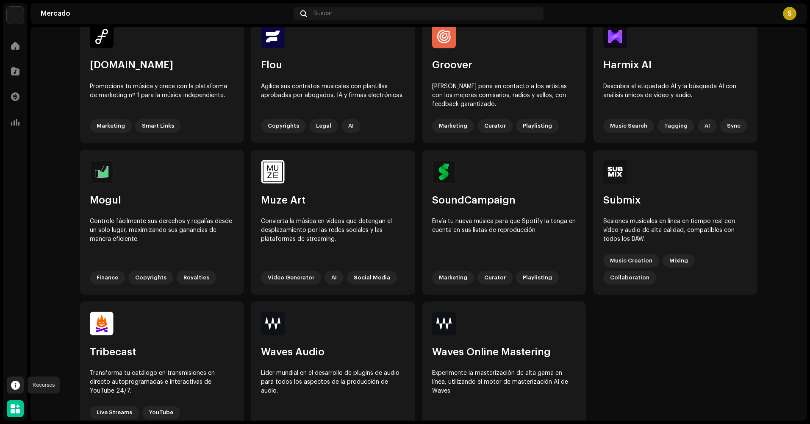
click at [17, 377] on div at bounding box center [15, 384] width 17 height 17
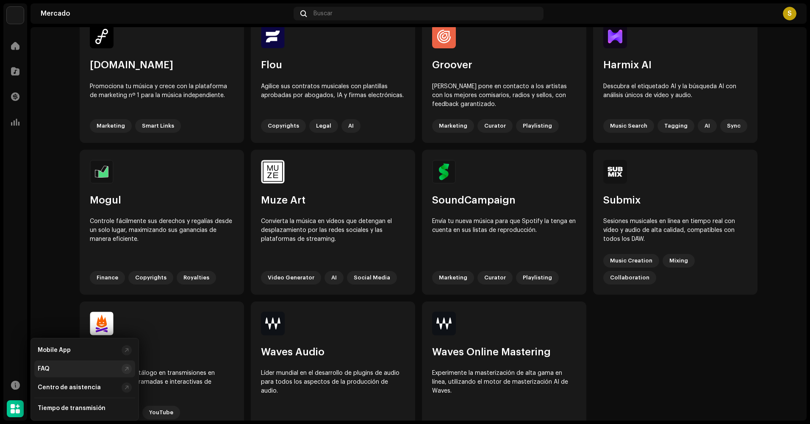
click at [50, 366] on div "FAQ" at bounding box center [78, 368] width 80 height 7
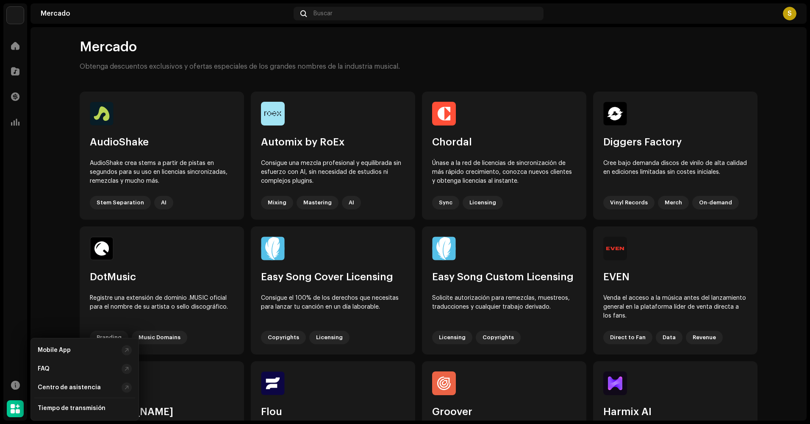
scroll to position [0, 0]
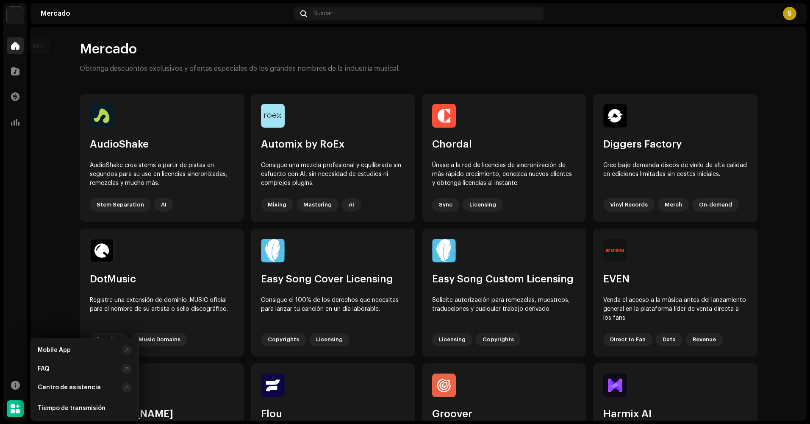
click at [19, 45] on span at bounding box center [15, 45] width 8 height 7
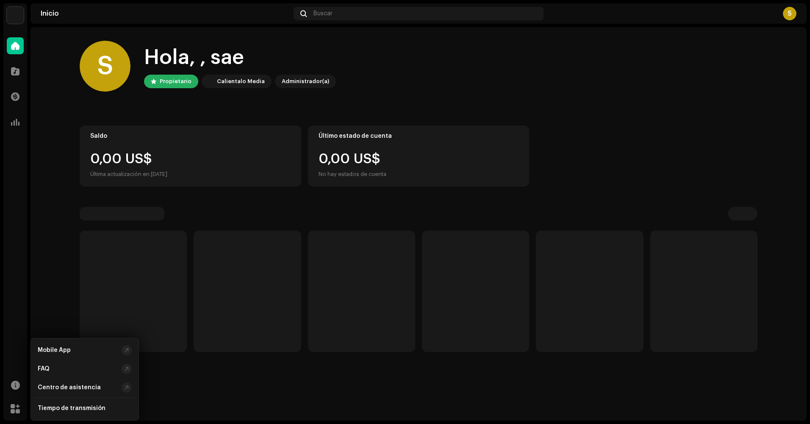
click at [59, 297] on home-home "S Hola, , sae Propietario Calientalo Media Administrador(a) Saldo 0,00 US$ Últi…" at bounding box center [418, 196] width 776 height 338
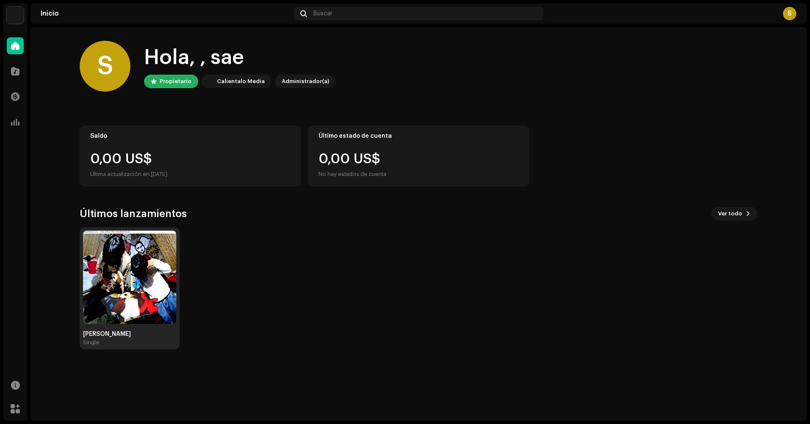
click at [157, 241] on img at bounding box center [129, 276] width 93 height 93
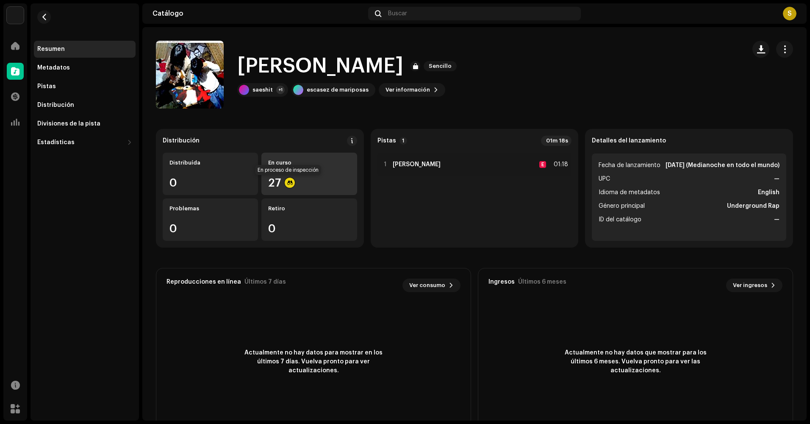
click at [290, 183] on div at bounding box center [290, 182] width 10 height 10
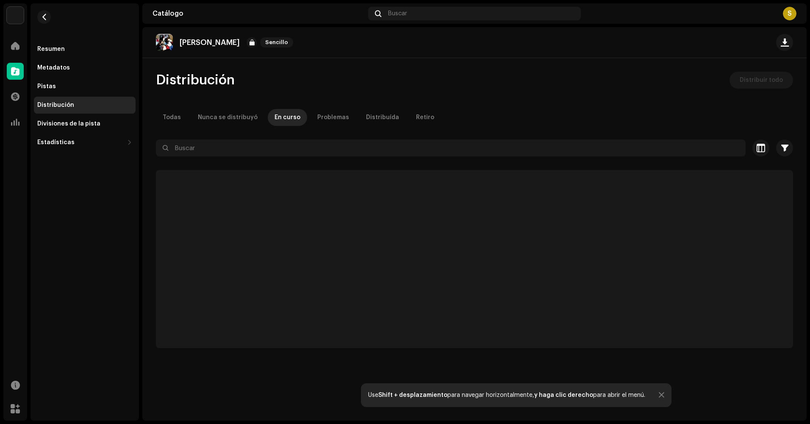
click at [49, 291] on div "Resumen Metadatos Pistas Distribución Divisiones de la pista Estadísticas Consu…" at bounding box center [84, 211] width 108 height 417
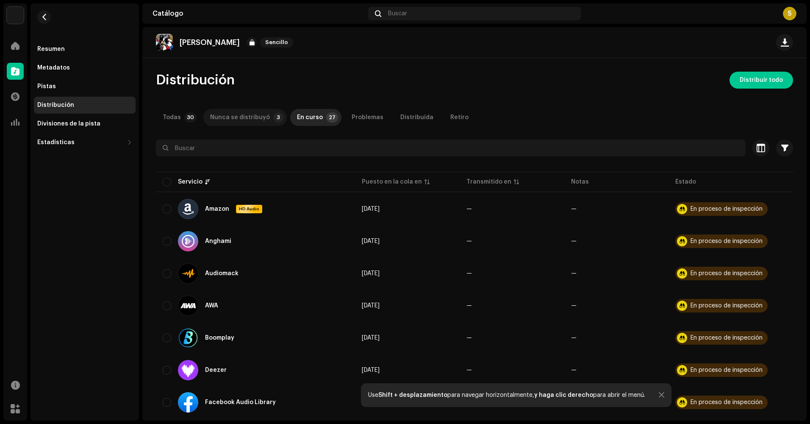
click at [256, 119] on div "Nunca se distribuyó" at bounding box center [240, 117] width 60 height 17
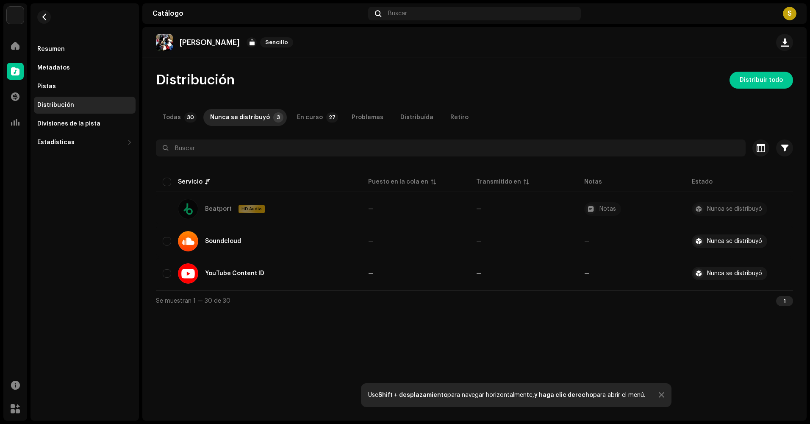
click at [190, 105] on div "Distribución Distribuir todo Todas 30 Nunca se distribuyó 3 En curso 27 Problem…" at bounding box center [474, 191] width 664 height 239
click at [188, 111] on p-tab "Todas 30" at bounding box center [178, 117] width 44 height 17
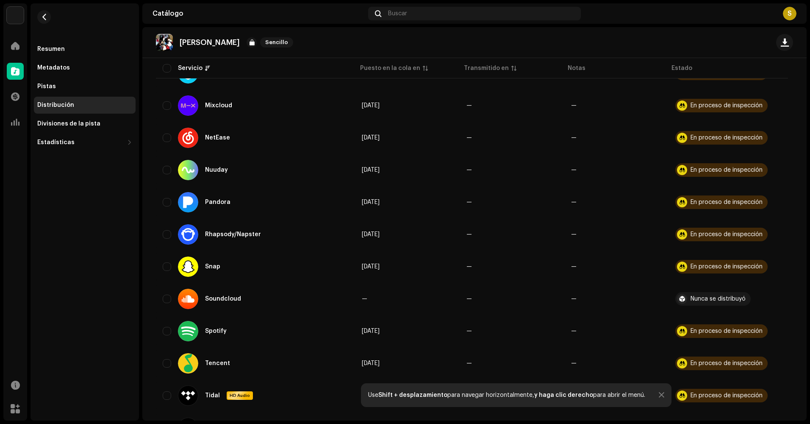
scroll to position [762, 0]
